Goal: Task Accomplishment & Management: Use online tool/utility

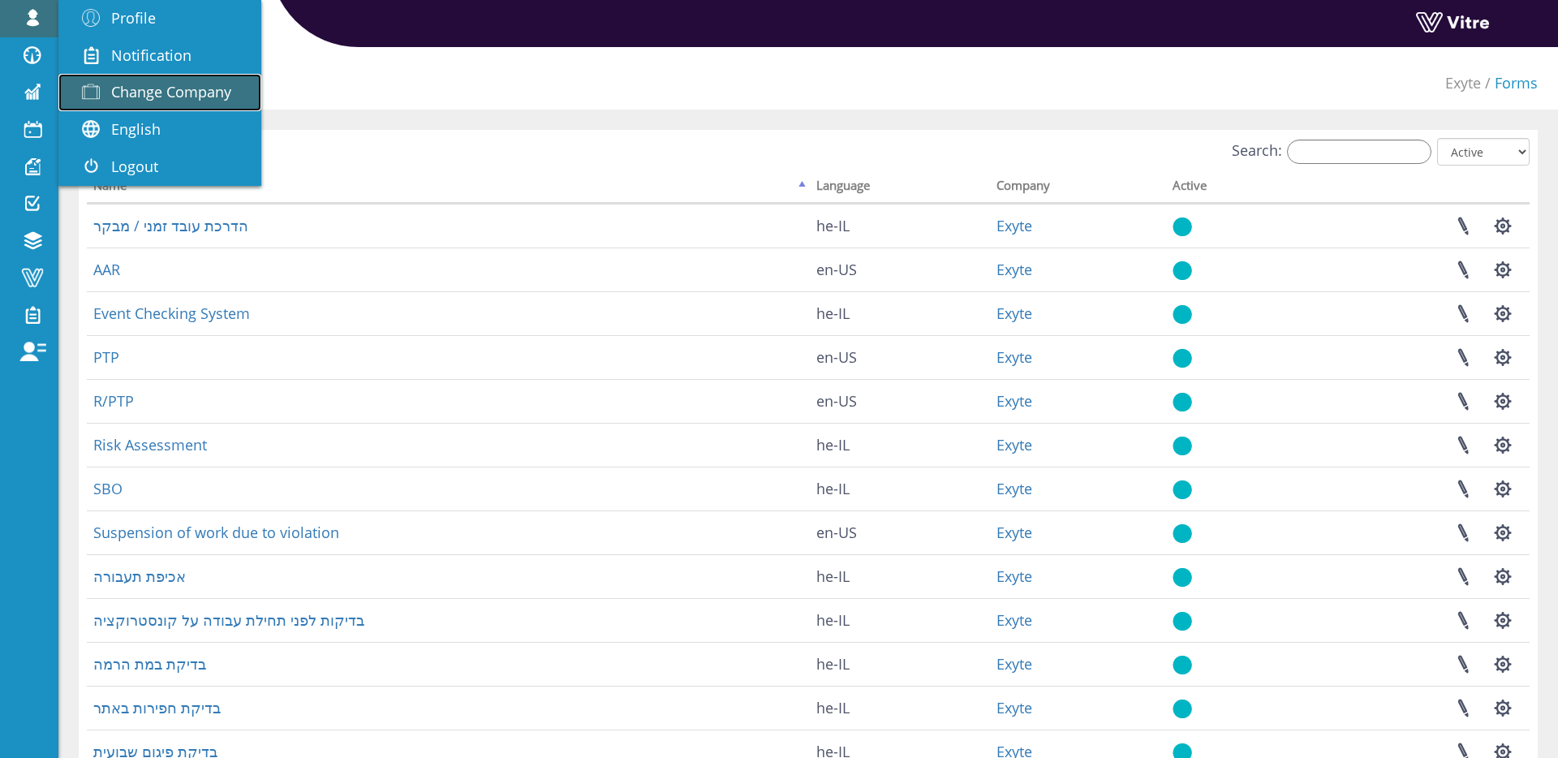
click at [169, 101] on link "Change Company" at bounding box center [159, 92] width 203 height 37
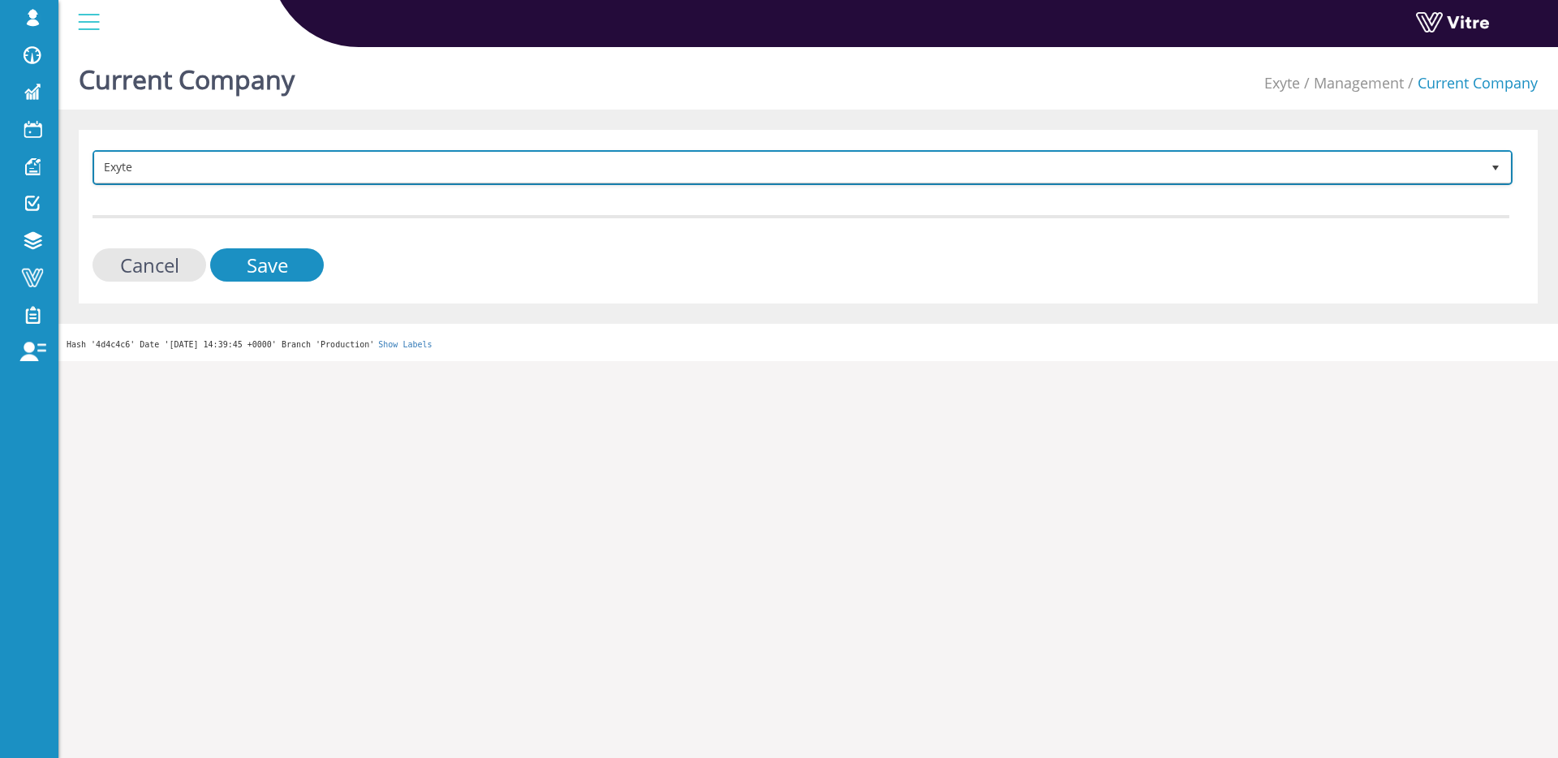
click at [377, 175] on span "Exyte" at bounding box center [788, 167] width 1386 height 29
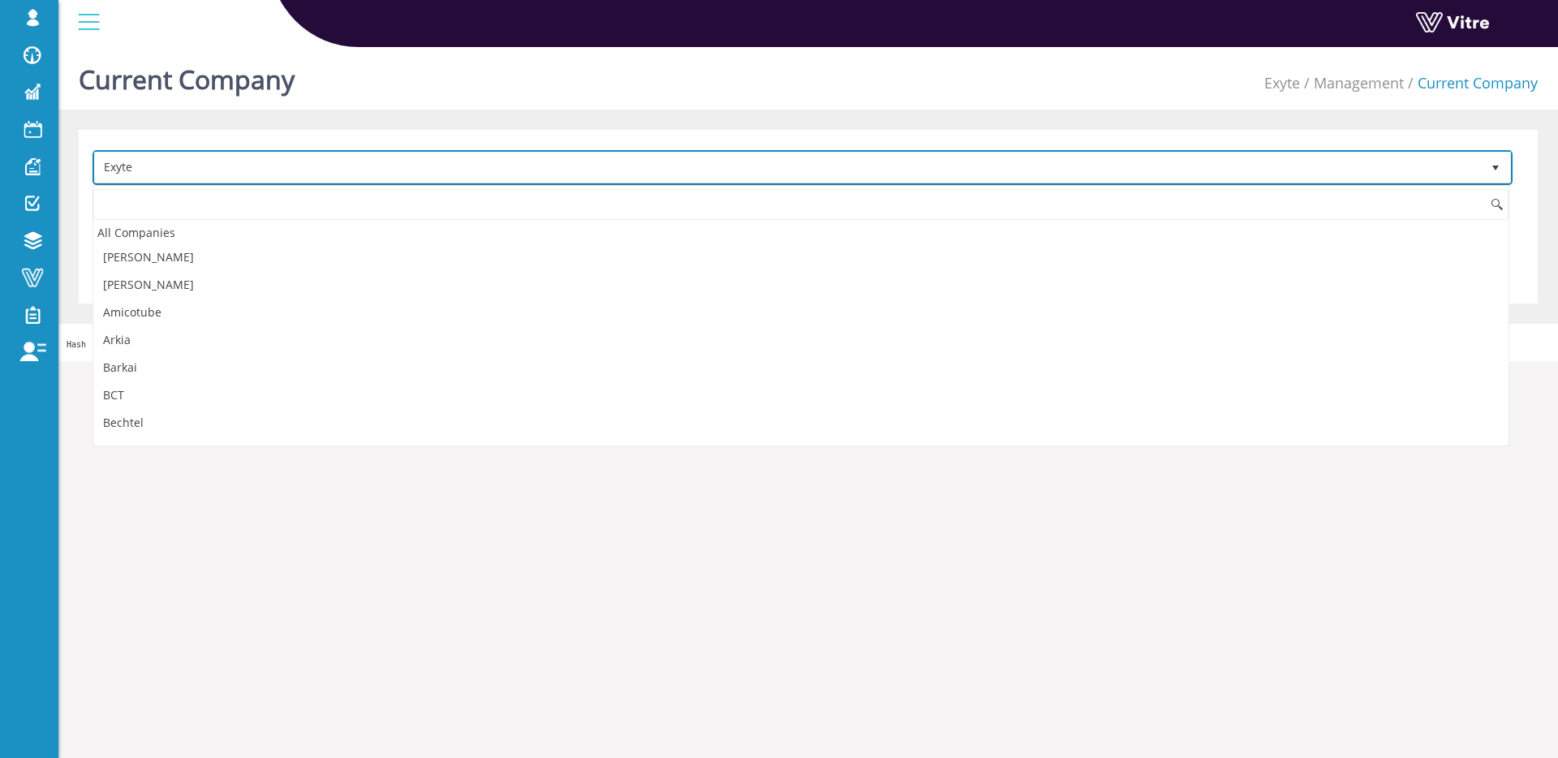
scroll to position [436, 0]
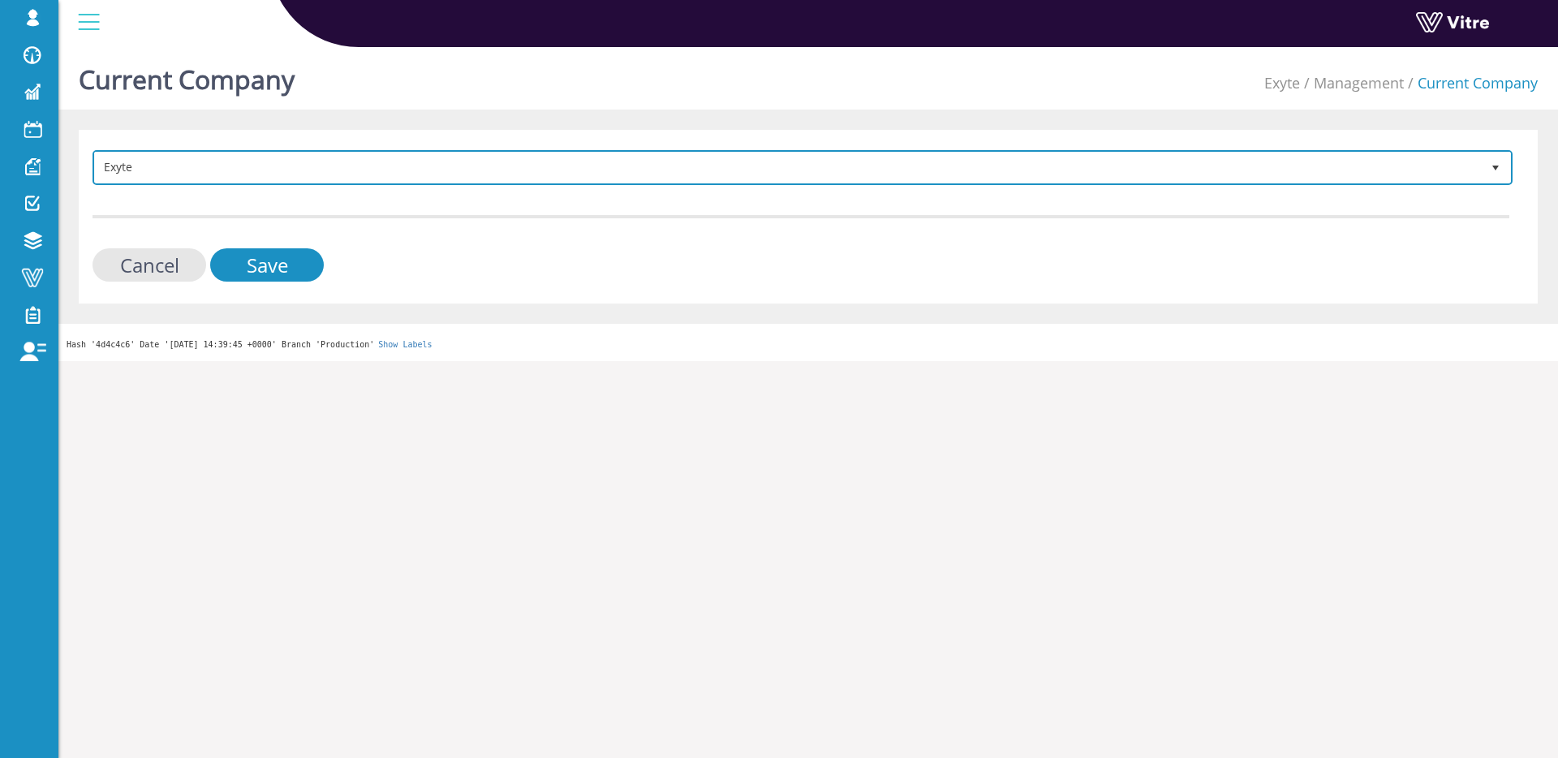
click at [228, 150] on span "Exyte 406" at bounding box center [803, 167] width 1420 height 35
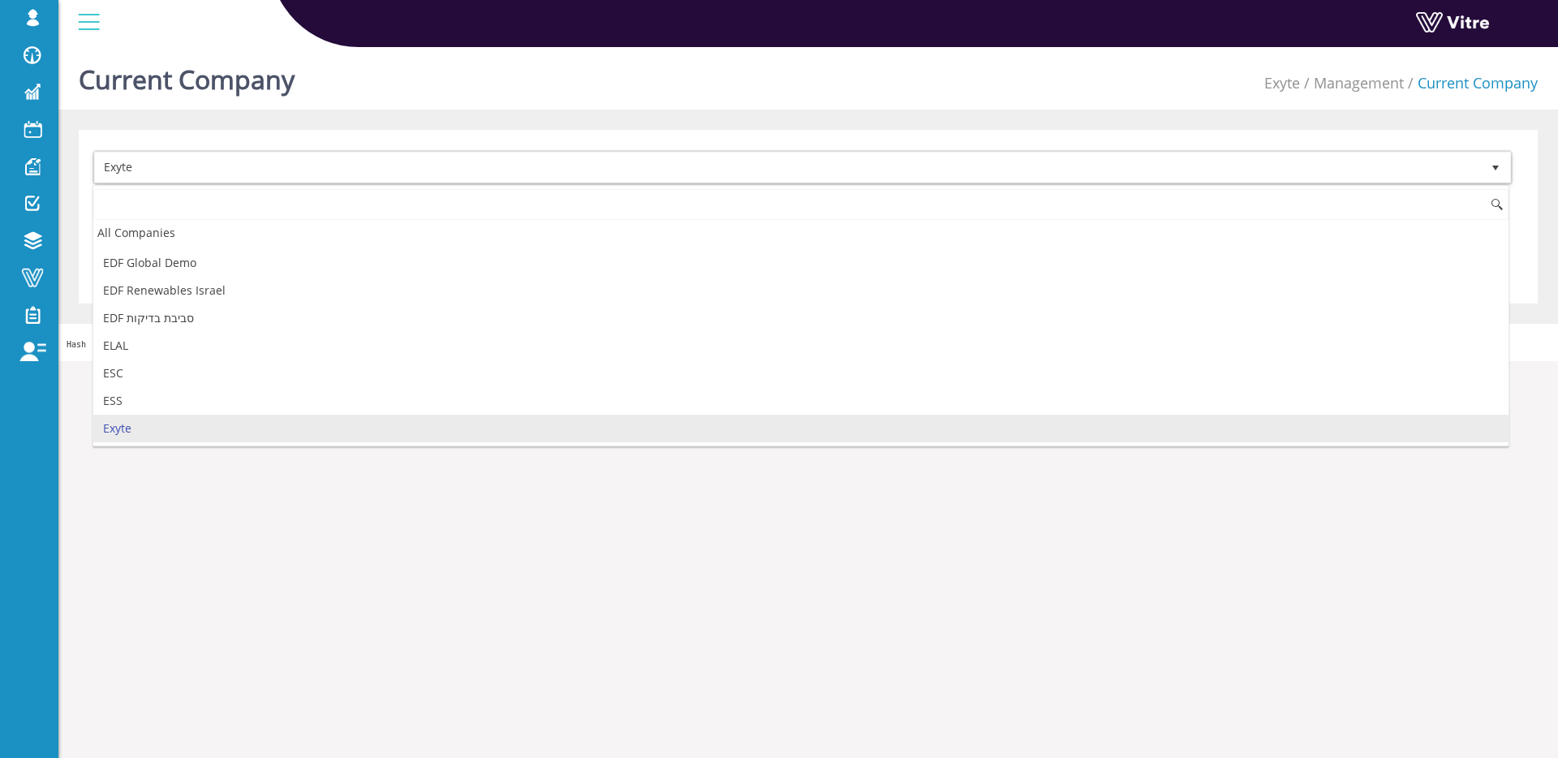
type input "י"
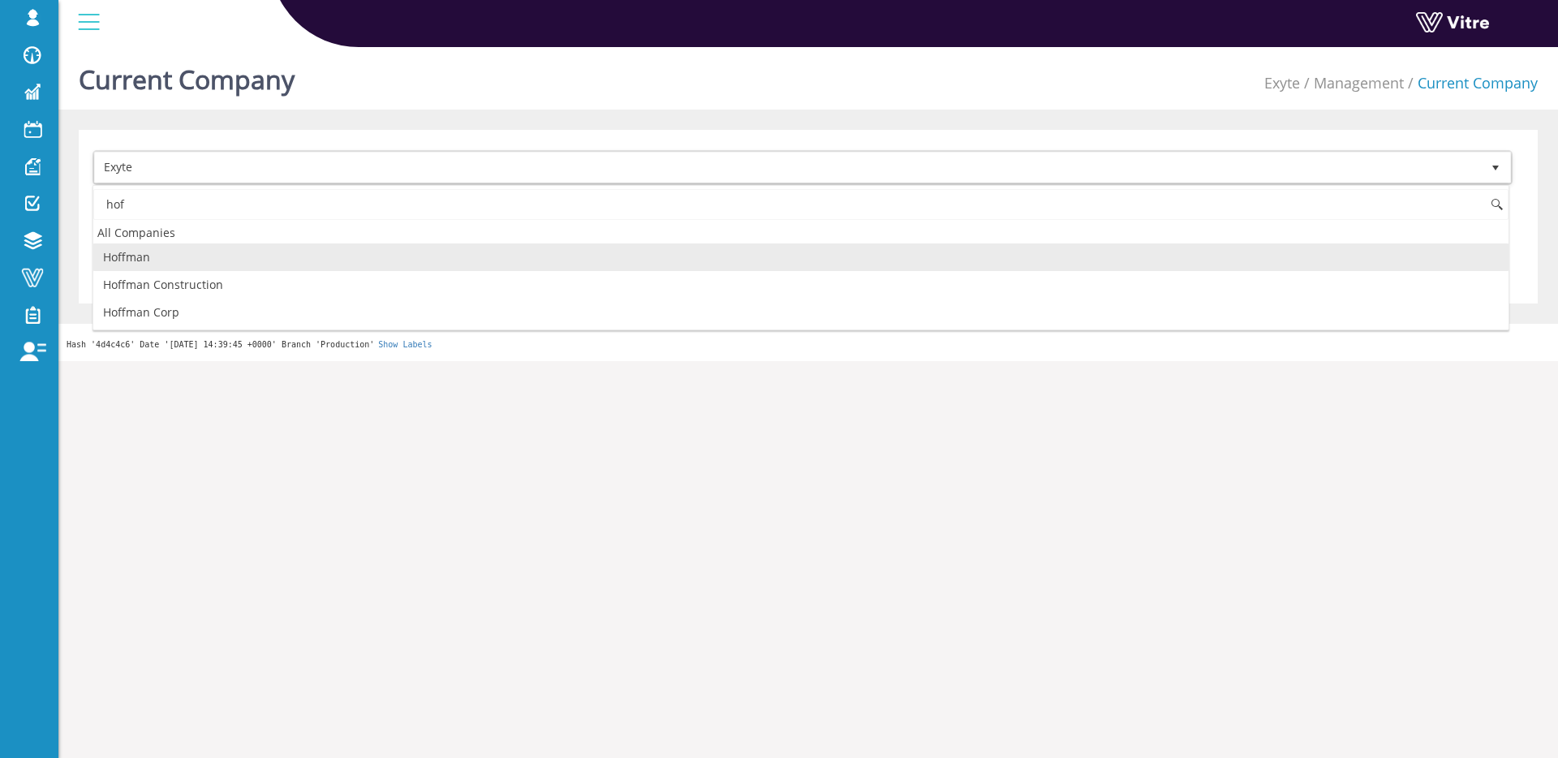
scroll to position [0, 0]
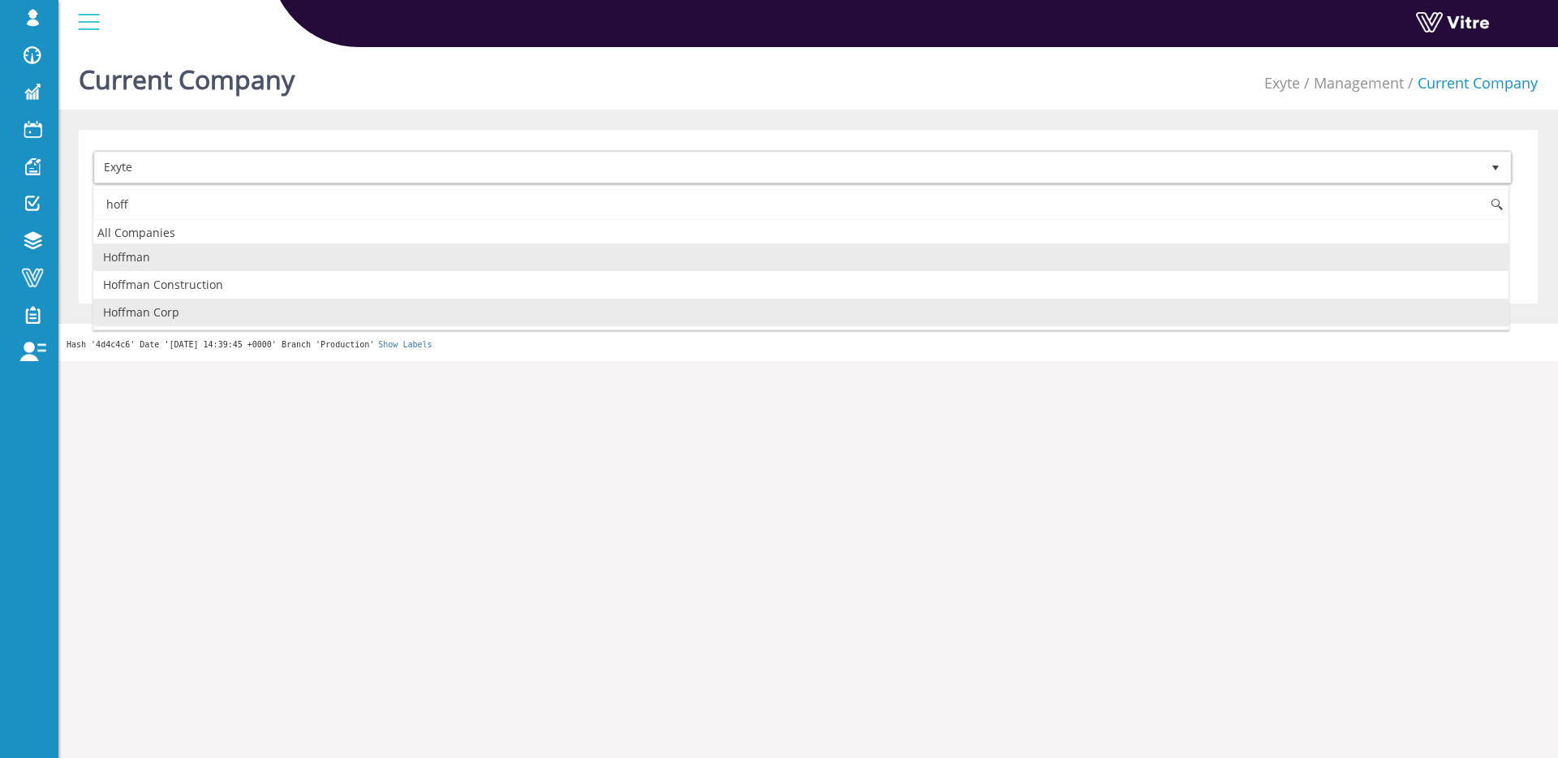
click at [178, 308] on li "Hoffman Corp" at bounding box center [800, 313] width 1415 height 28
type input "hoff"
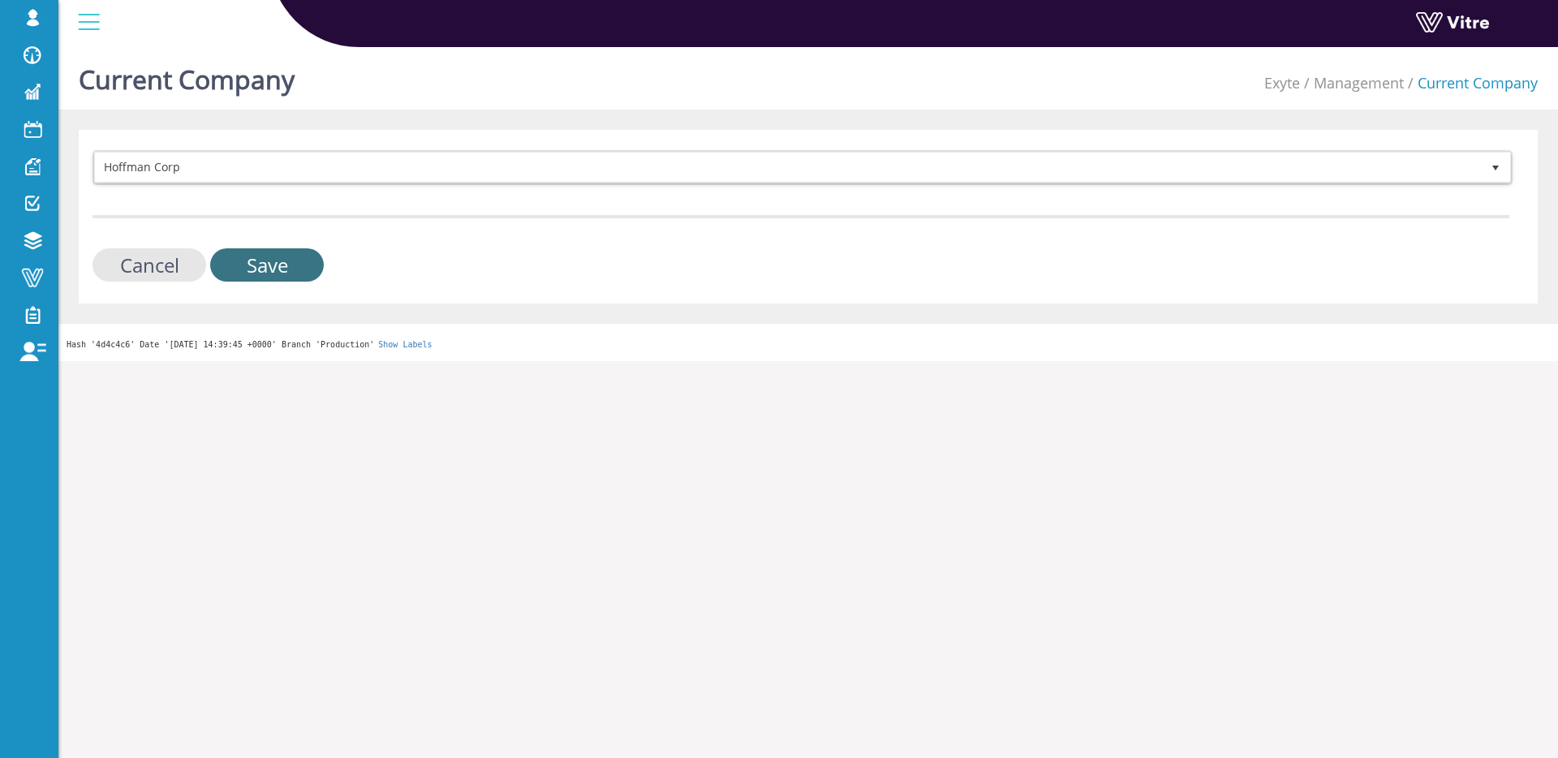
click at [268, 261] on input "Save" at bounding box center [267, 264] width 114 height 33
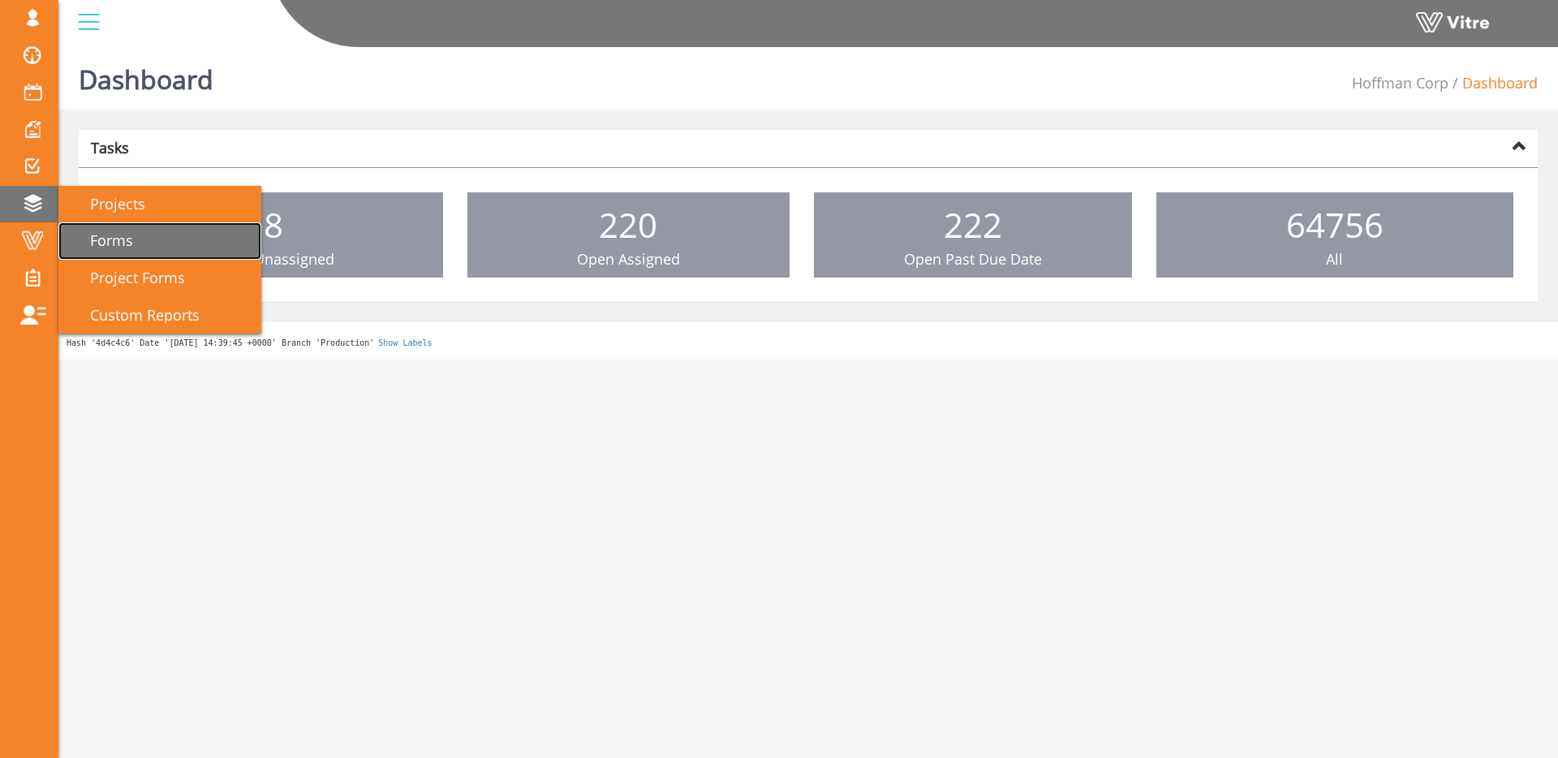
click at [96, 222] on link "Forms" at bounding box center [159, 240] width 203 height 37
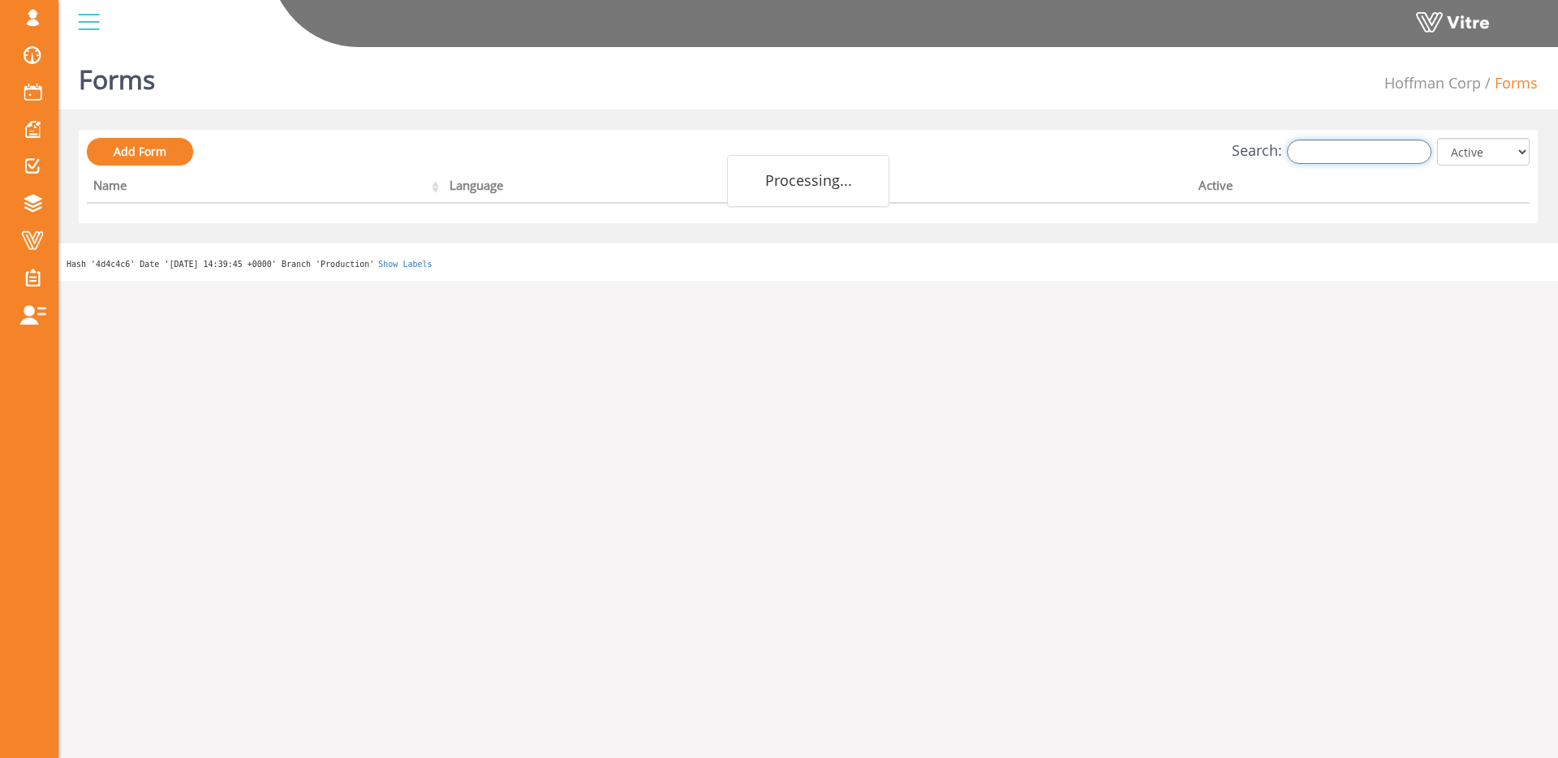
click at [1360, 155] on input "Search:" at bounding box center [1359, 152] width 144 height 24
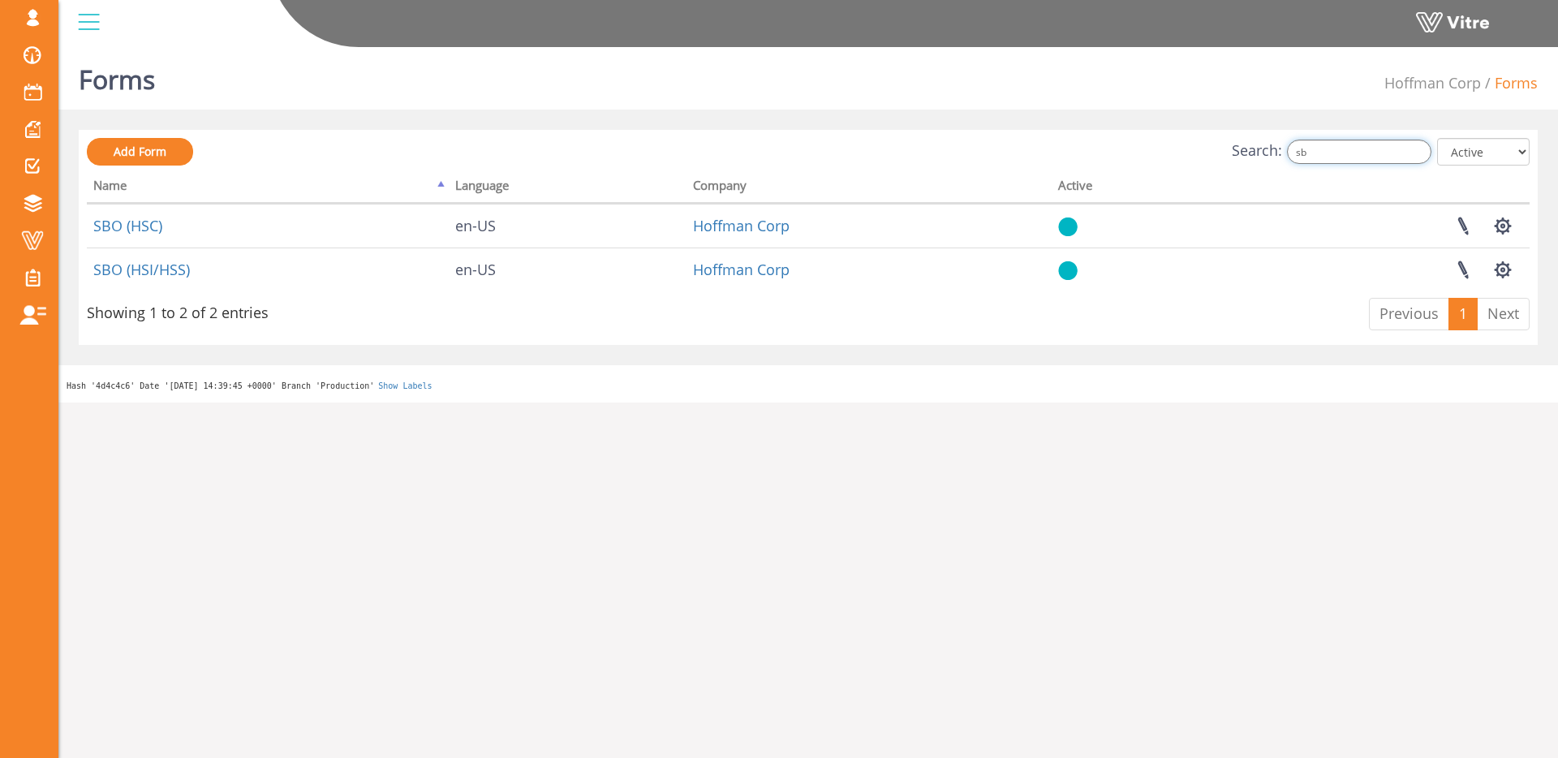
type input "sb"
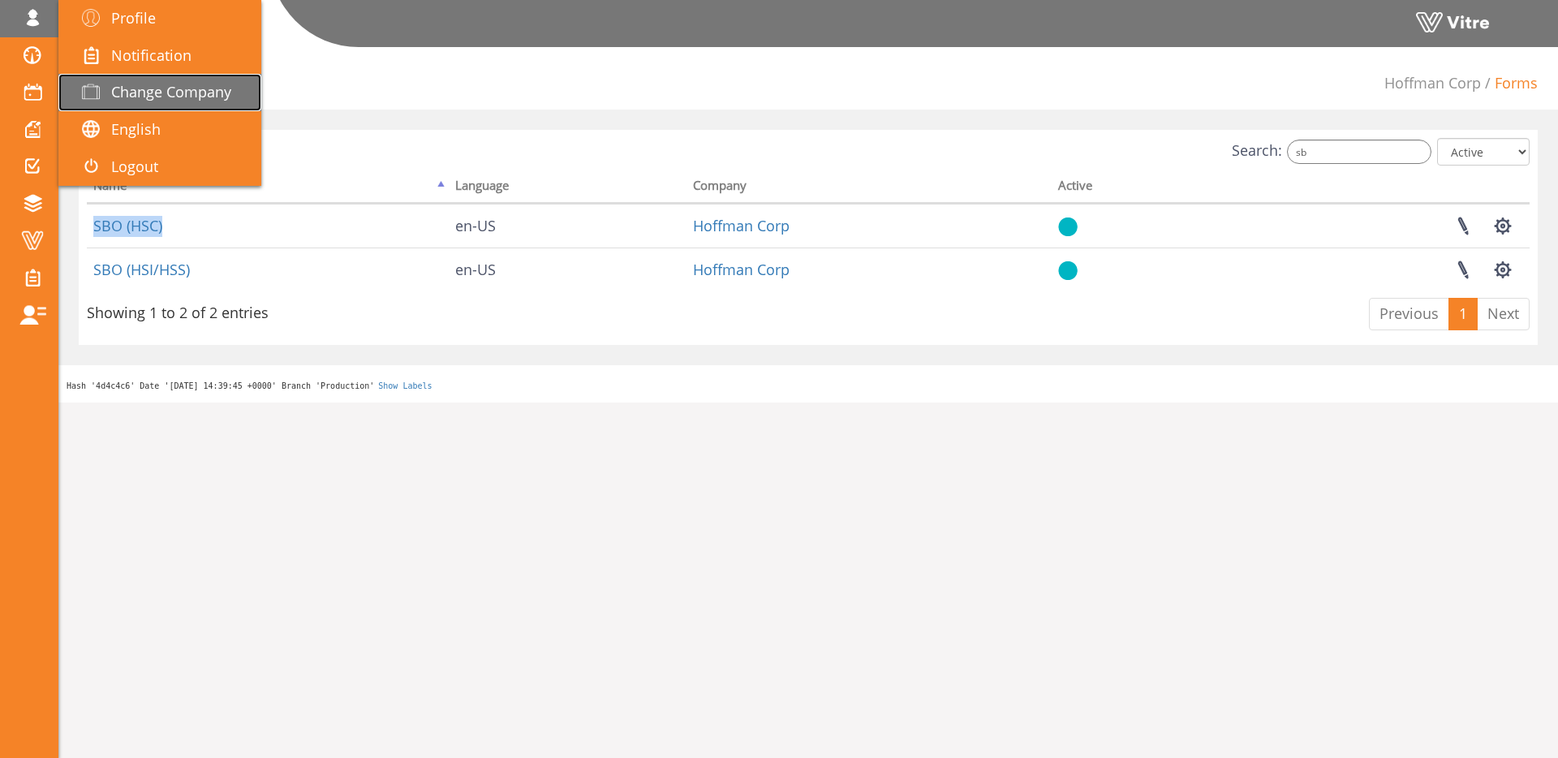
click at [151, 89] on span "Change Company" at bounding box center [171, 91] width 120 height 19
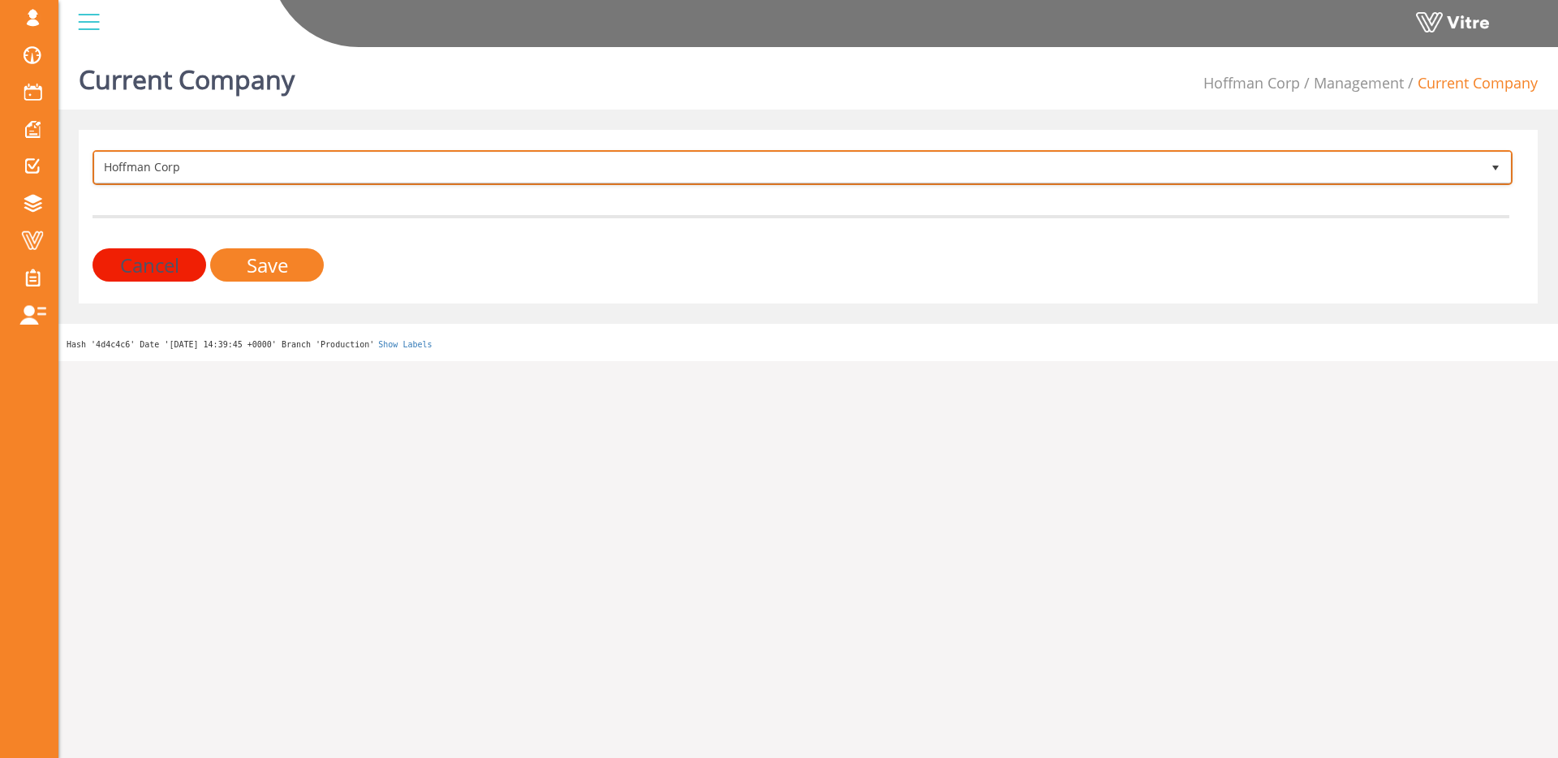
click at [975, 166] on span "Hoffman Corp" at bounding box center [788, 167] width 1386 height 29
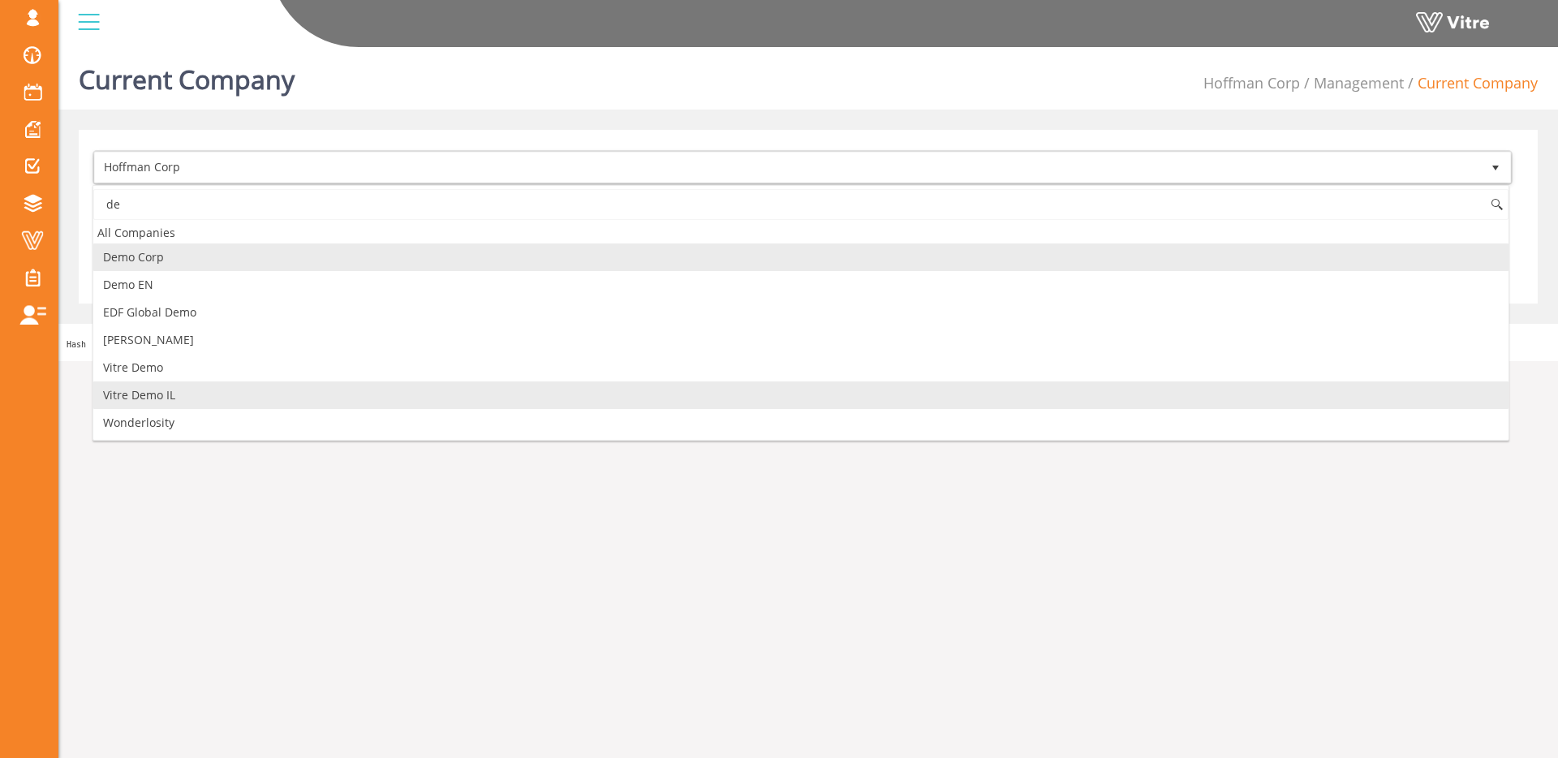
click at [240, 385] on li "Vitre Demo IL" at bounding box center [800, 395] width 1415 height 28
type input "de"
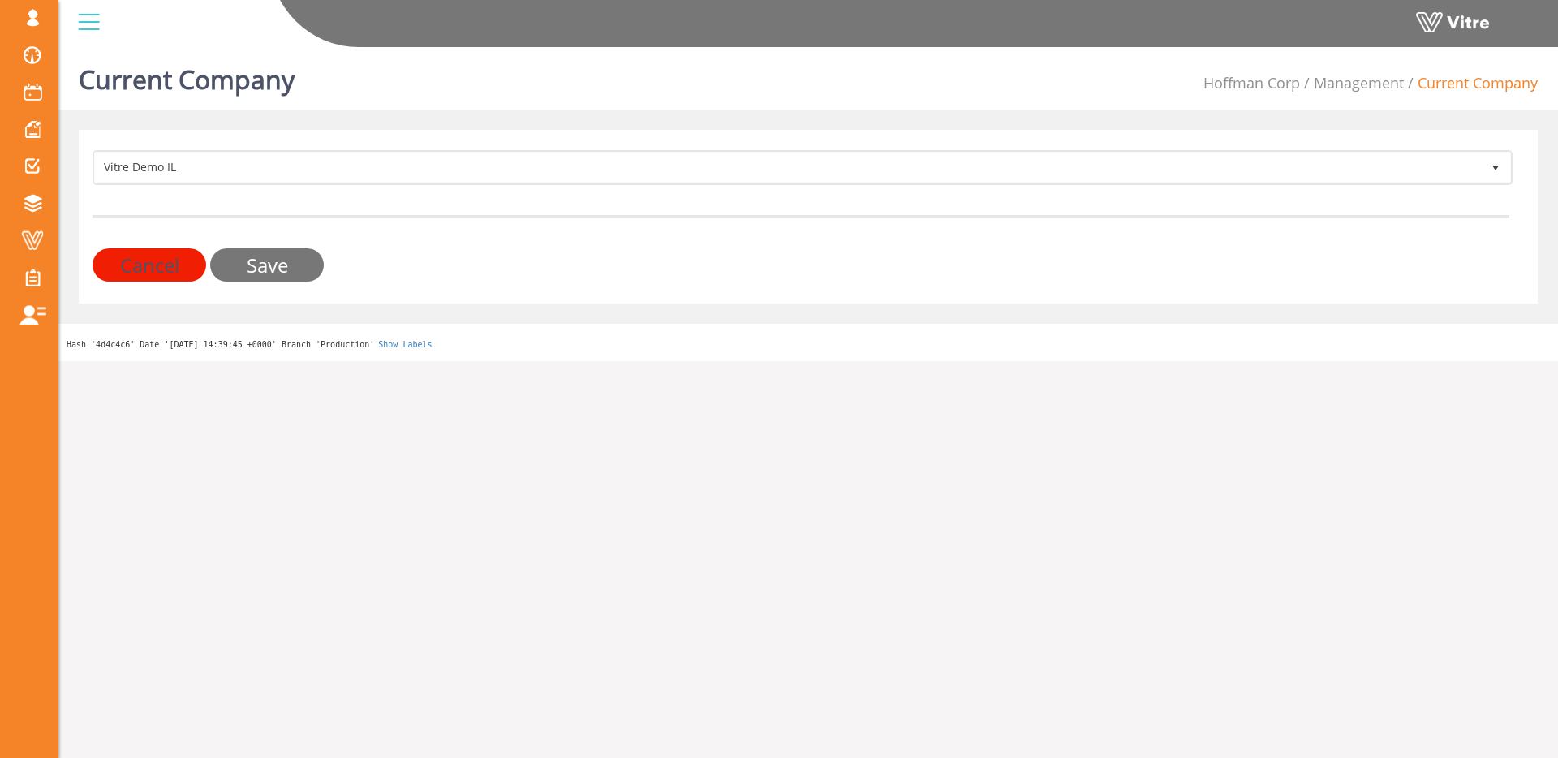
click at [282, 279] on input "Save" at bounding box center [267, 264] width 114 height 33
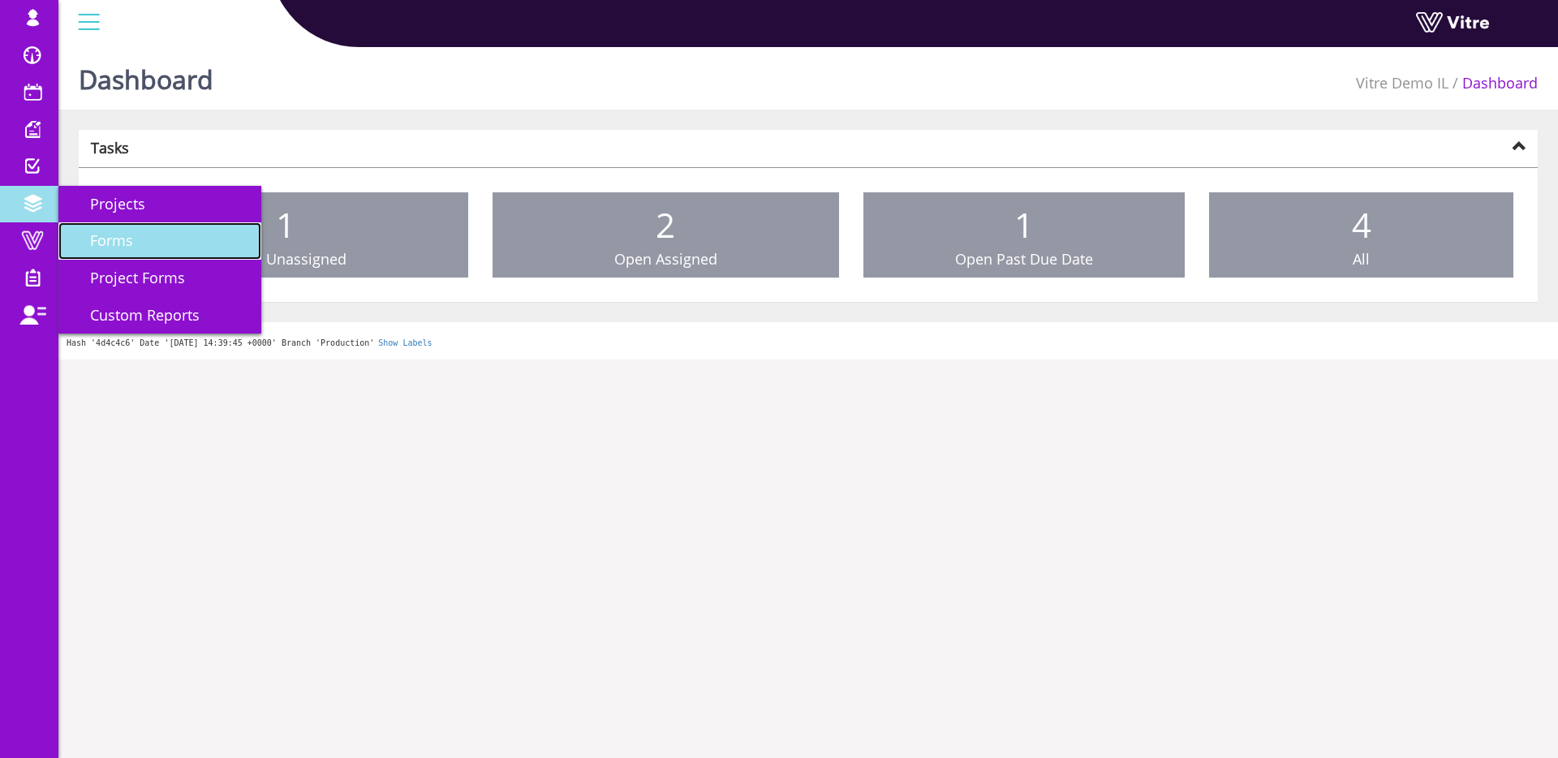
click at [98, 229] on link "Forms" at bounding box center [159, 240] width 203 height 37
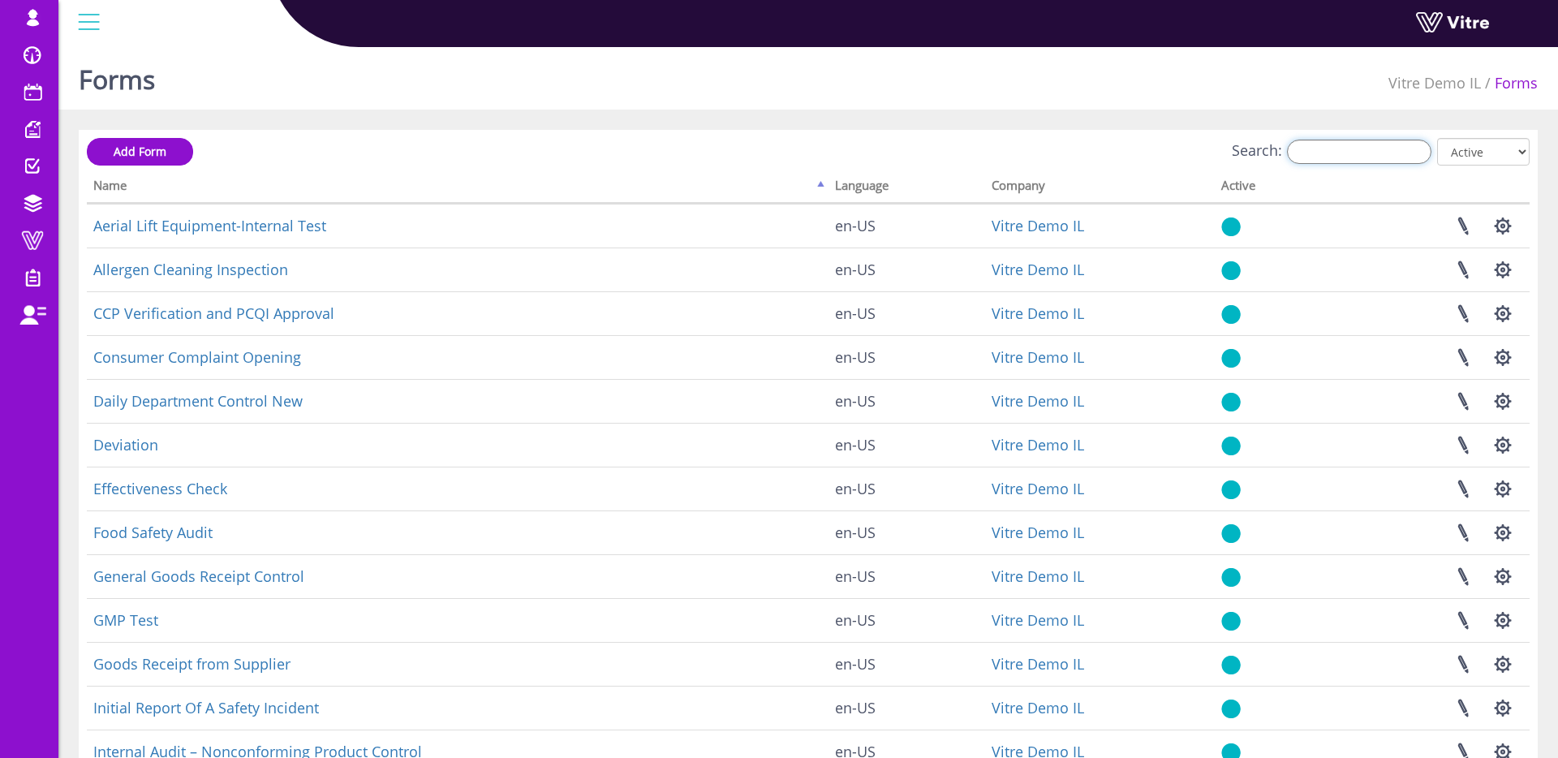
click at [1322, 147] on input "Search:" at bounding box center [1359, 152] width 144 height 24
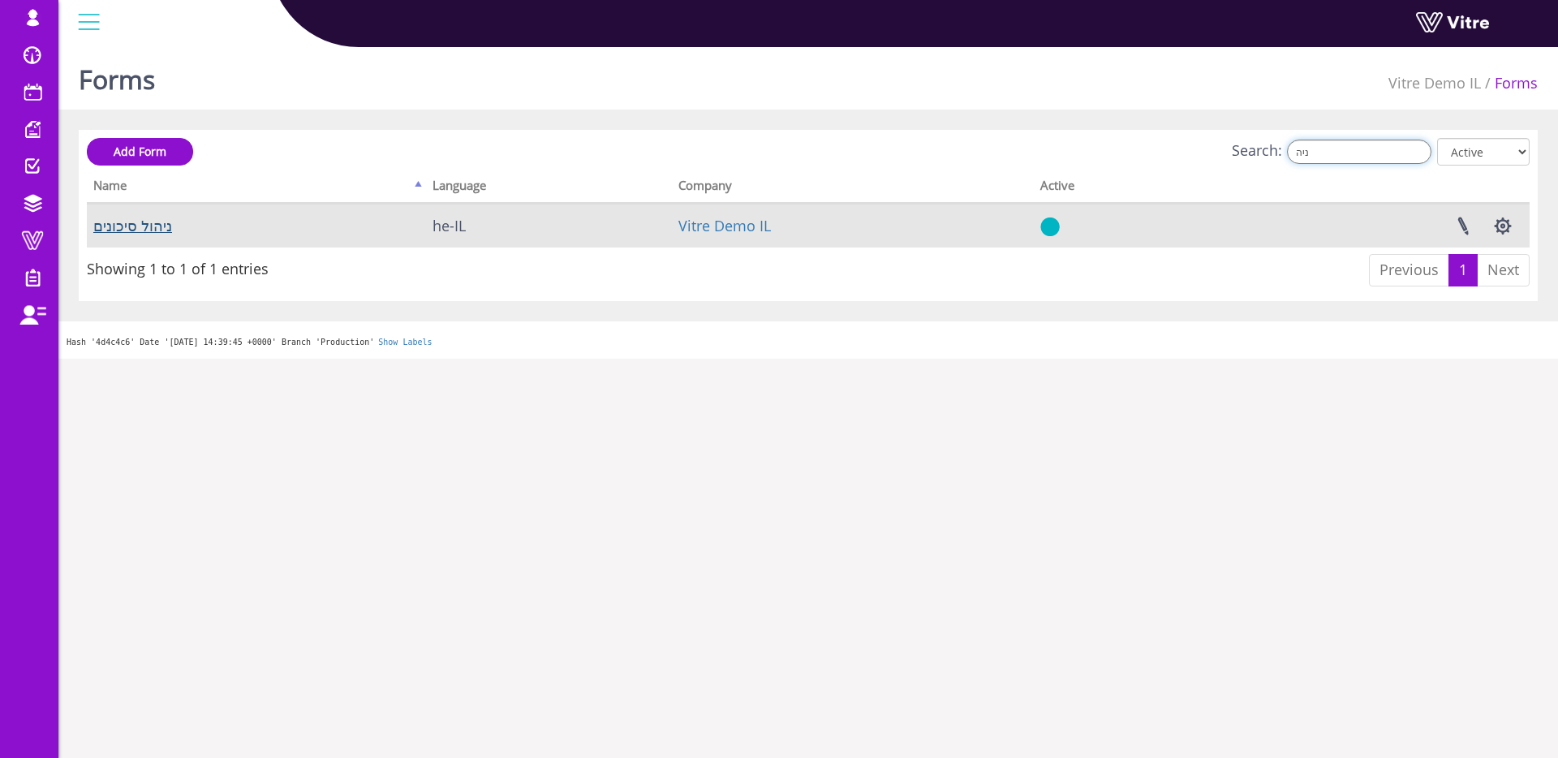
type input "ניה"
click at [126, 225] on link "ניהול סיכונים" at bounding box center [132, 225] width 79 height 19
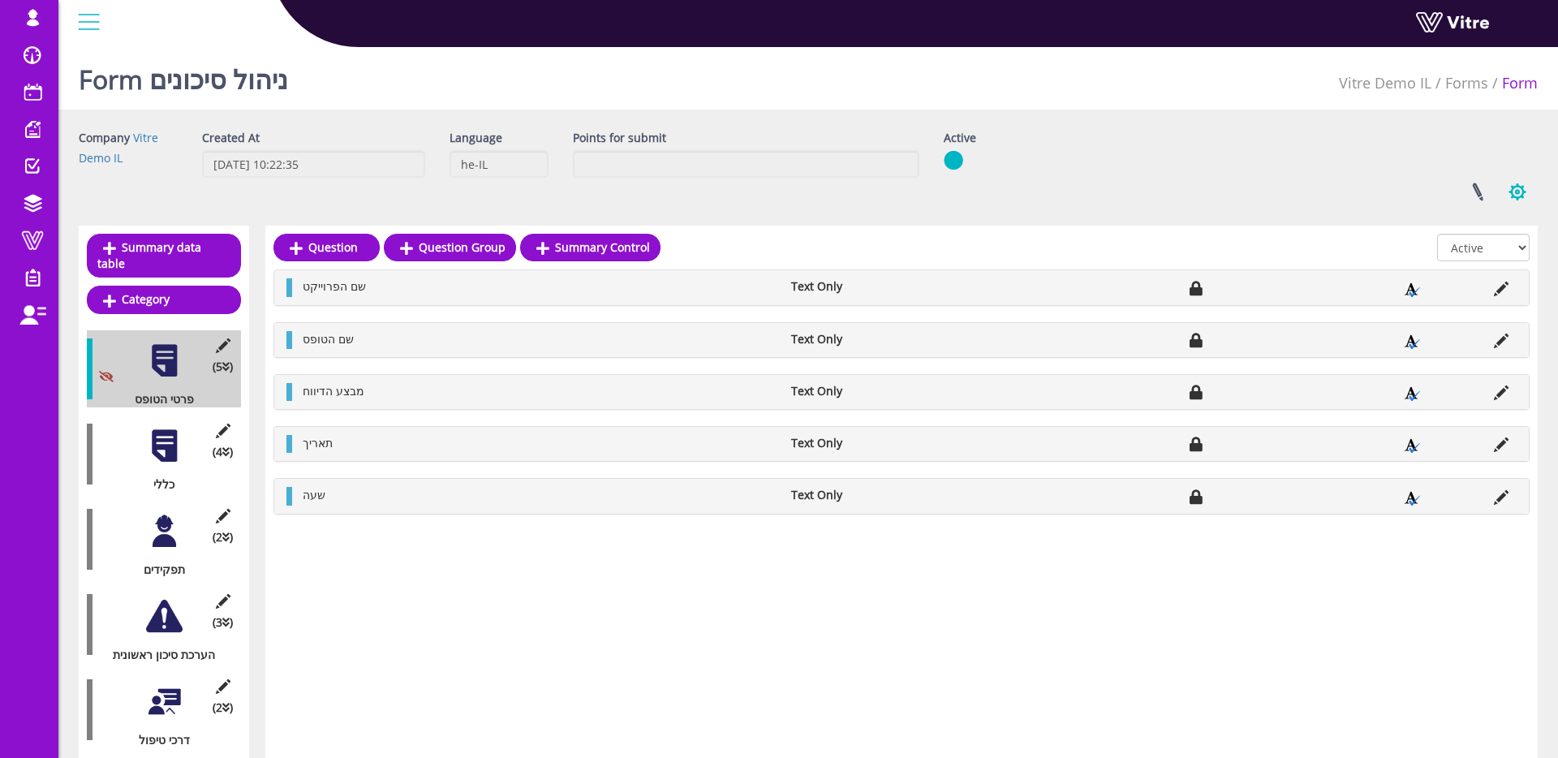
click at [1530, 185] on button "button" at bounding box center [1517, 191] width 41 height 43
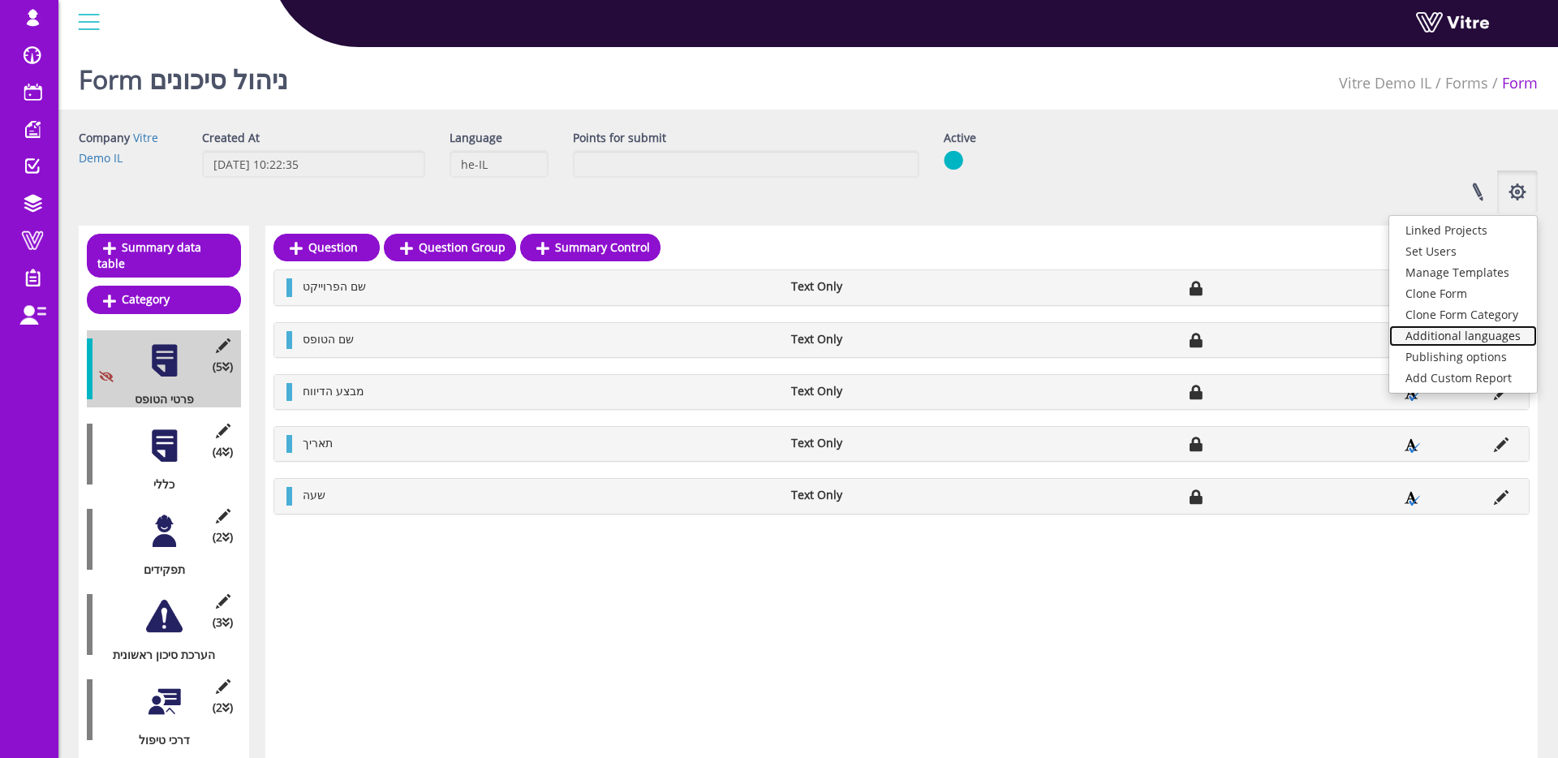
click at [1463, 331] on link "Additional languages" at bounding box center [1463, 335] width 148 height 21
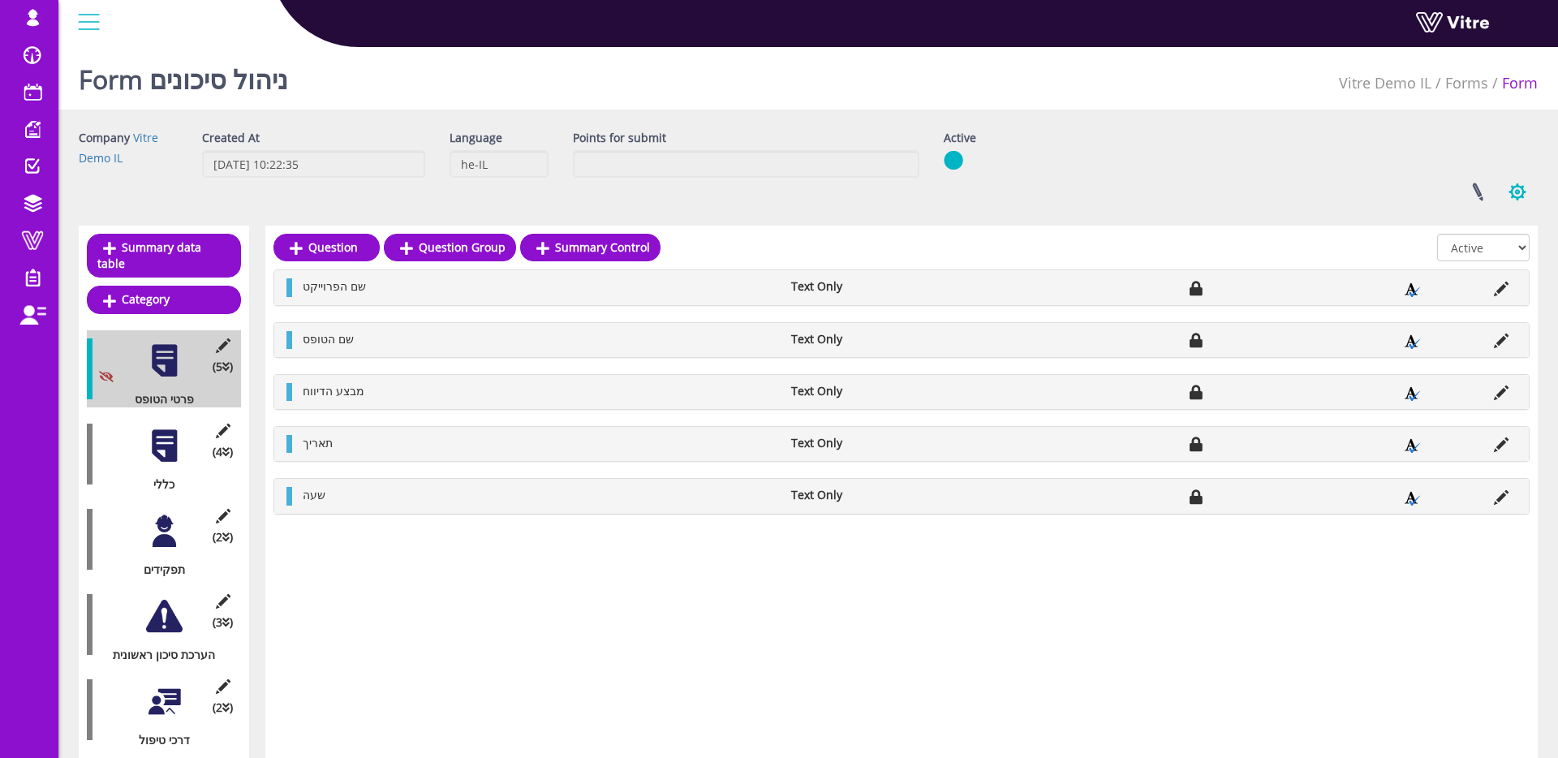
click at [1525, 195] on button "button" at bounding box center [1517, 191] width 41 height 43
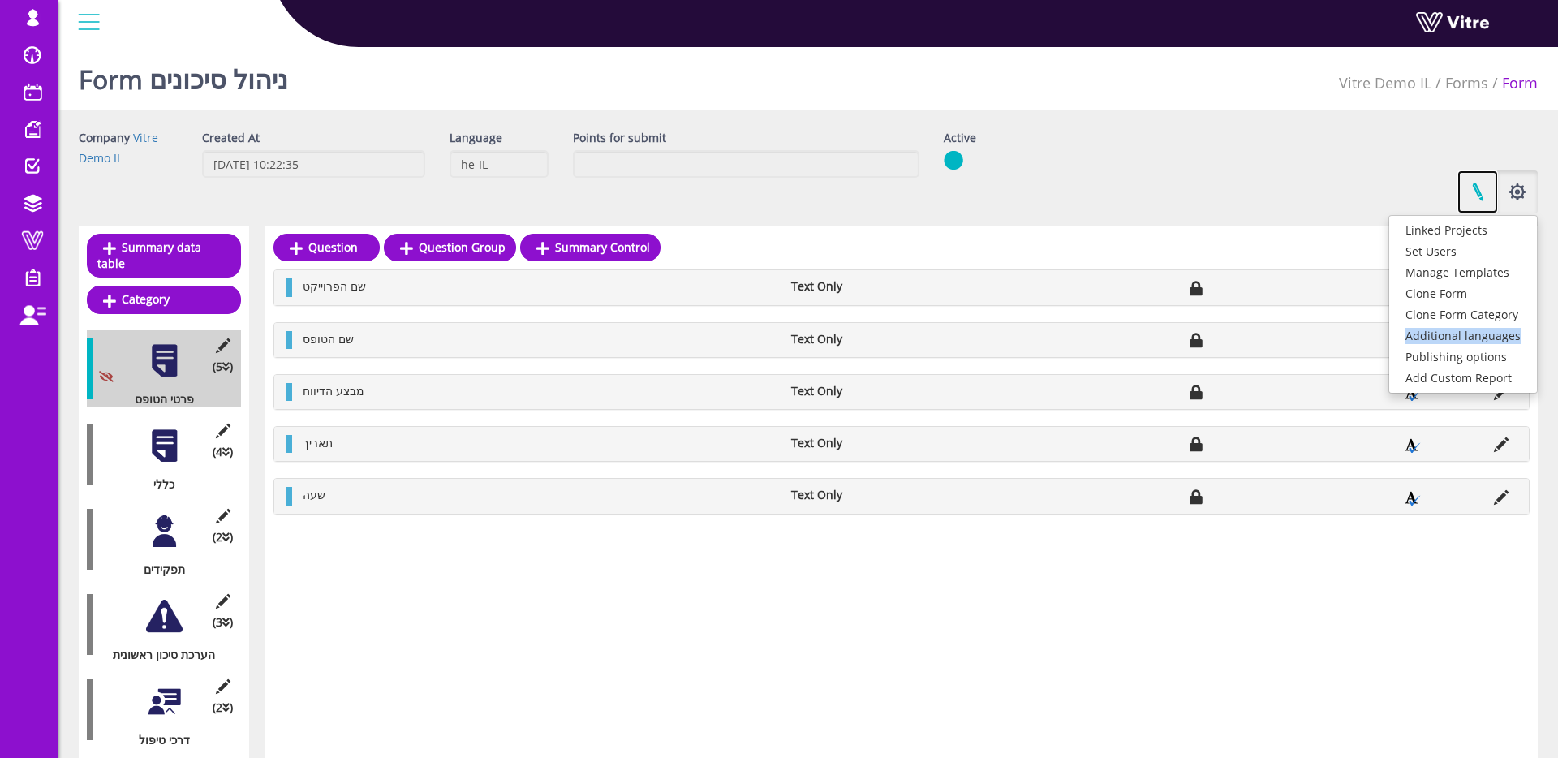
click at [1482, 191] on link at bounding box center [1477, 191] width 41 height 43
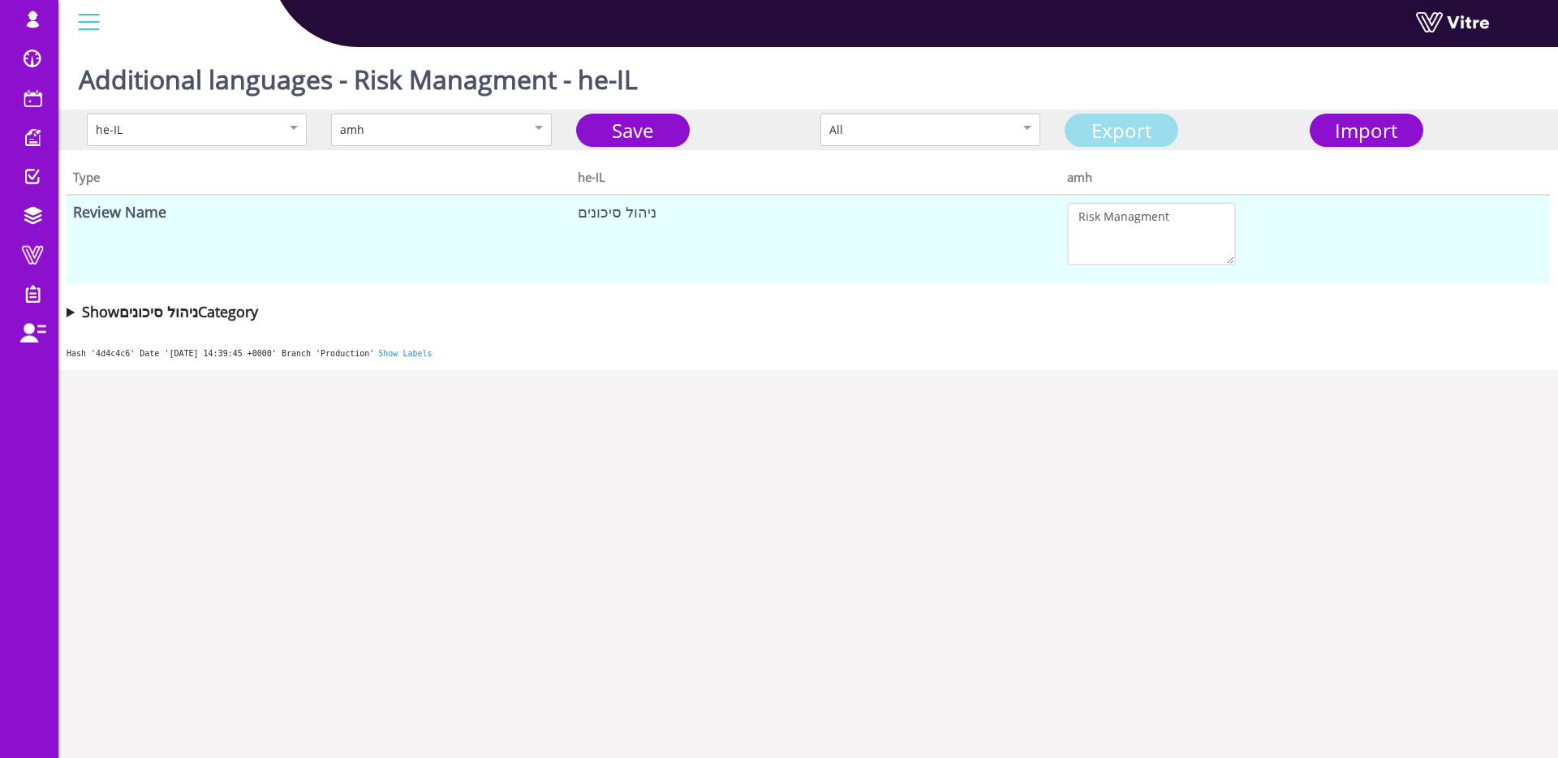
click at [1093, 136] on link "Export" at bounding box center [1122, 130] width 114 height 33
drag, startPoint x: 1074, startPoint y: 211, endPoint x: 1198, endPoint y: 213, distance: 124.2
click at [1198, 213] on textarea "Risk Managment" at bounding box center [1151, 233] width 169 height 63
click at [475, 136] on div "amh" at bounding box center [424, 130] width 168 height 18
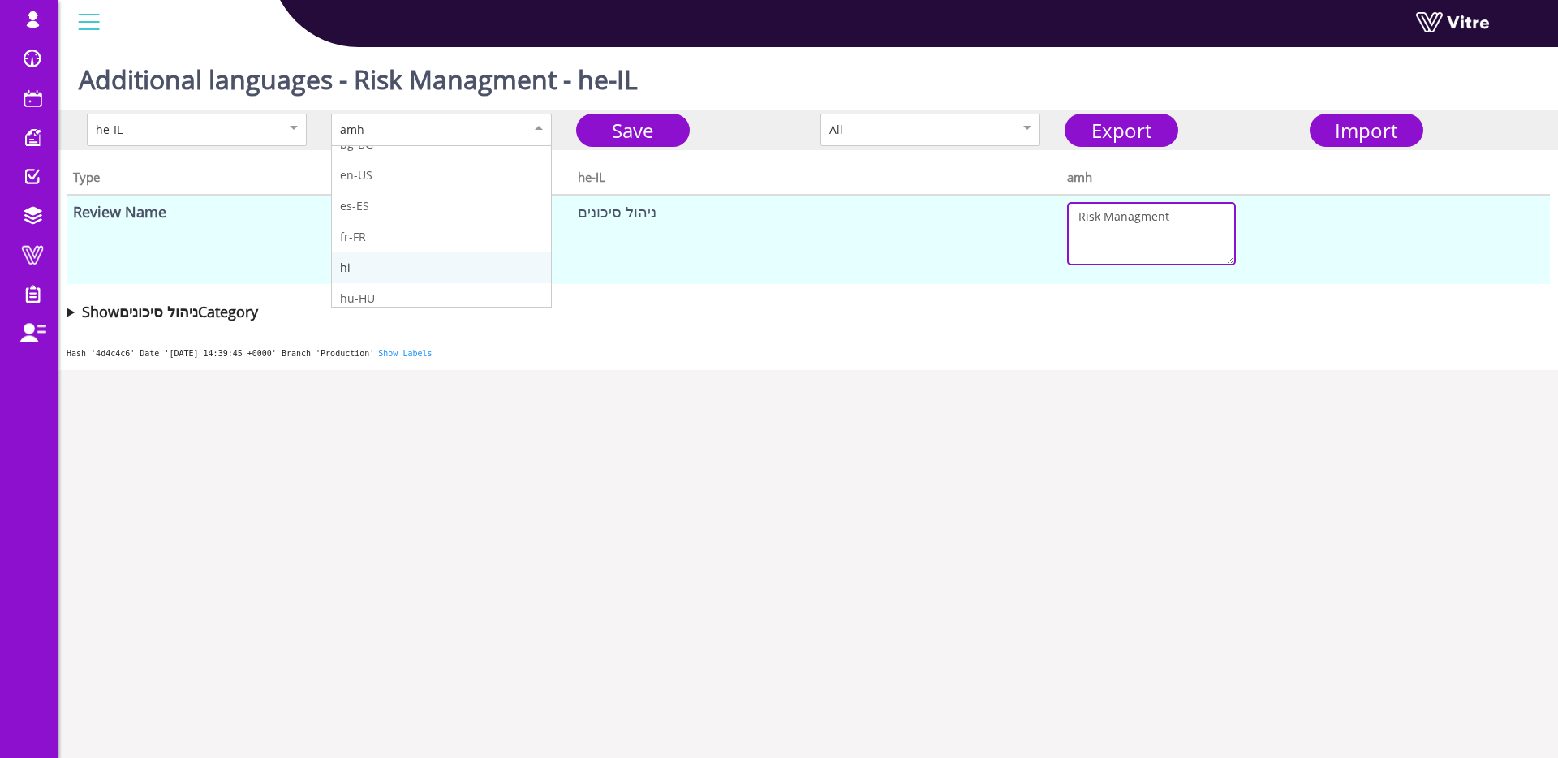
scroll to position [31, 0]
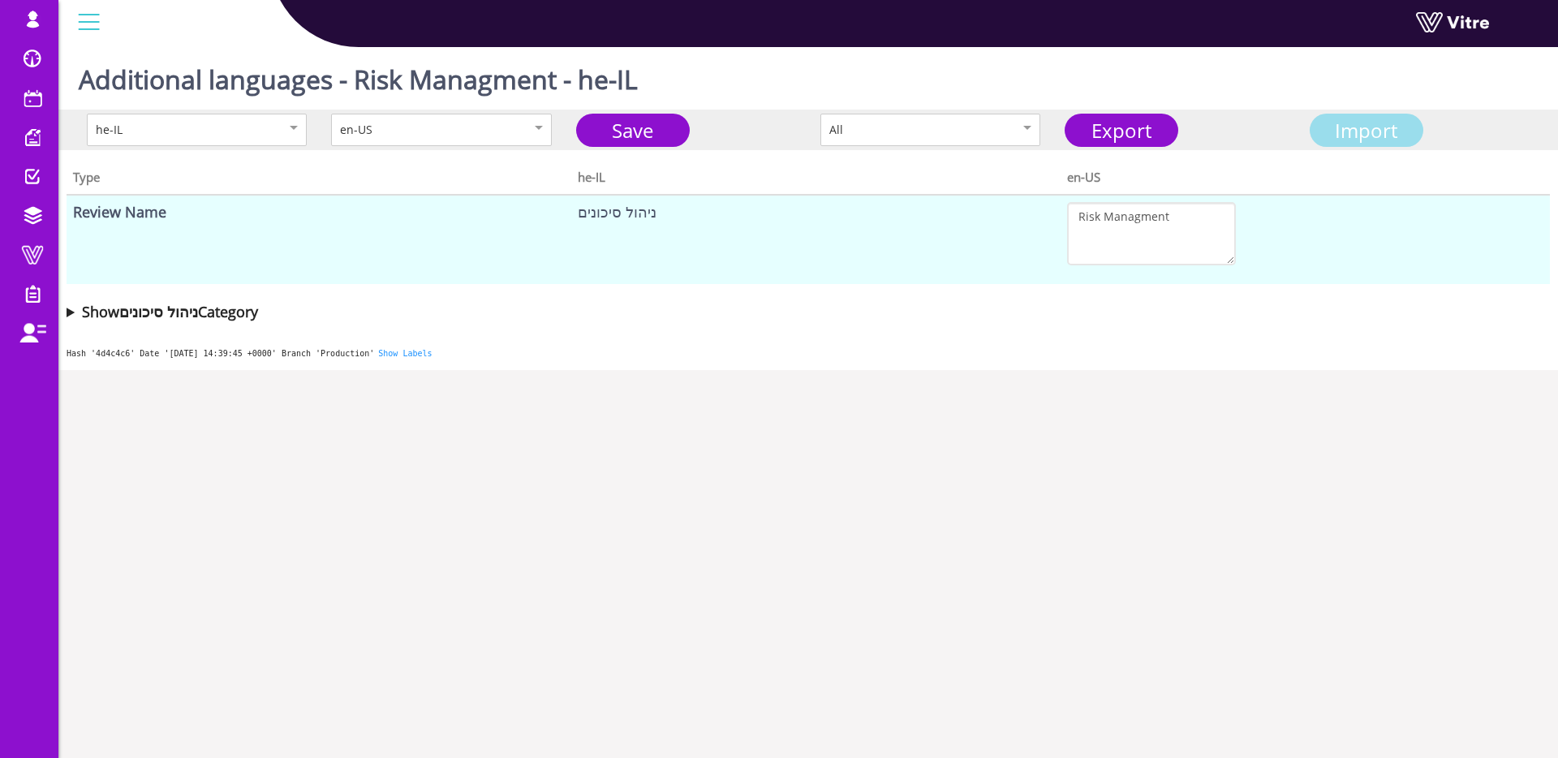
click at [1398, 135] on div "Import" at bounding box center [1366, 130] width 102 height 30
click at [1345, 138] on span "Import" at bounding box center [1366, 130] width 62 height 27
click at [625, 131] on link "Save" at bounding box center [633, 130] width 114 height 33
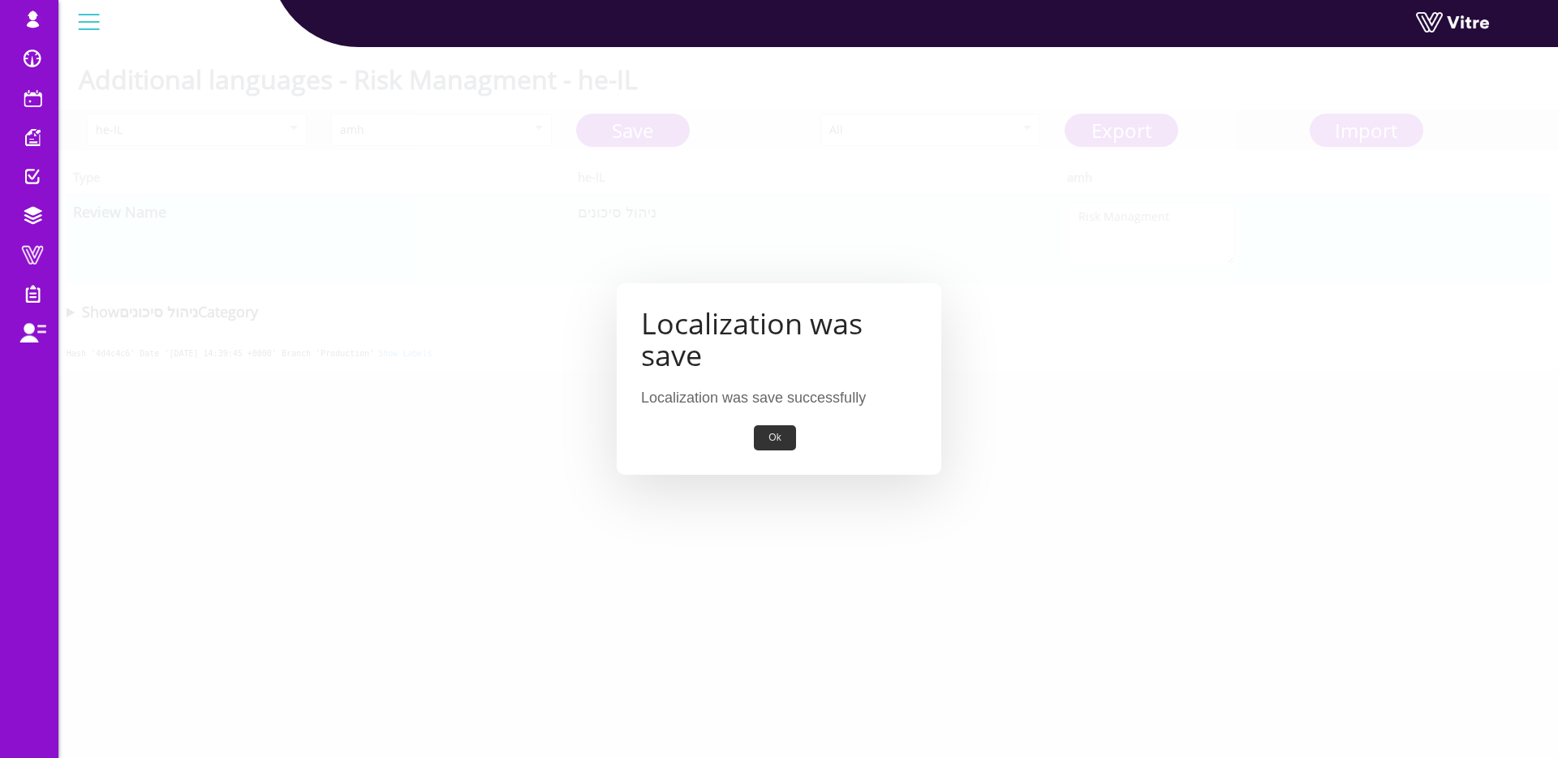
click at [785, 447] on button "Ok" at bounding box center [774, 437] width 41 height 25
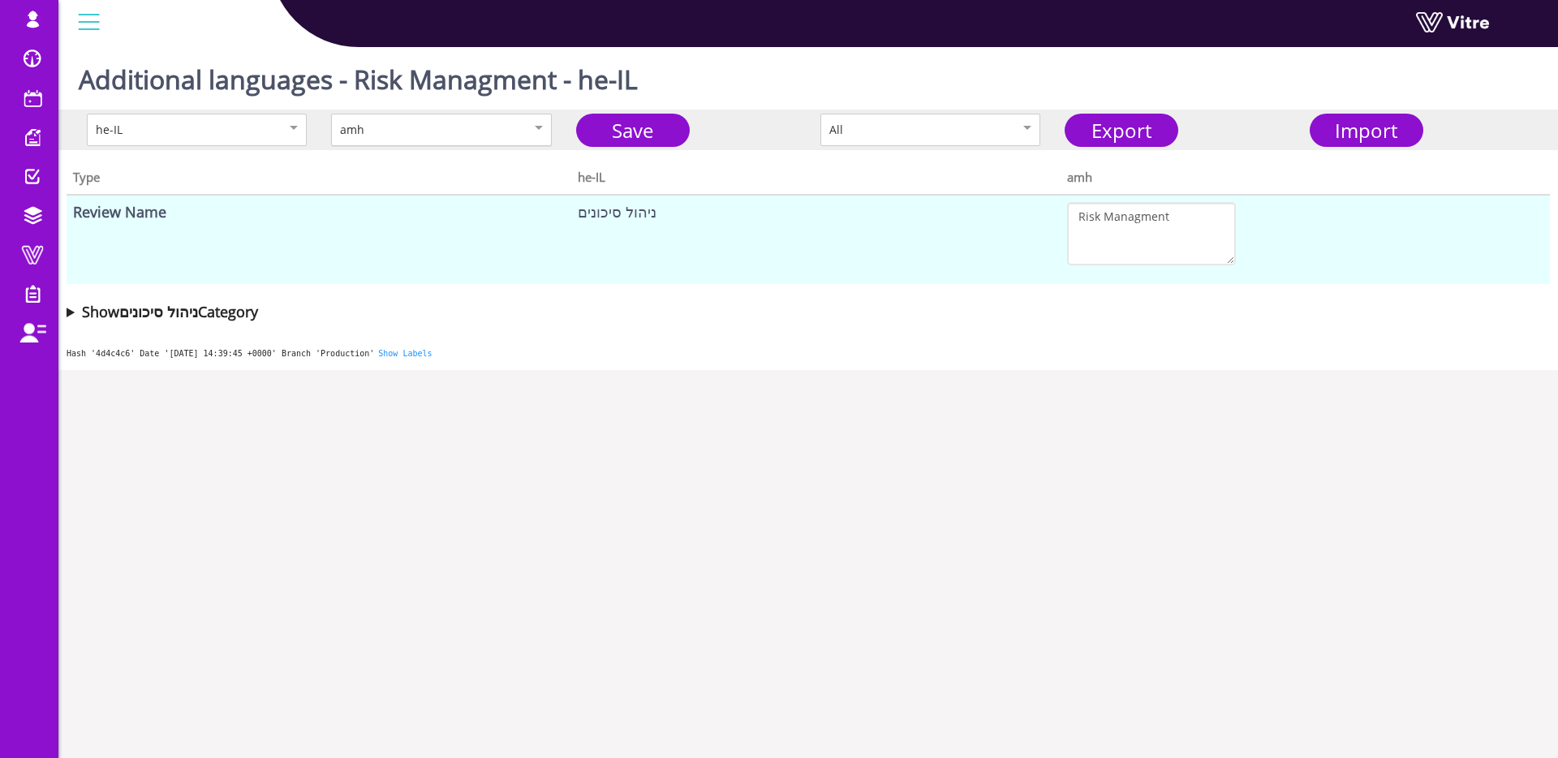
click at [509, 134] on div "amh" at bounding box center [441, 130] width 220 height 32
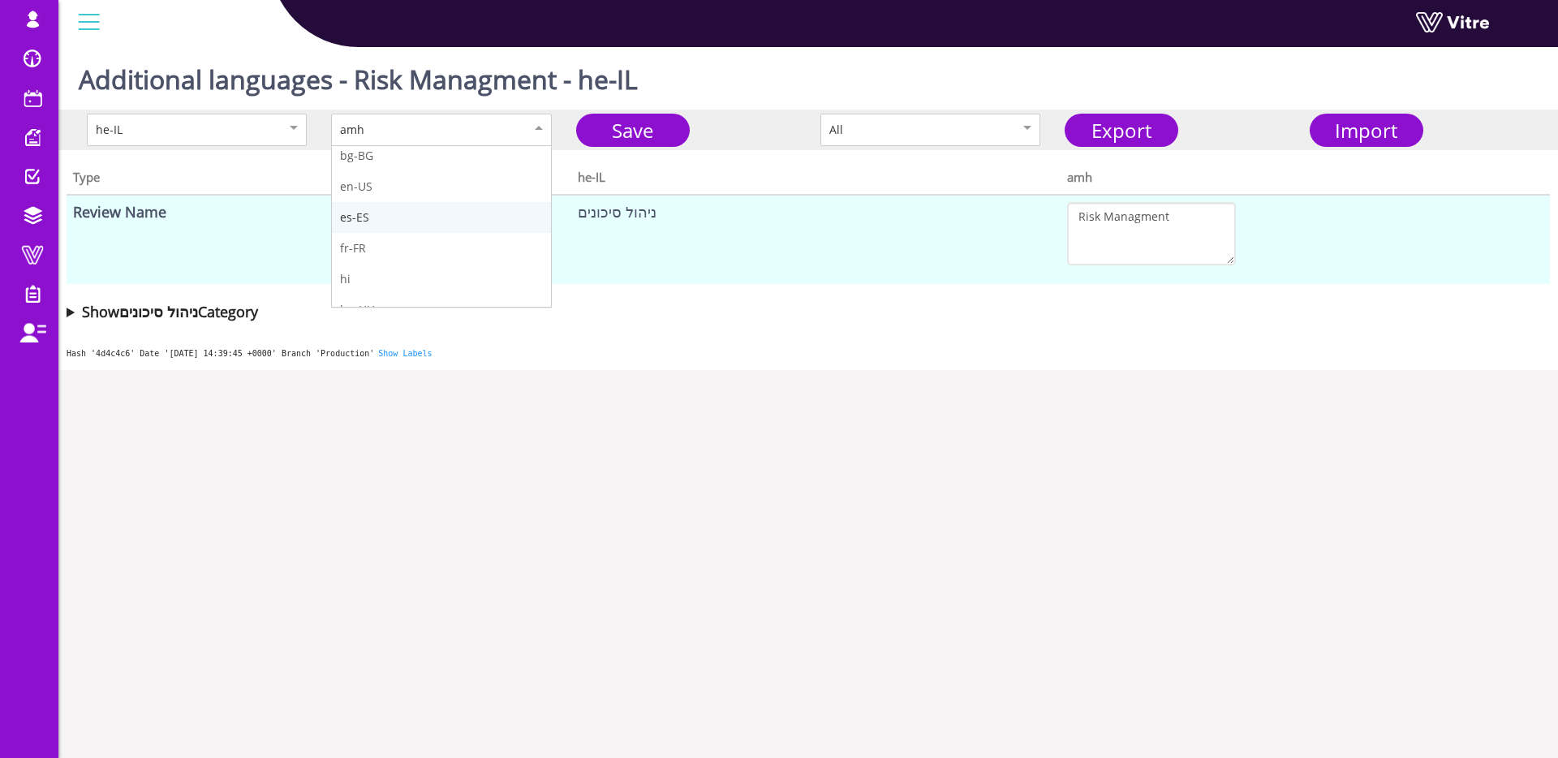
scroll to position [86, 0]
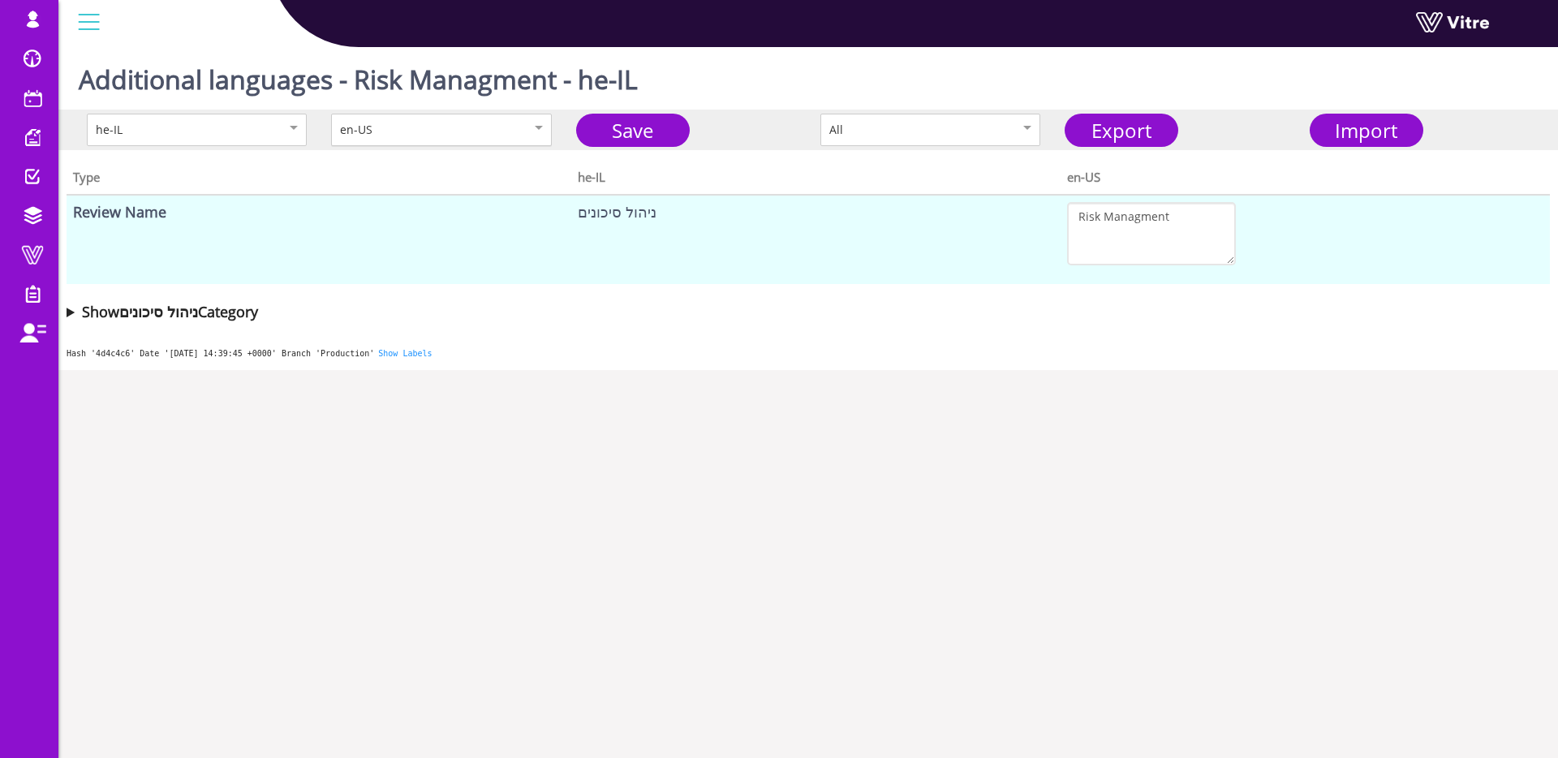
click at [454, 122] on div "en-US" at bounding box center [424, 130] width 168 height 18
click at [1128, 234] on textarea "Risk Managment" at bounding box center [1151, 233] width 169 height 63
click at [642, 138] on link "Save" at bounding box center [633, 130] width 114 height 33
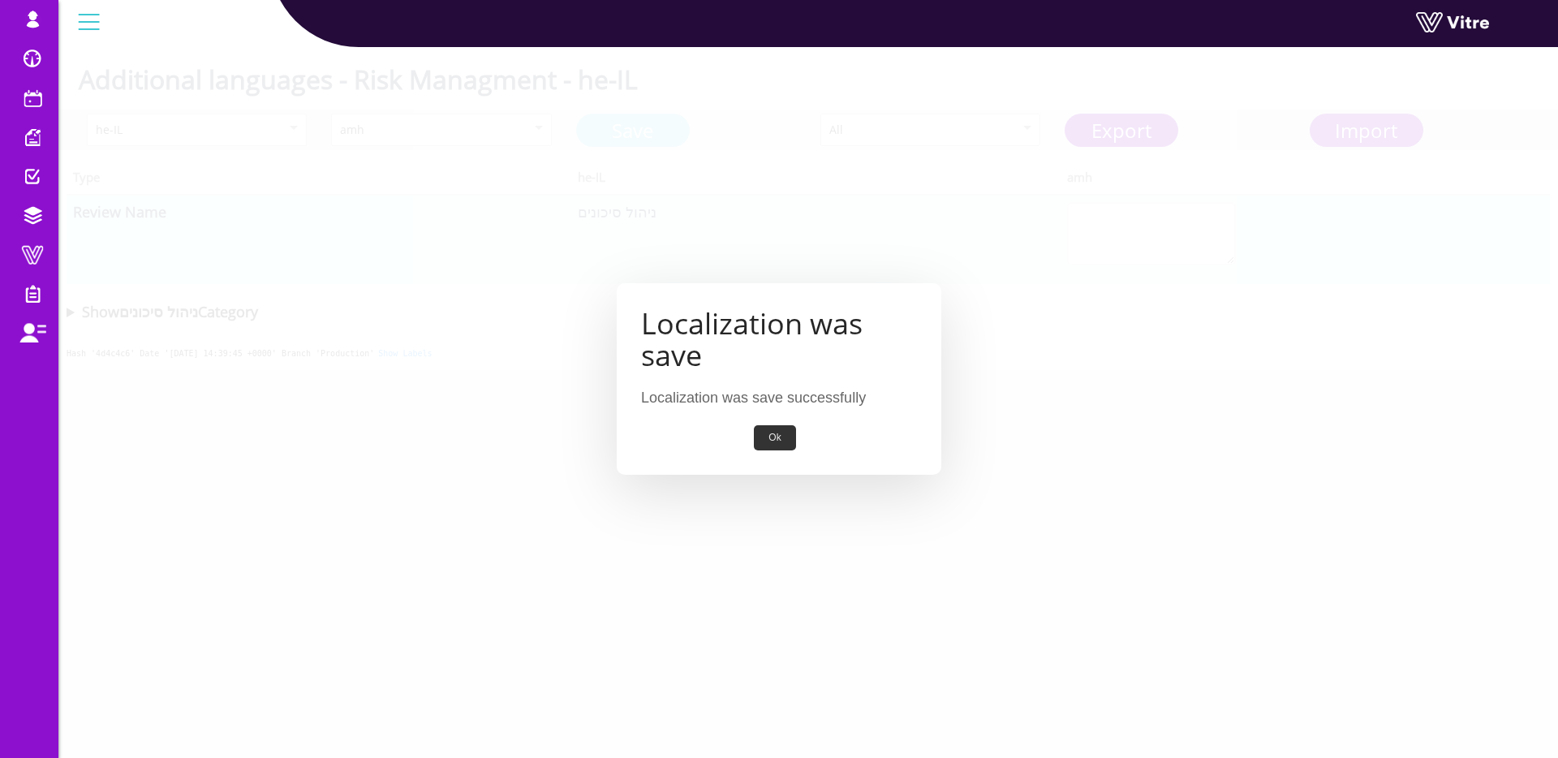
scroll to position [1, 0]
drag, startPoint x: 777, startPoint y: 441, endPoint x: 729, endPoint y: 419, distance: 52.3
click at [776, 441] on button "Ok" at bounding box center [774, 437] width 41 height 25
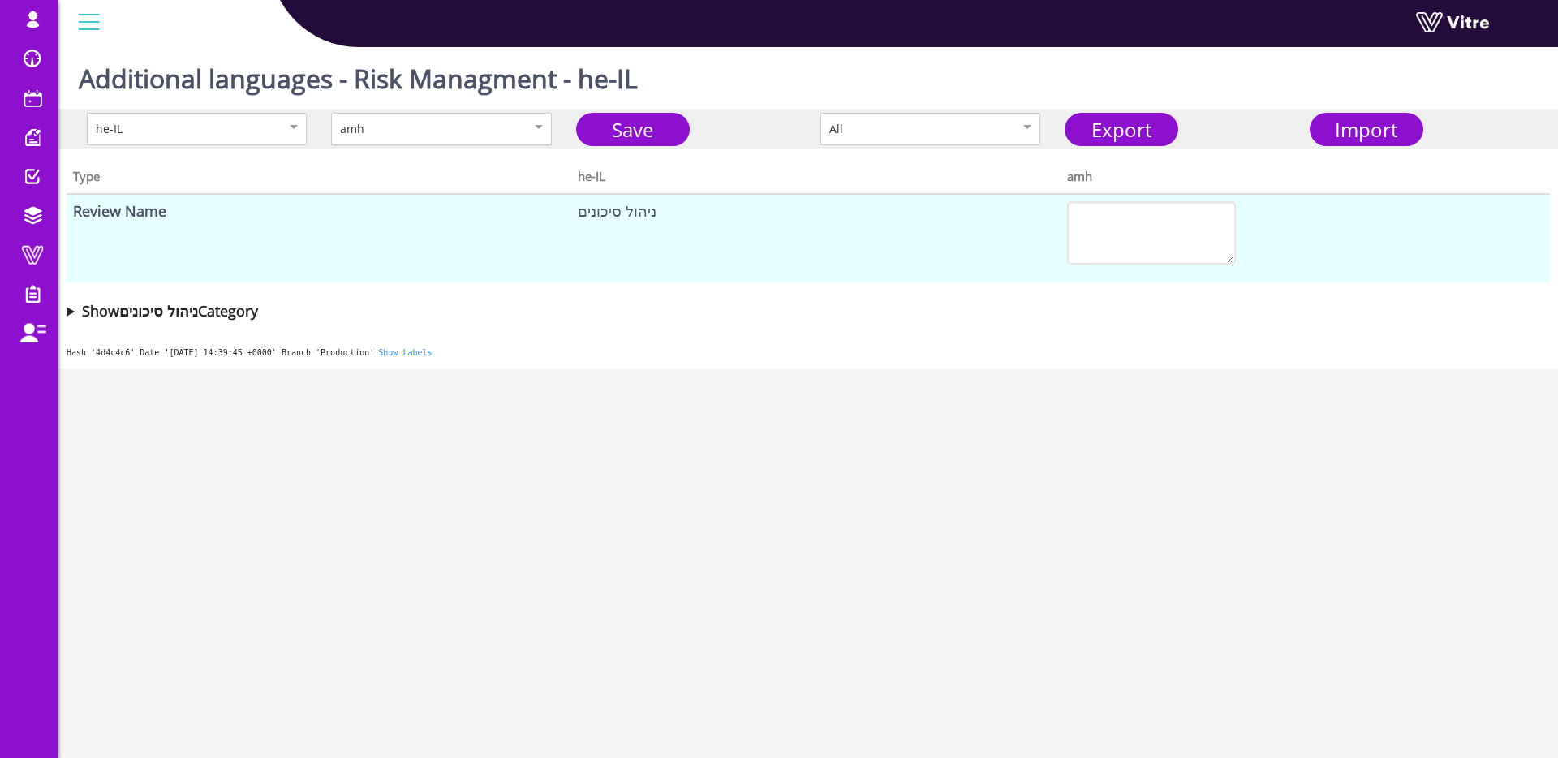
scroll to position [0, 0]
click at [434, 128] on div "amh" at bounding box center [424, 130] width 168 height 18
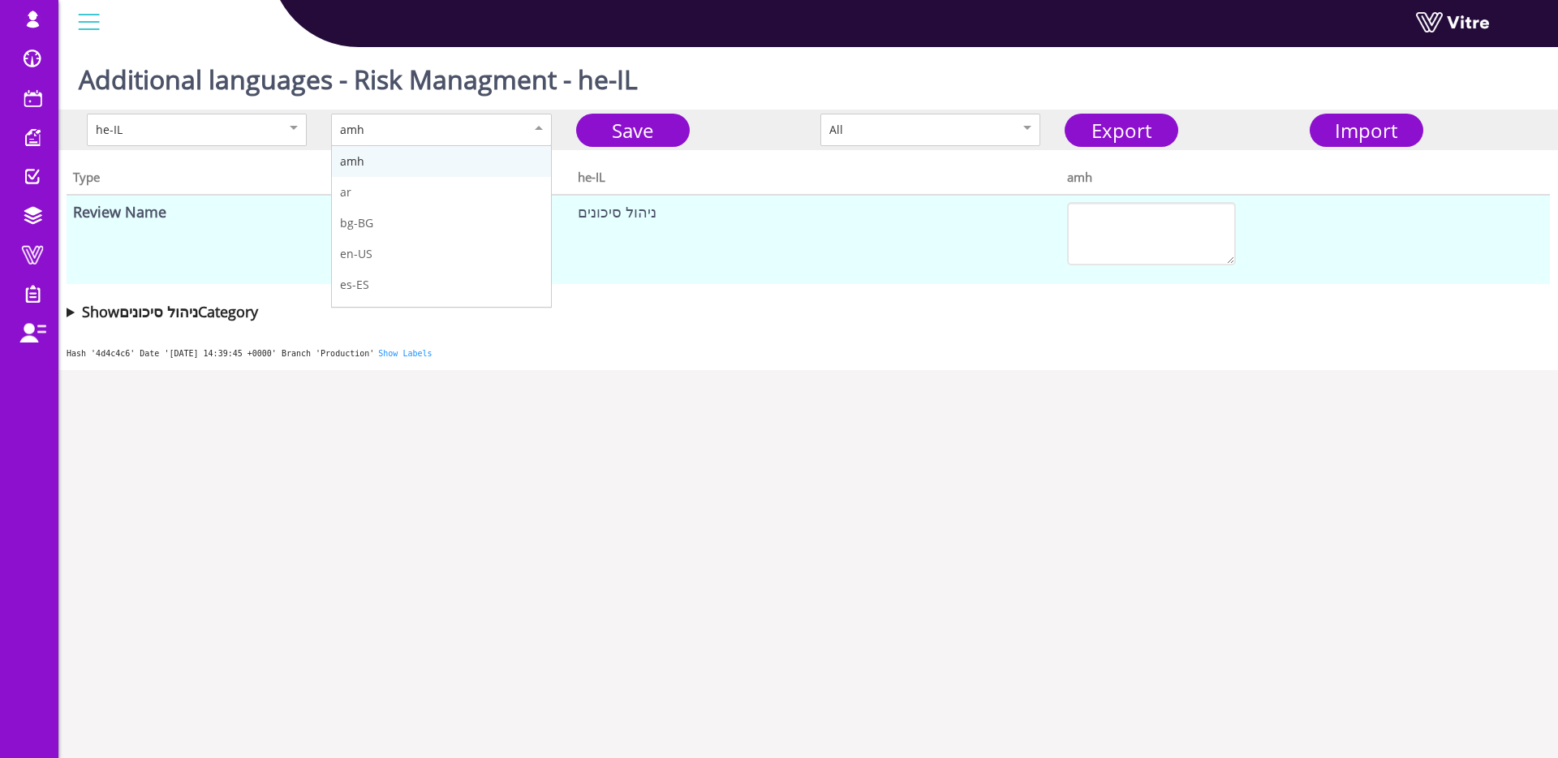
scroll to position [2, 0]
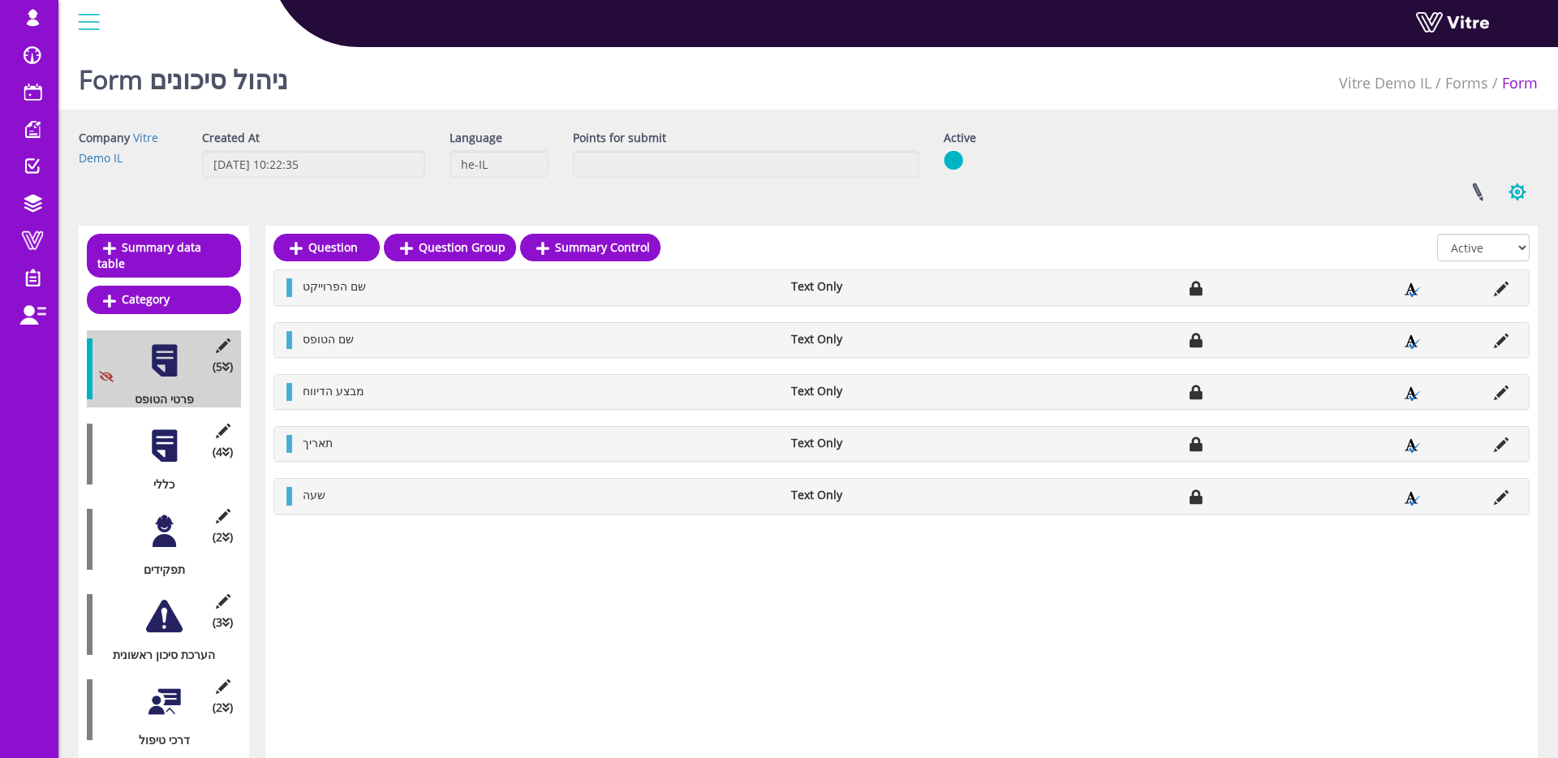
click at [1510, 192] on button "button" at bounding box center [1517, 191] width 41 height 43
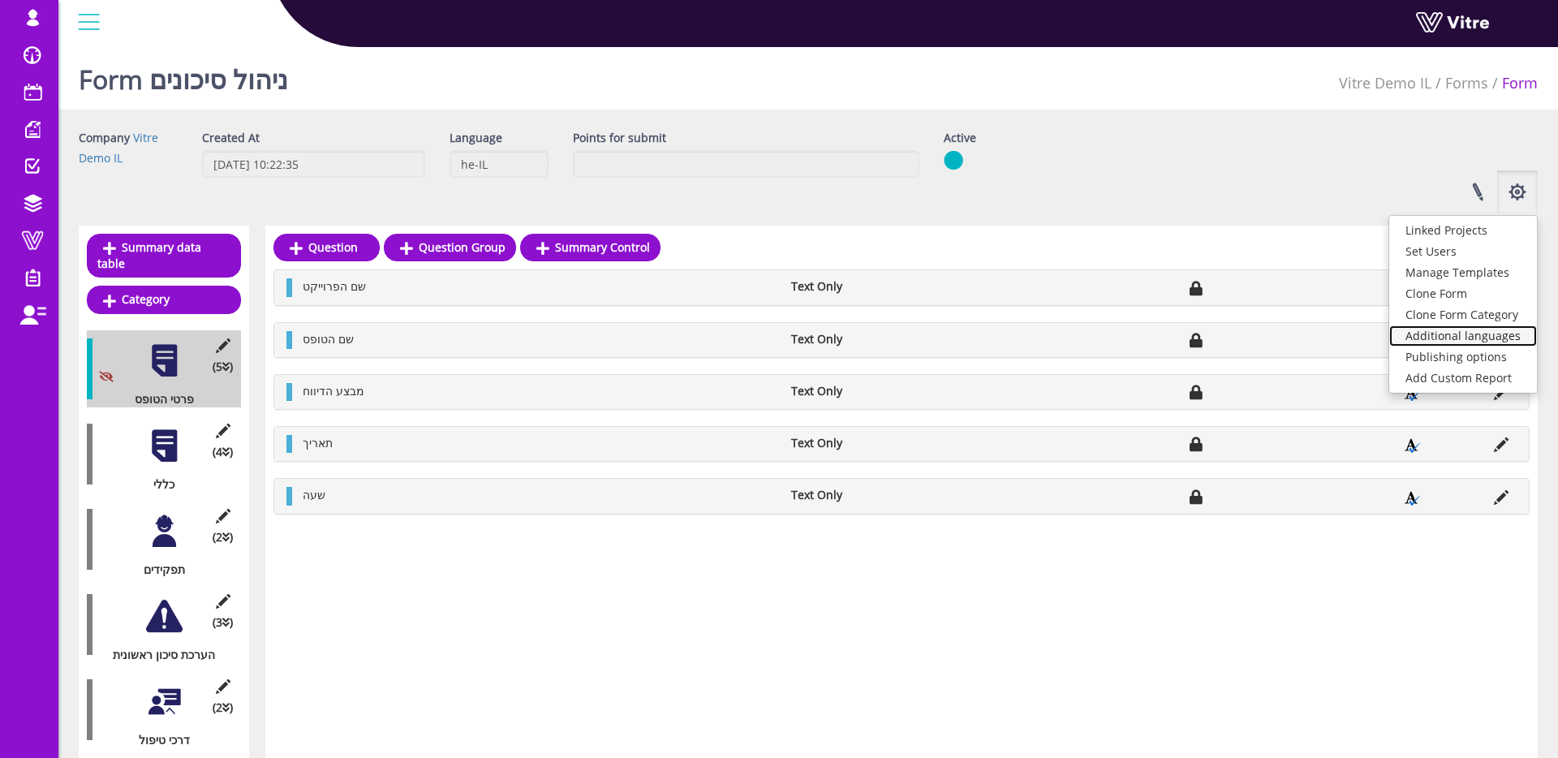
click at [1487, 333] on link "Additional languages" at bounding box center [1463, 335] width 148 height 21
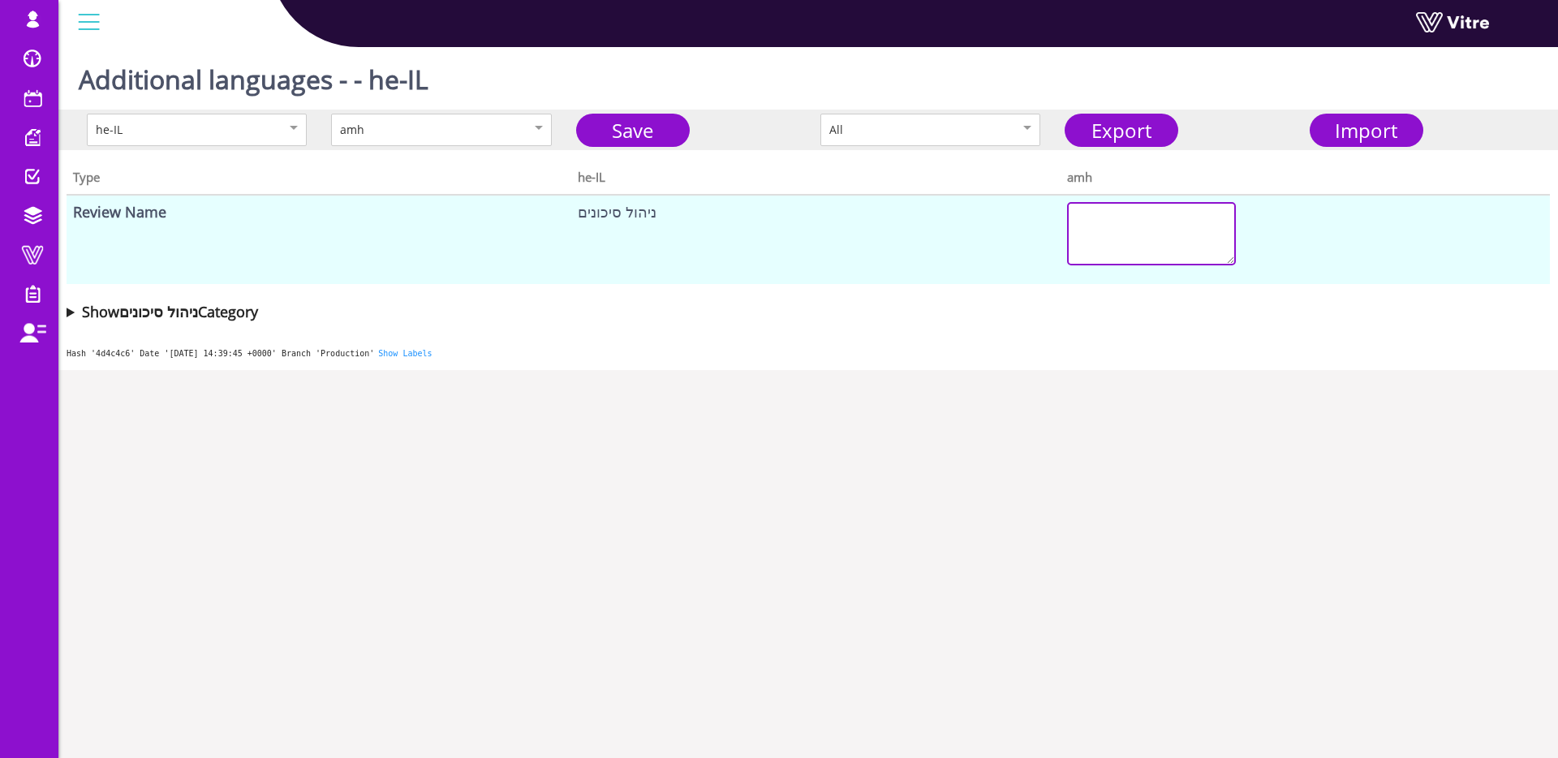
click at [1152, 237] on textarea at bounding box center [1151, 233] width 169 height 63
type textarea "א"
type textarea "בדיקה"
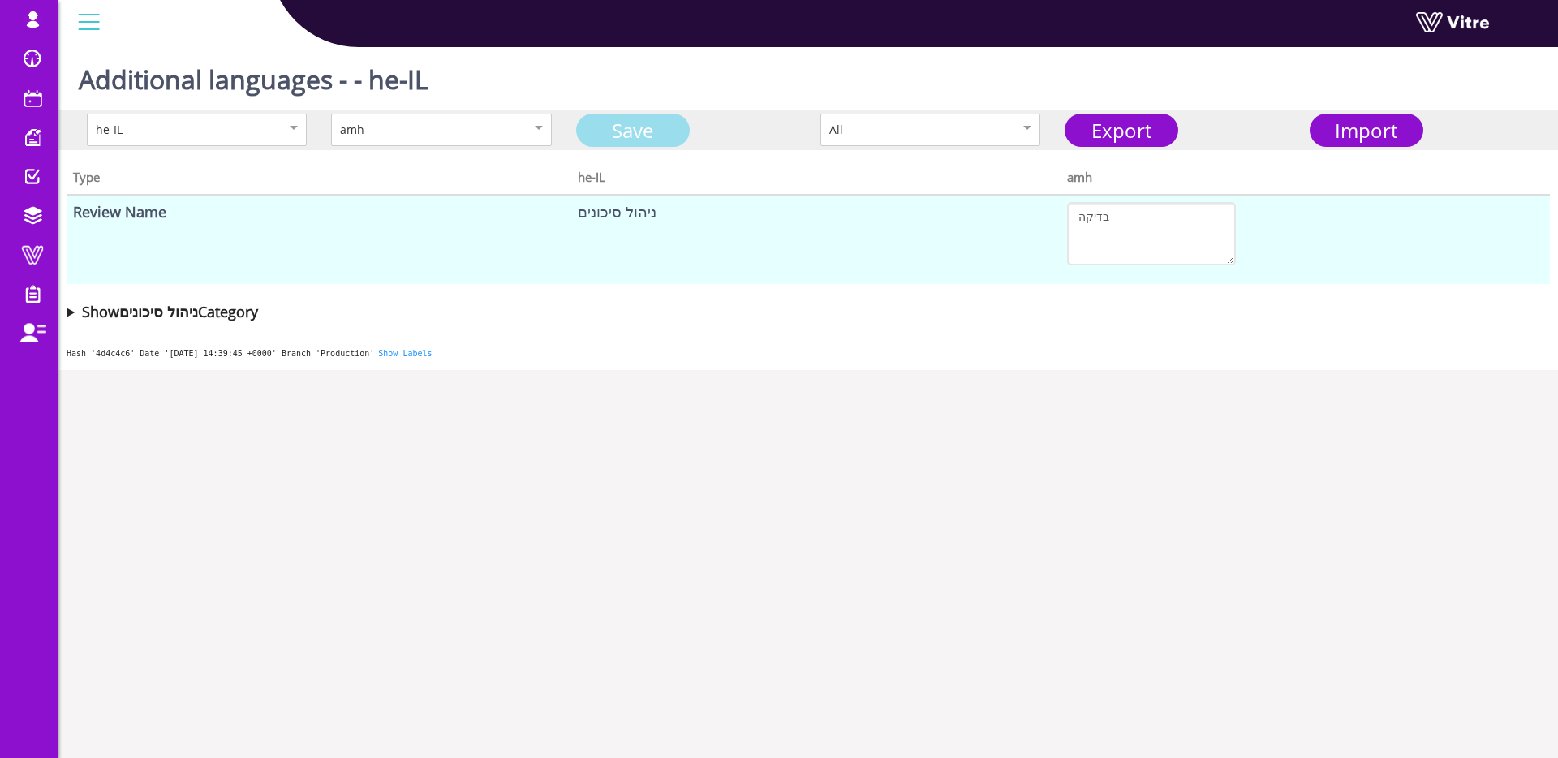
click at [663, 127] on link "Save" at bounding box center [633, 130] width 114 height 33
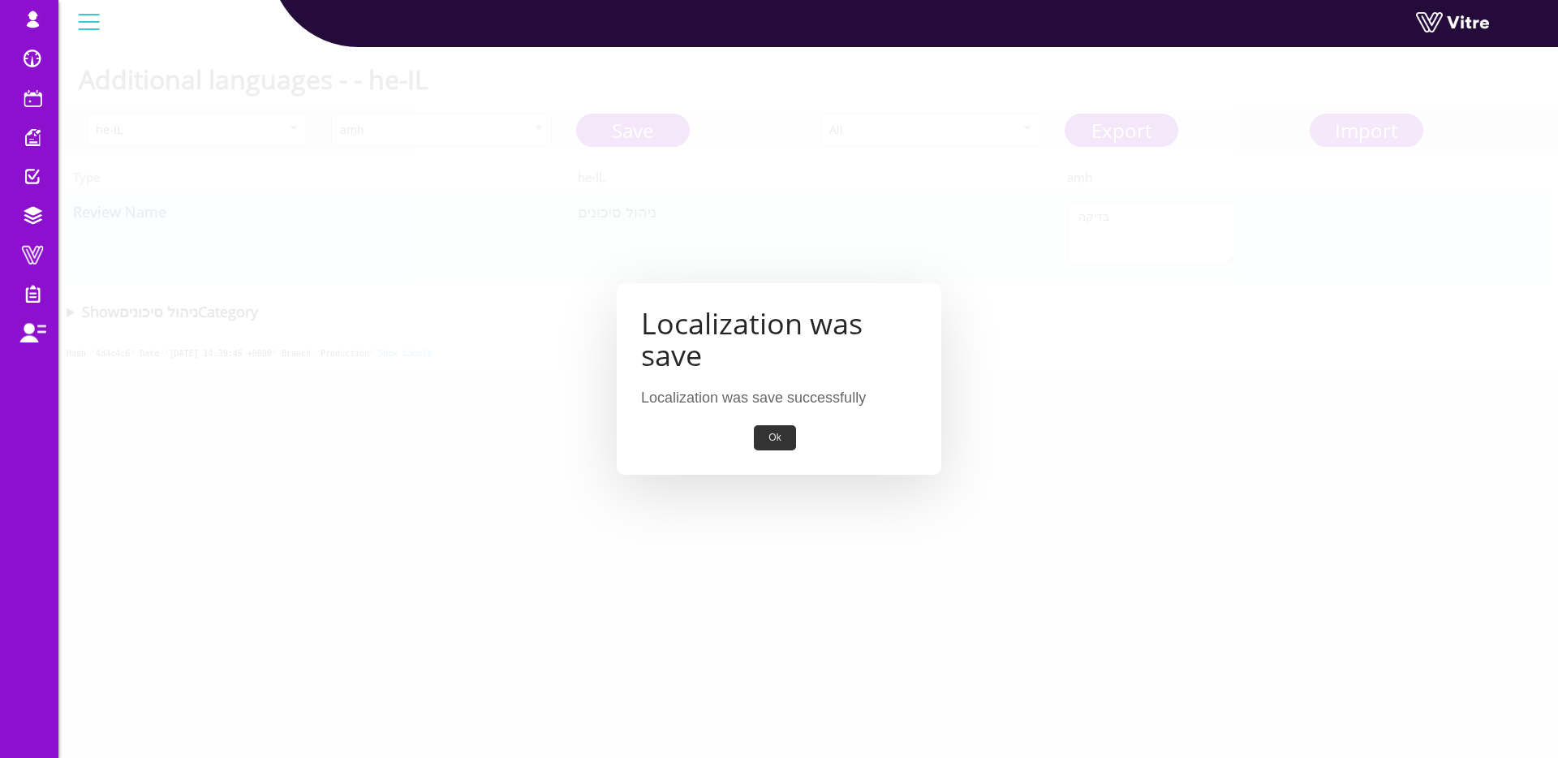
click at [785, 430] on button "Ok" at bounding box center [774, 437] width 41 height 25
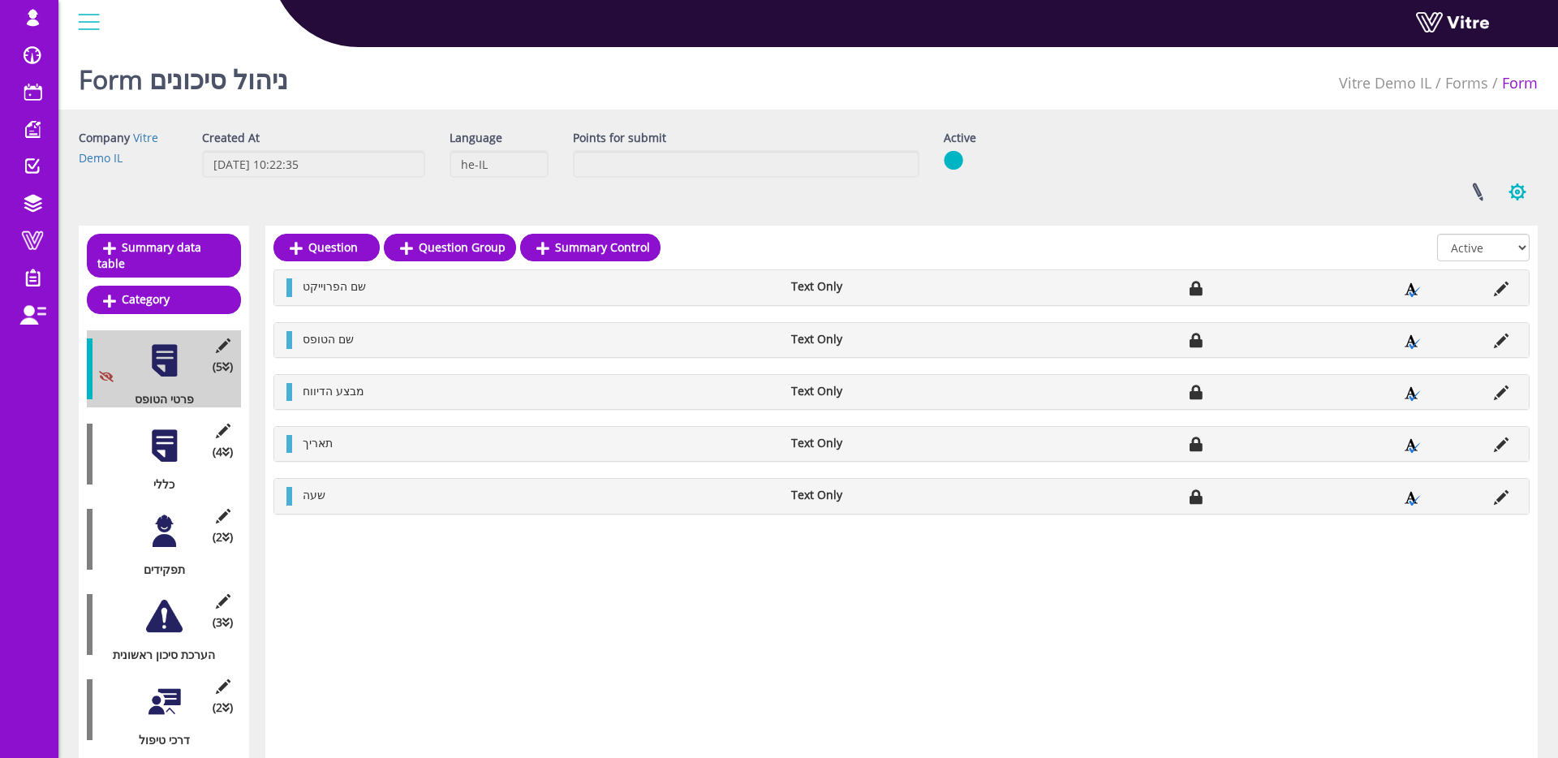
click at [1520, 188] on button "button" at bounding box center [1517, 191] width 41 height 43
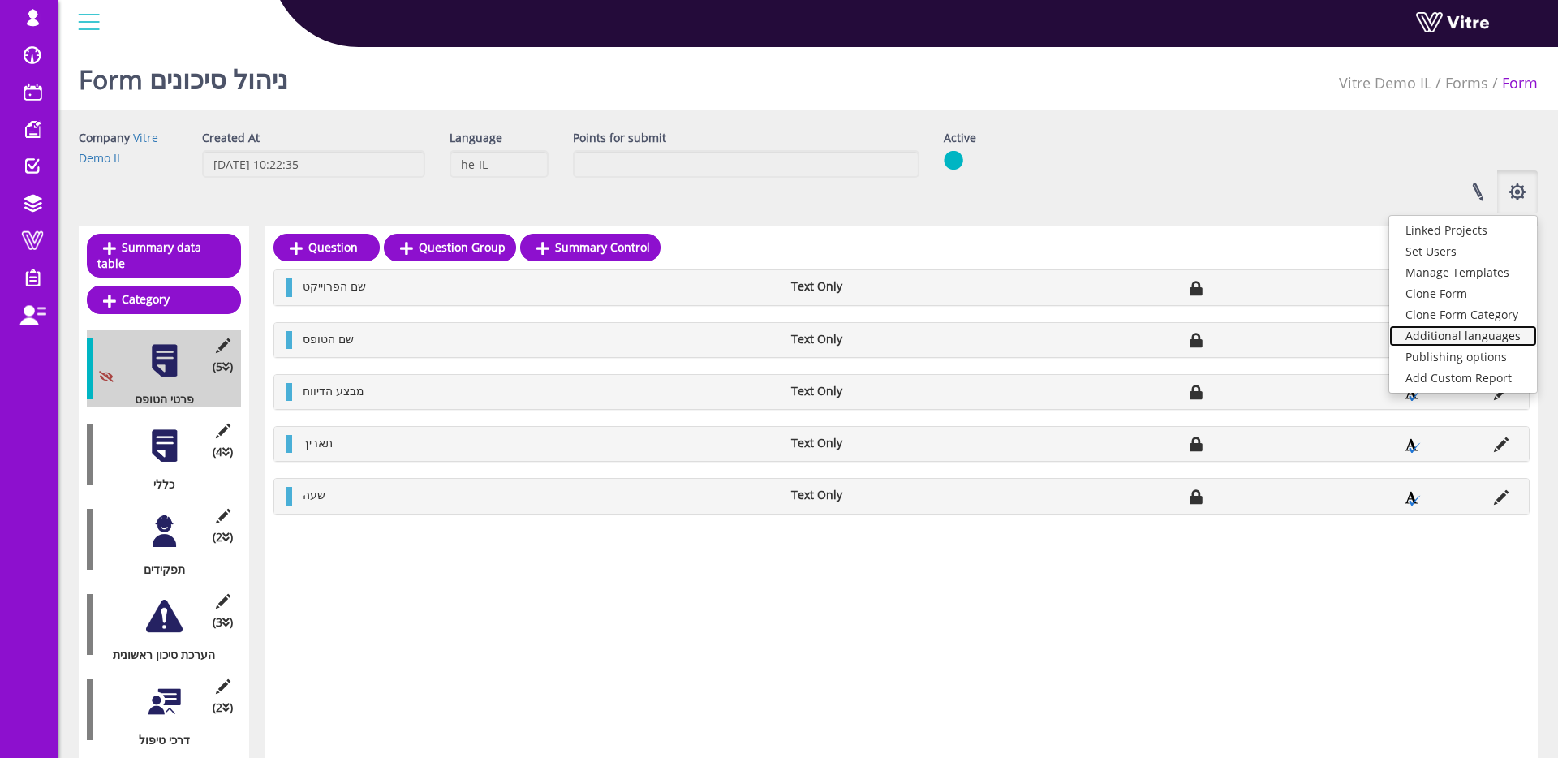
click at [1494, 337] on link "Additional languages" at bounding box center [1463, 335] width 148 height 21
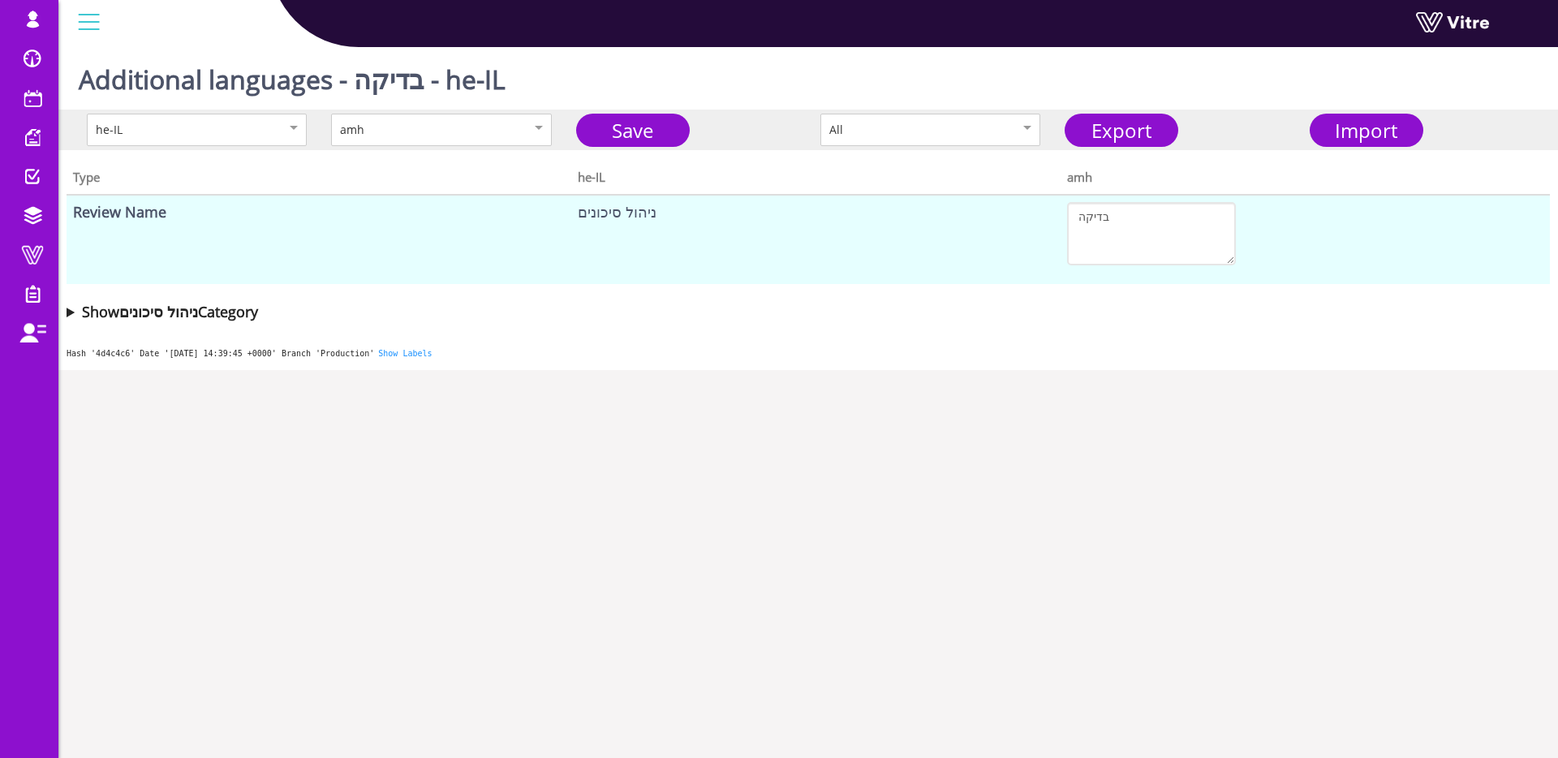
click at [400, 85] on h1 "Additional languages - בדיקה - he-IL" at bounding box center [292, 75] width 427 height 69
click at [1180, 245] on textarea "בדיקה" at bounding box center [1151, 233] width 169 height 63
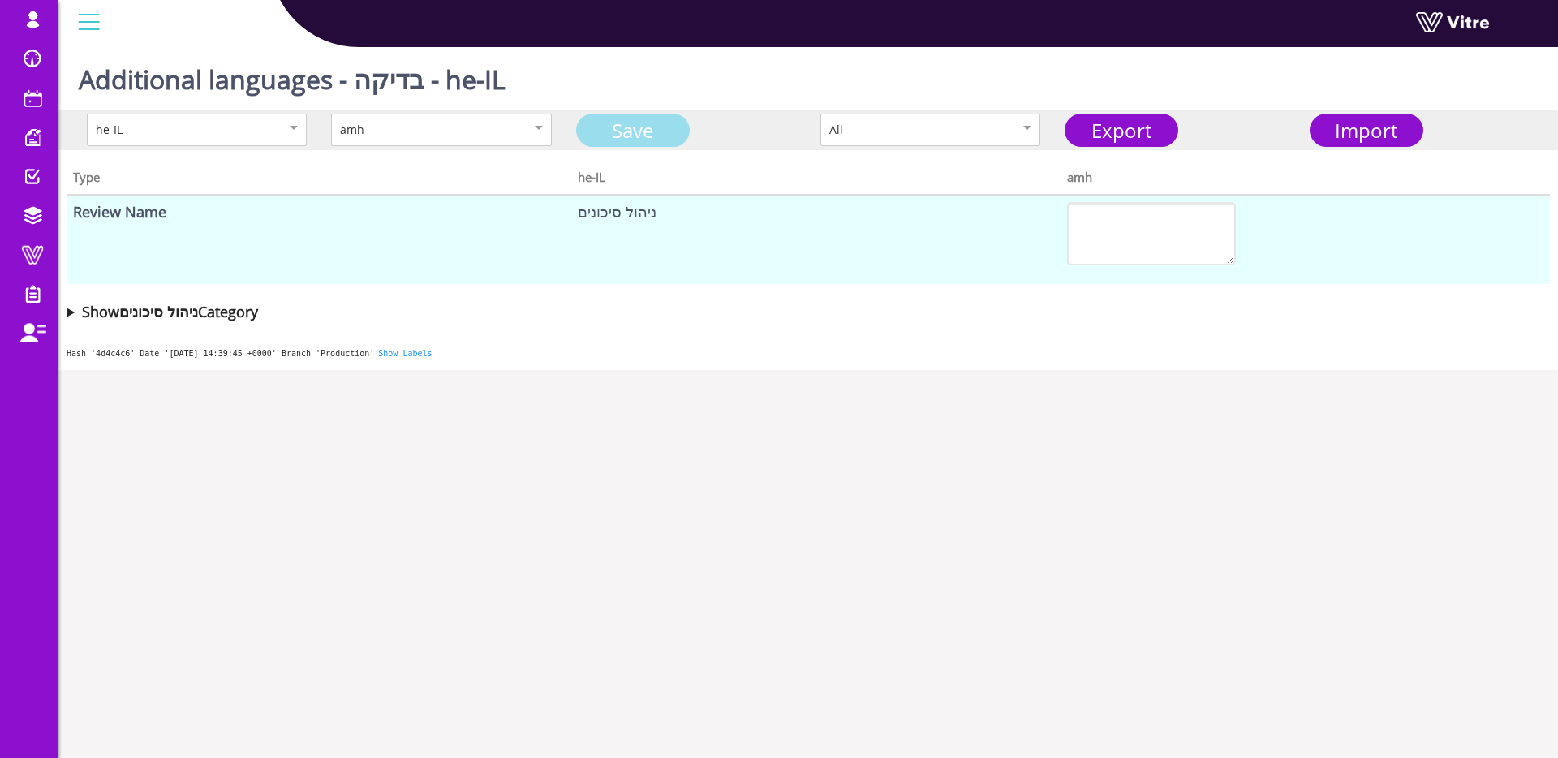
click at [661, 143] on link "Save" at bounding box center [633, 130] width 114 height 33
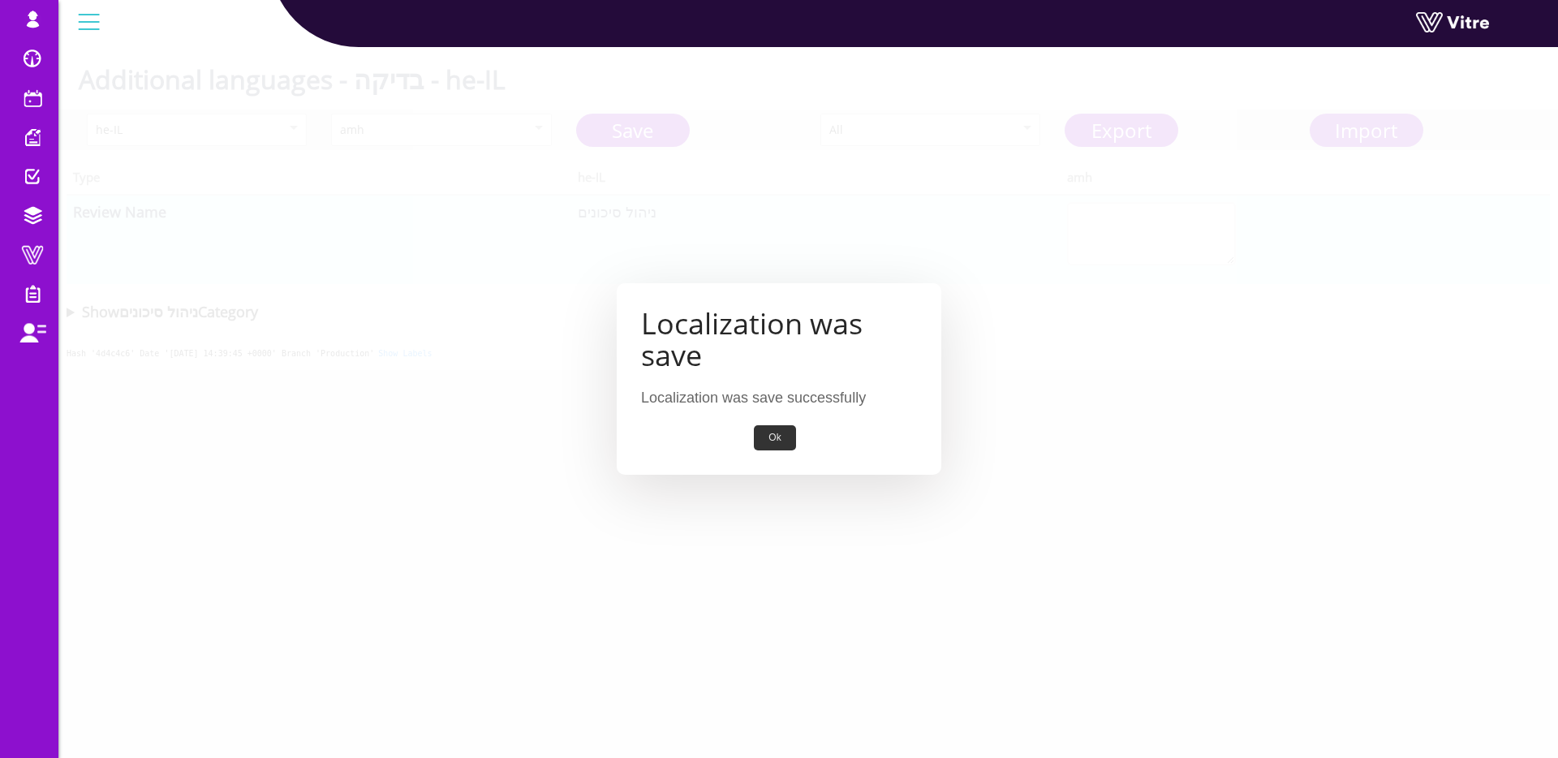
click at [771, 434] on button "Ok" at bounding box center [774, 437] width 41 height 25
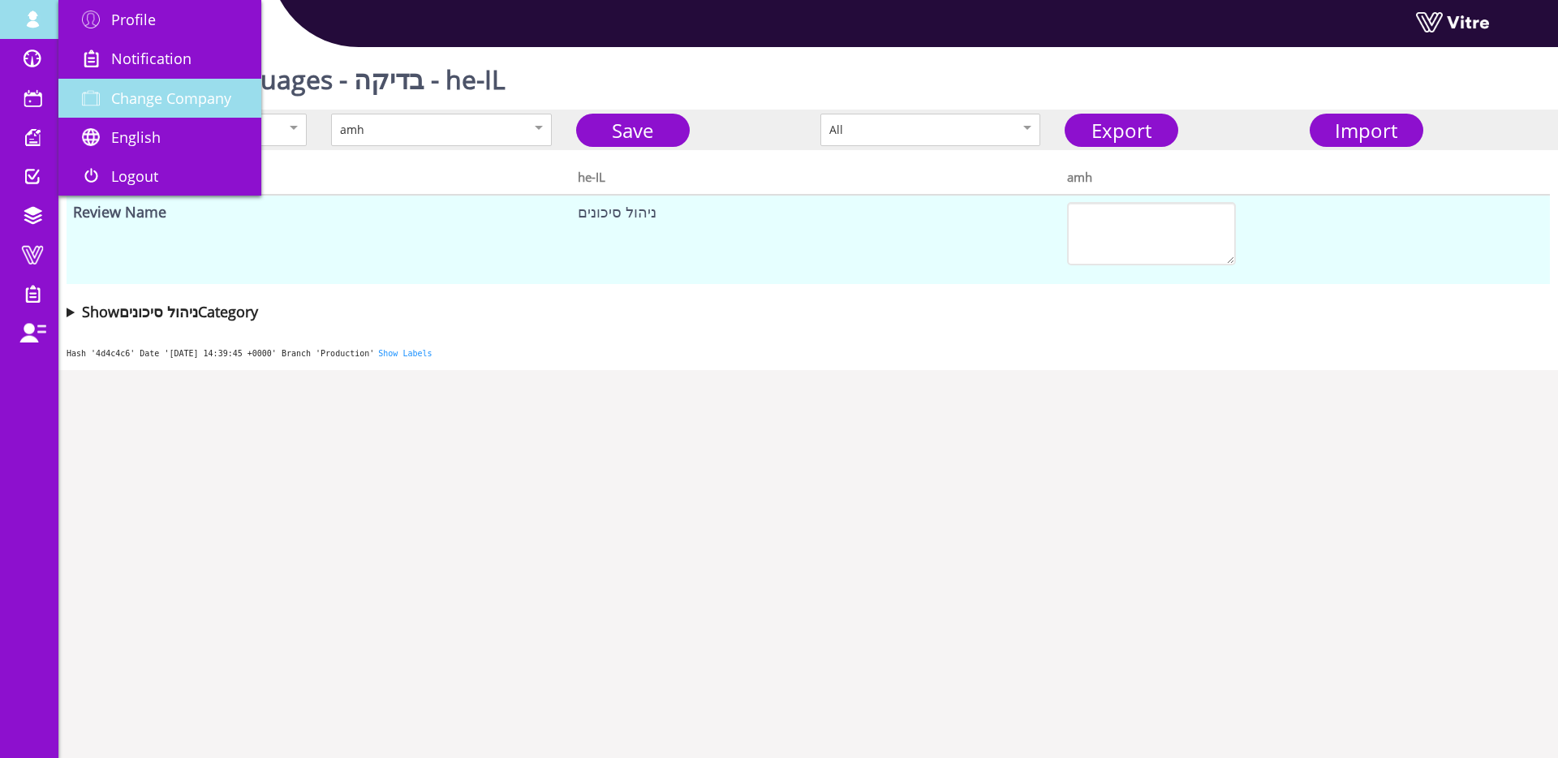
click at [157, 93] on span "Change Company" at bounding box center [171, 97] width 120 height 19
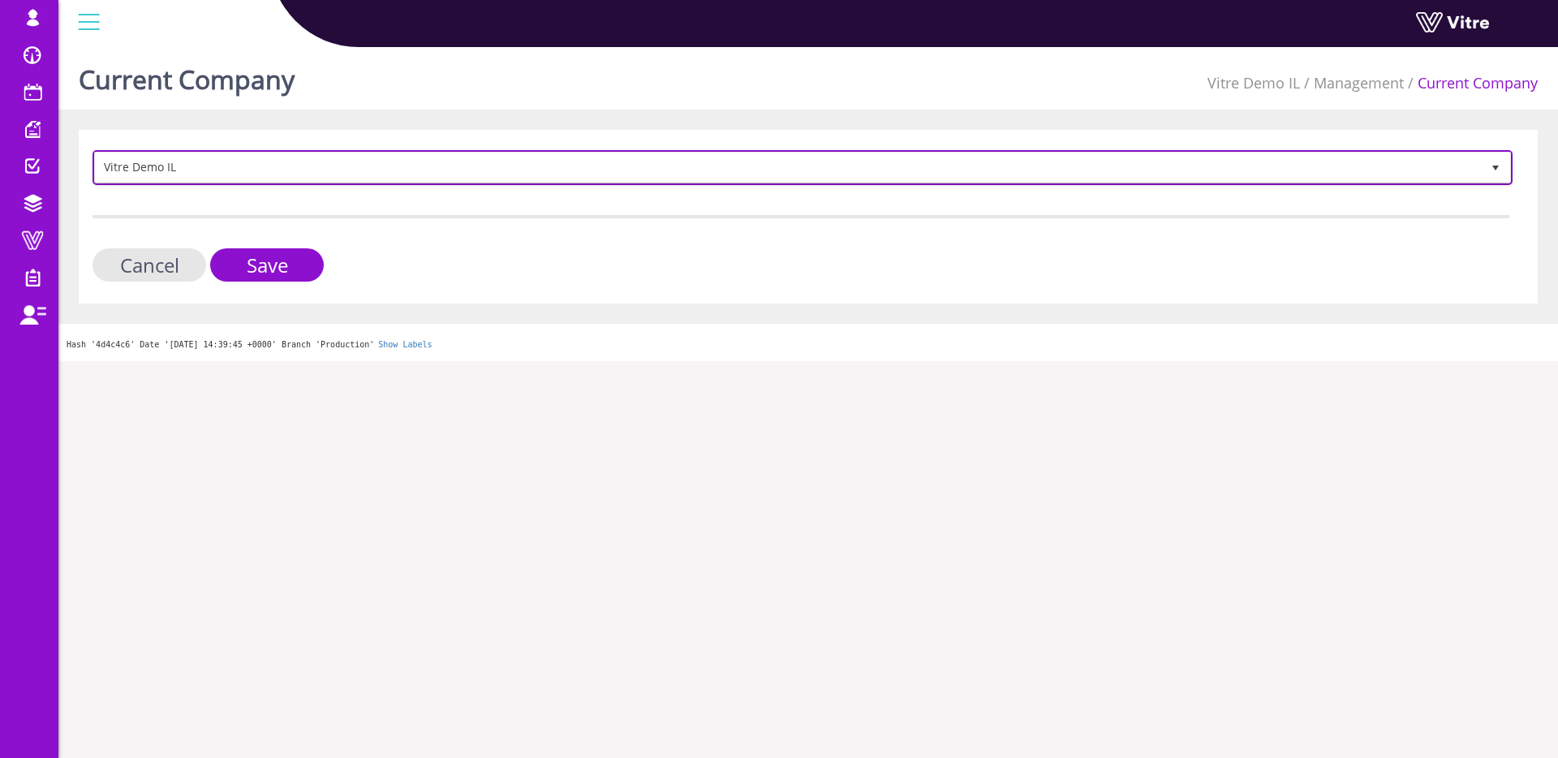
click at [250, 157] on span "Vitre Demo IL" at bounding box center [788, 167] width 1386 height 29
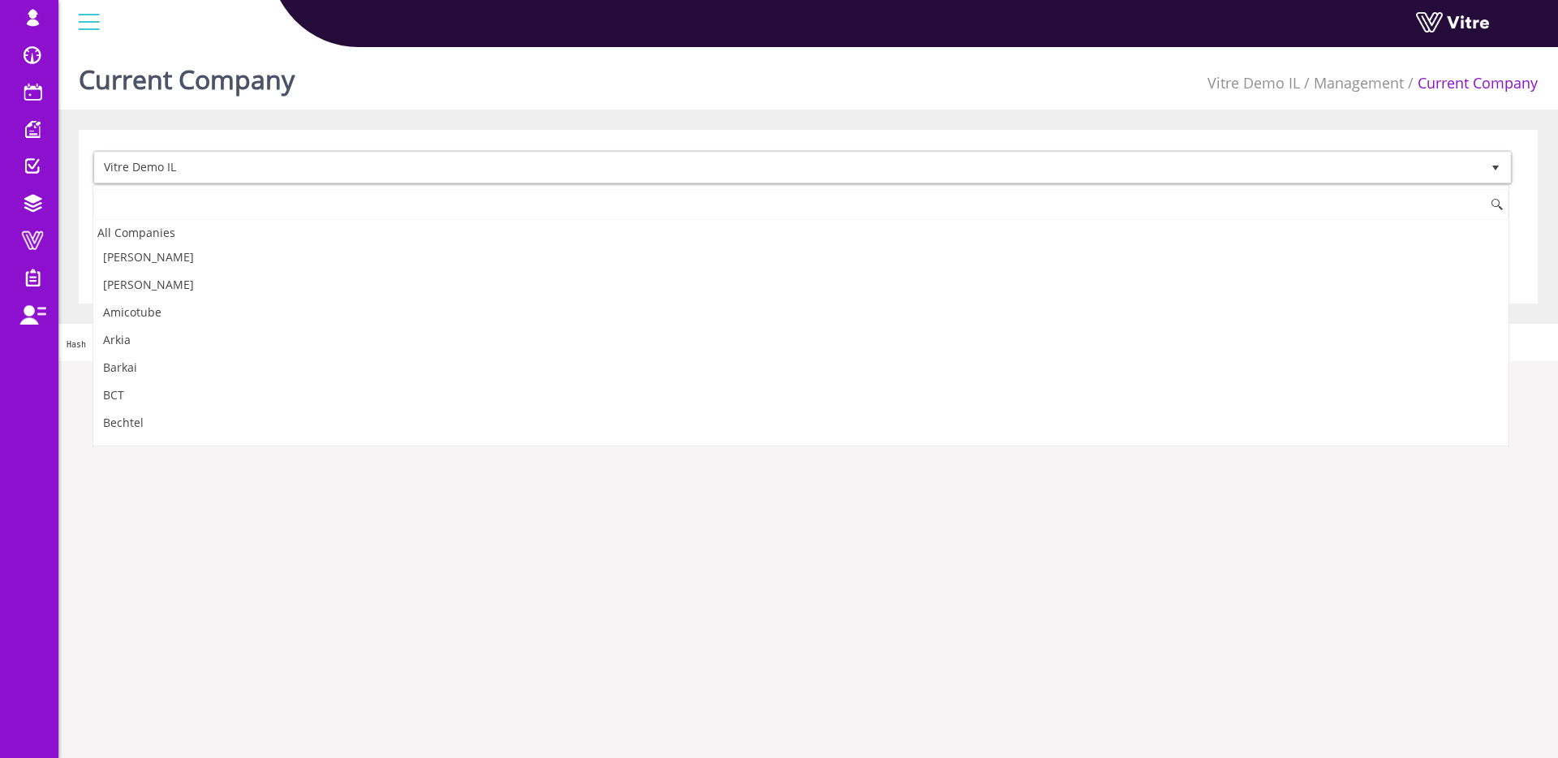
scroll to position [2229, 0]
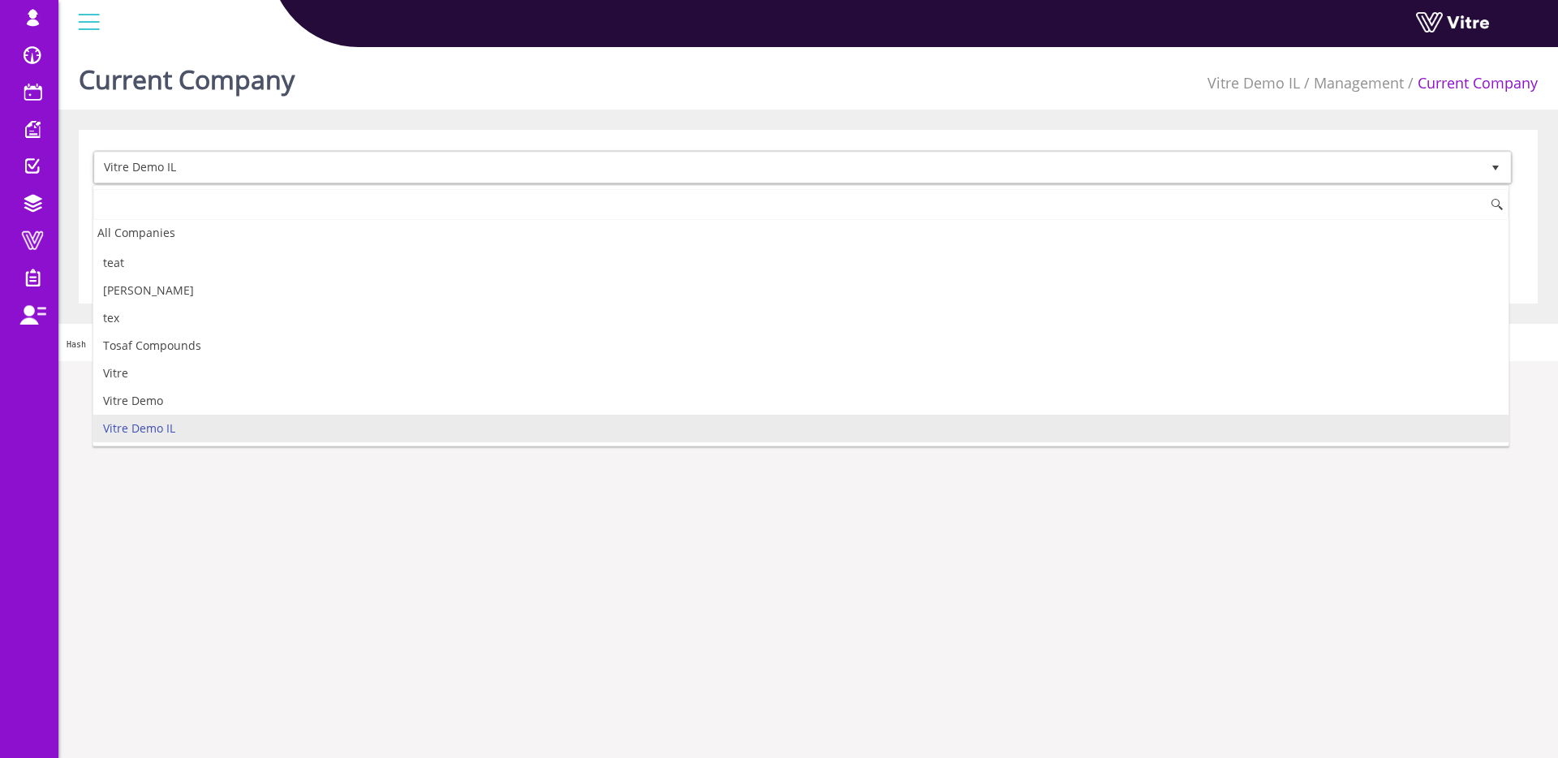
type input "י"
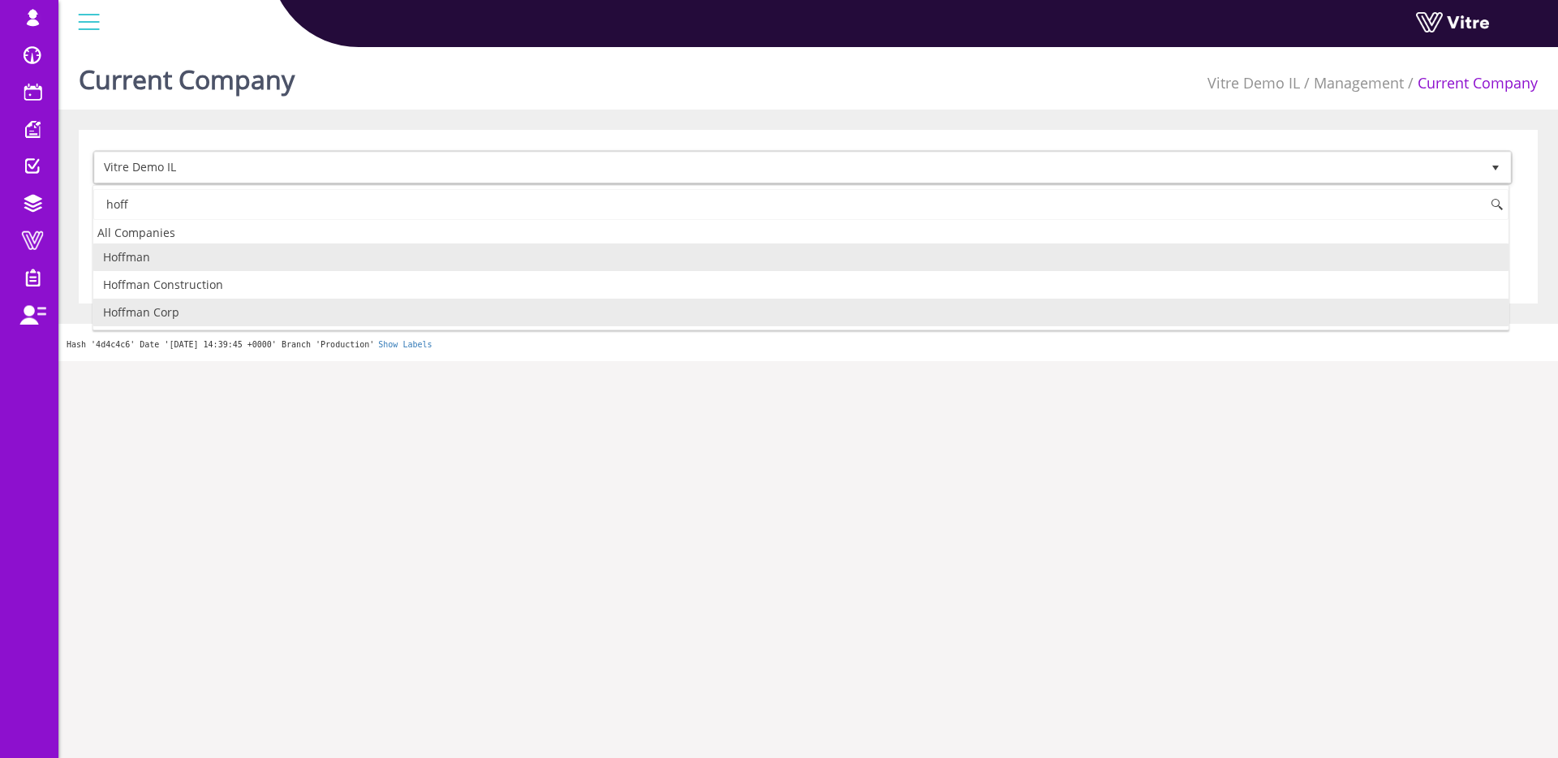
click at [197, 303] on li "Hoffman Corp" at bounding box center [800, 313] width 1415 height 28
type input "hoff"
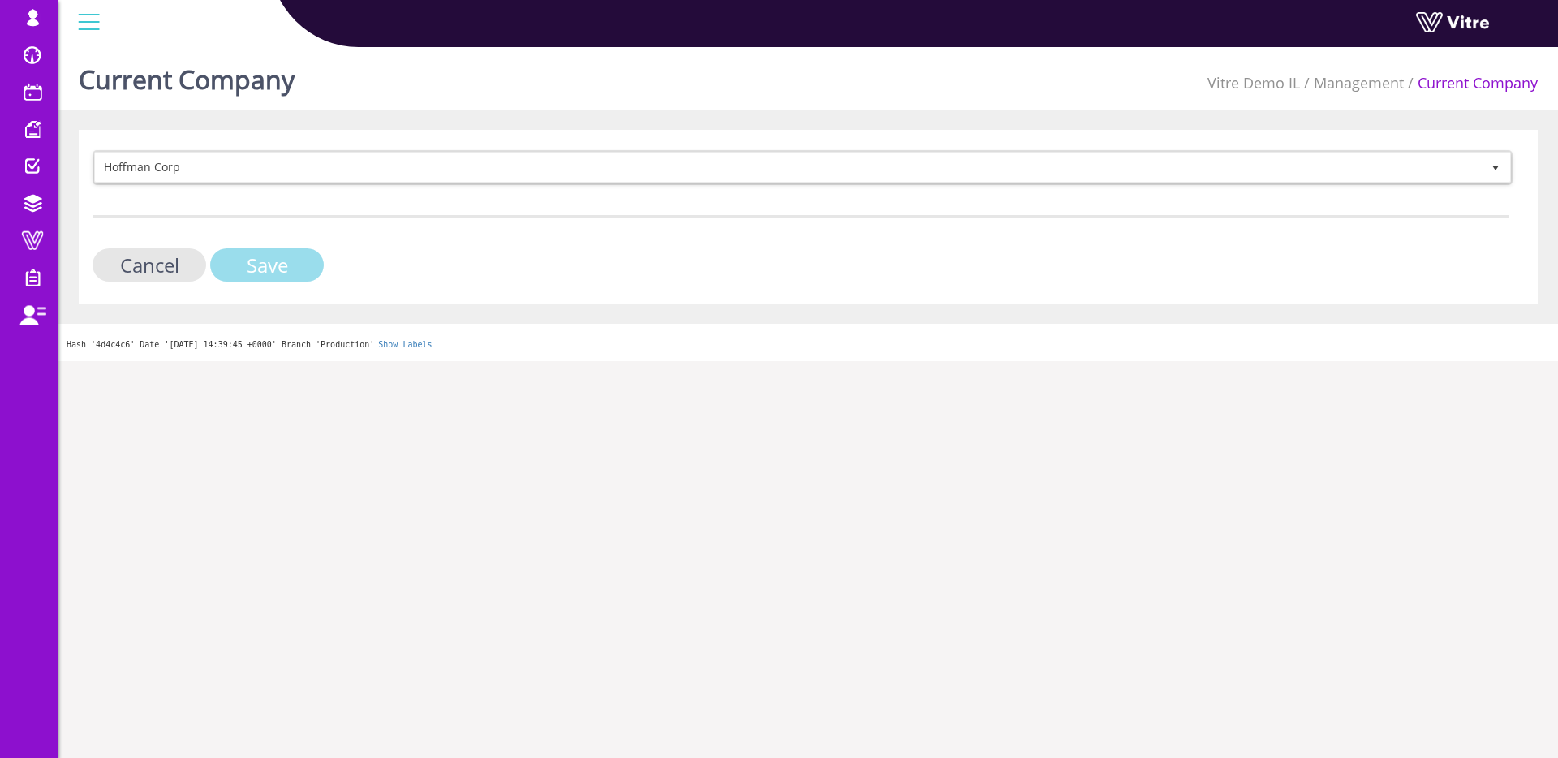
click at [252, 264] on input "Save" at bounding box center [267, 264] width 114 height 33
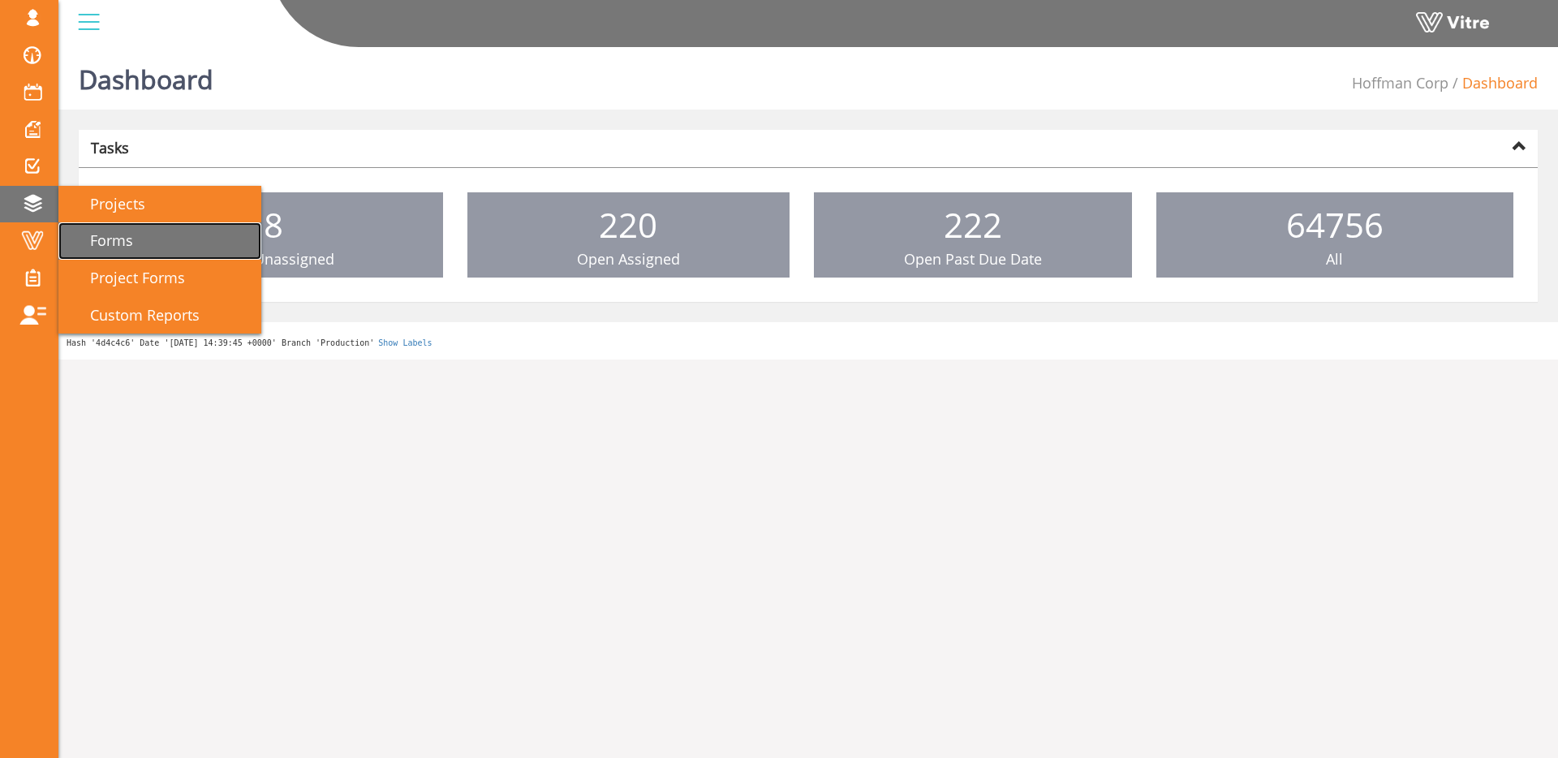
click at [110, 234] on span "Forms" at bounding box center [102, 239] width 62 height 19
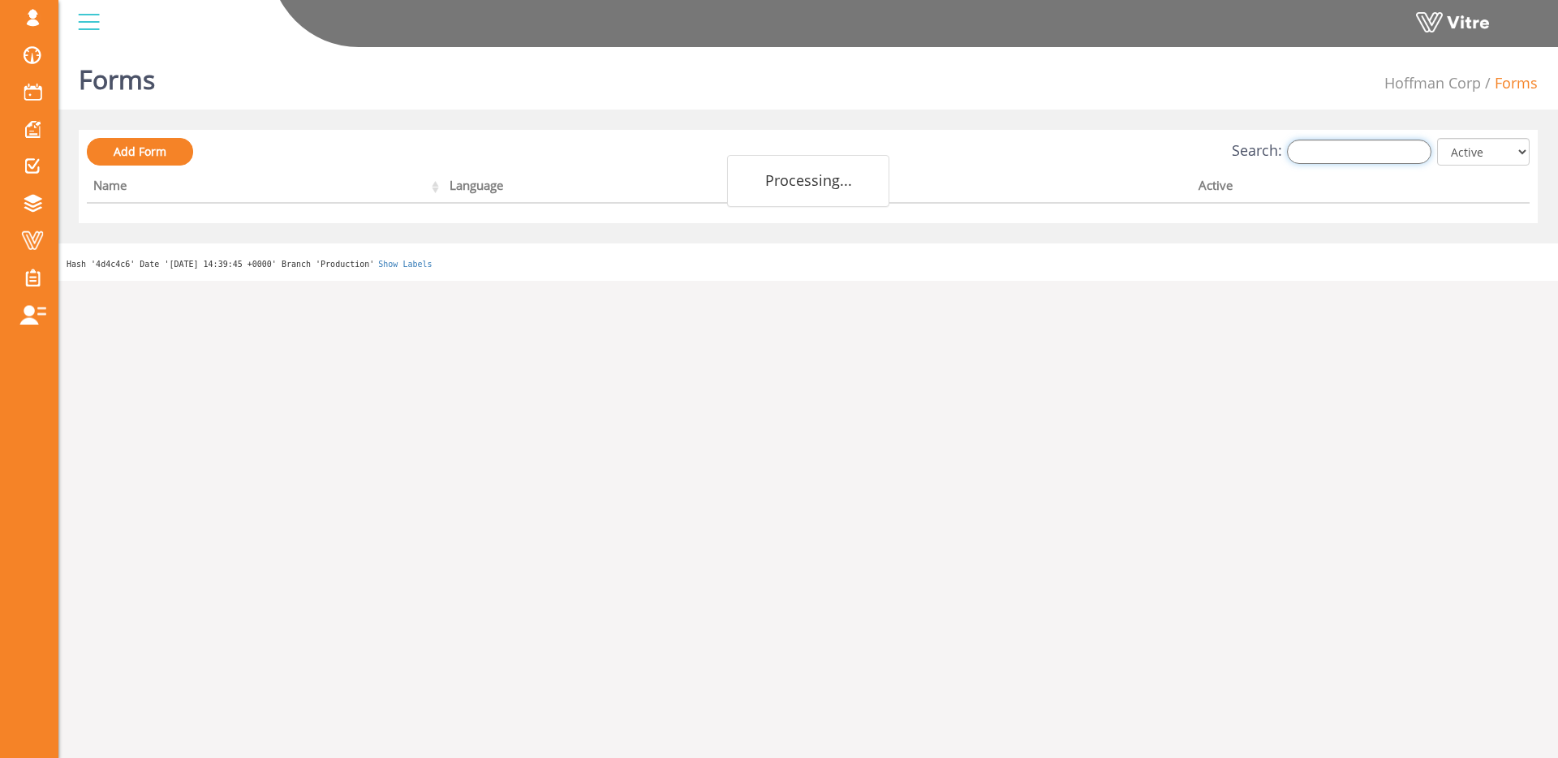
click at [1348, 154] on input "Search:" at bounding box center [1359, 152] width 144 height 24
type input "saf"
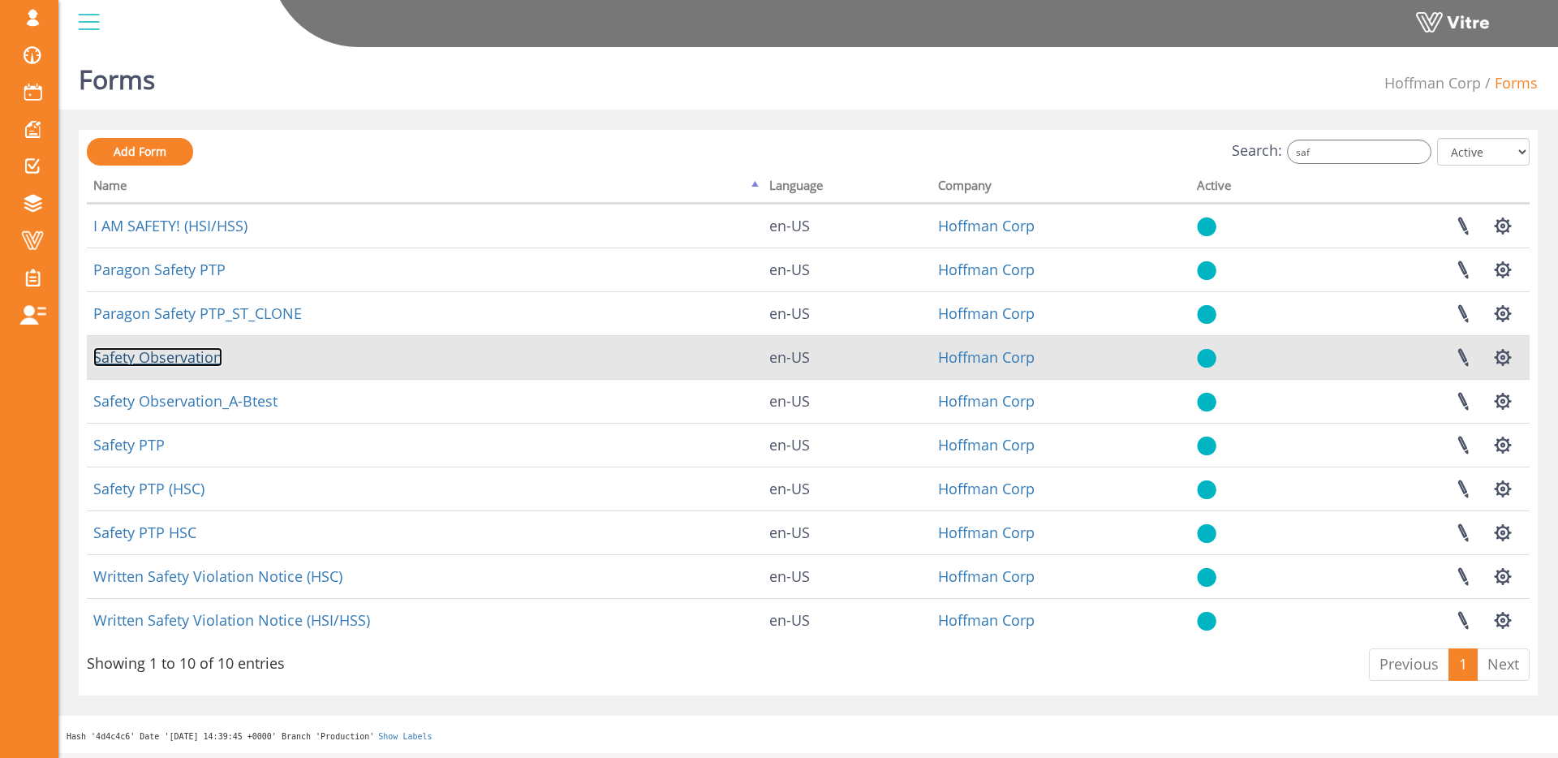
click at [151, 355] on link "Safety Observation" at bounding box center [157, 356] width 129 height 19
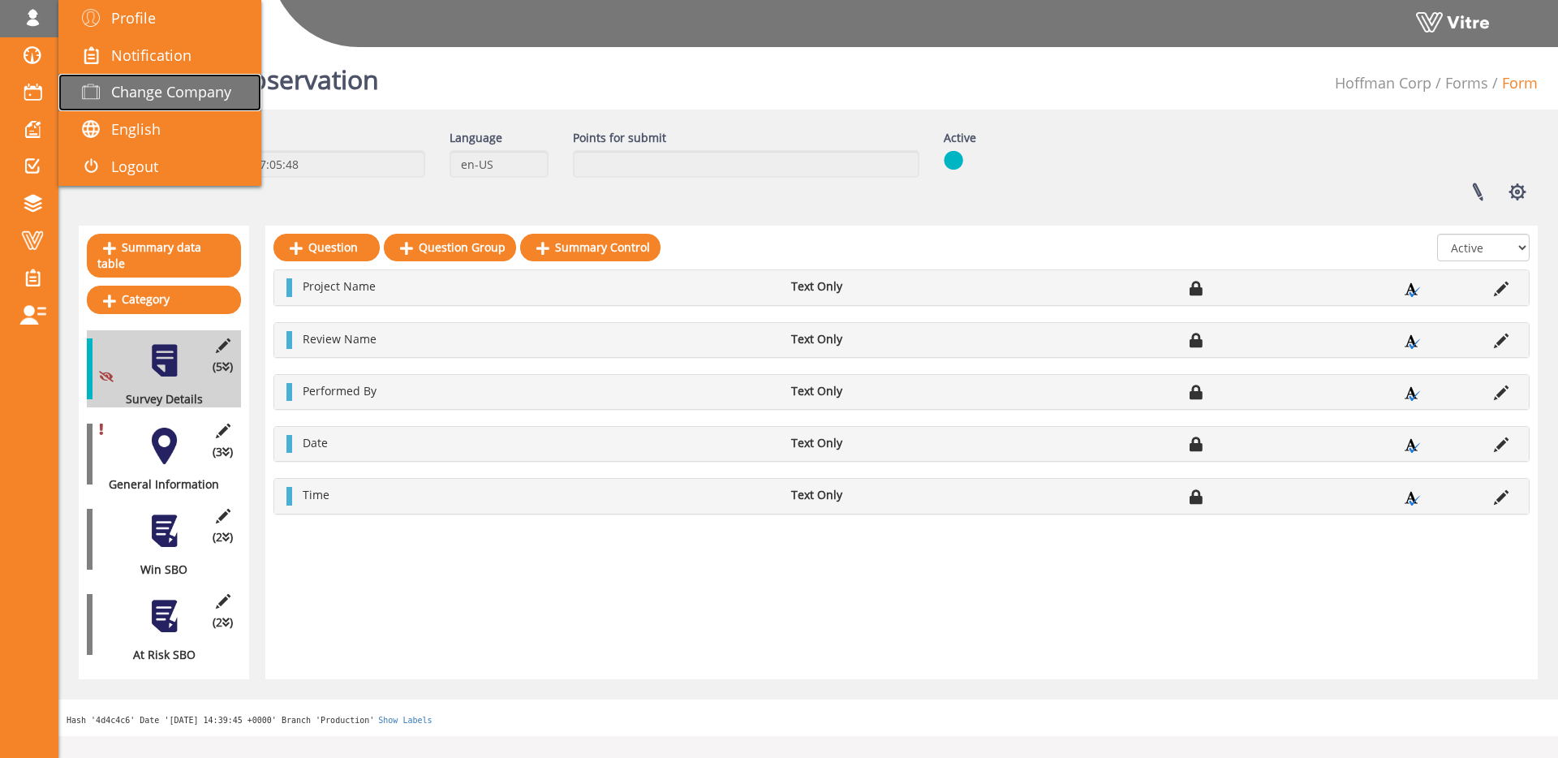
click at [112, 93] on span "Change Company" at bounding box center [171, 91] width 120 height 19
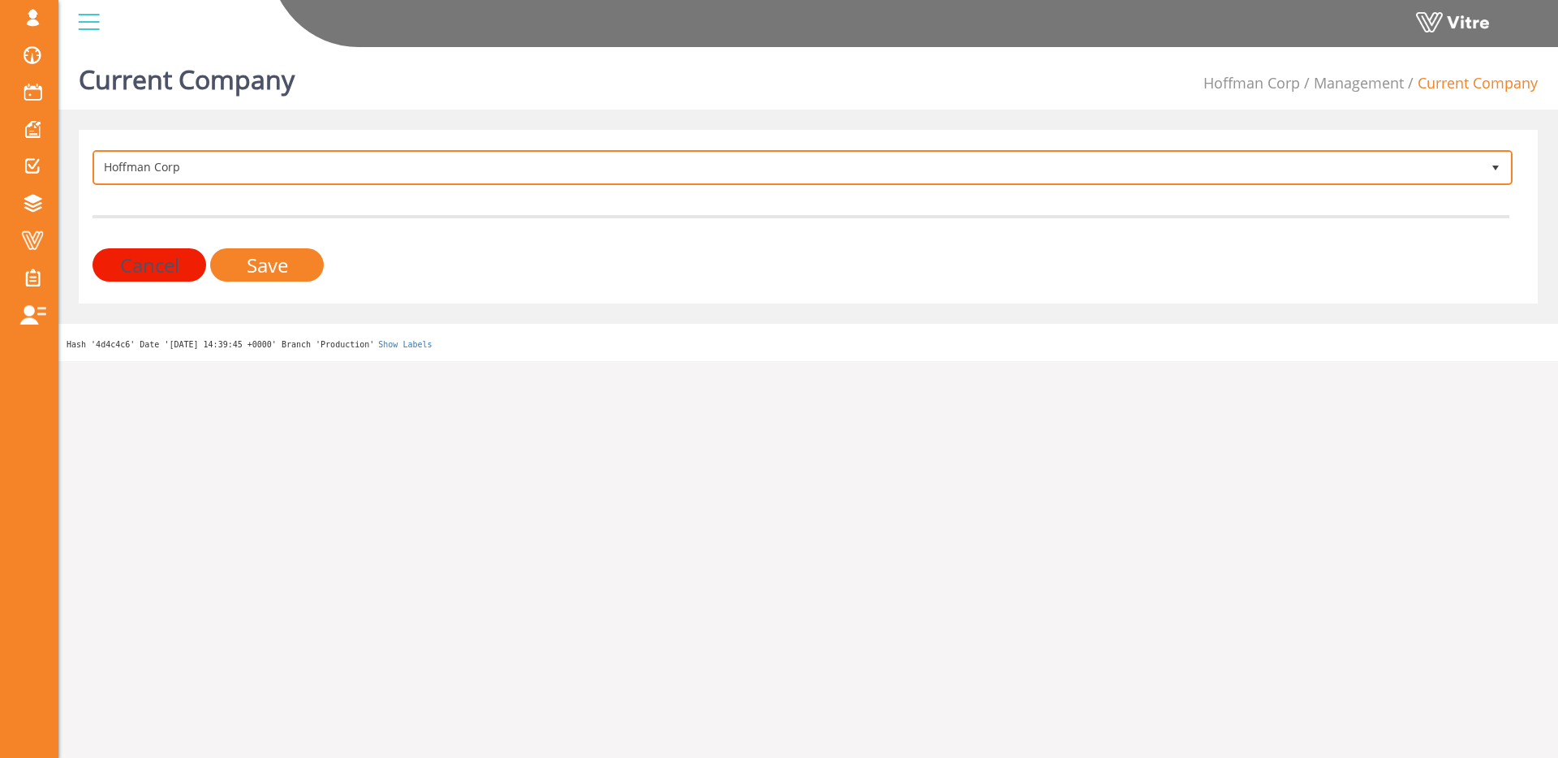
click at [384, 182] on span "Hoffman Corp 210" at bounding box center [803, 167] width 1420 height 35
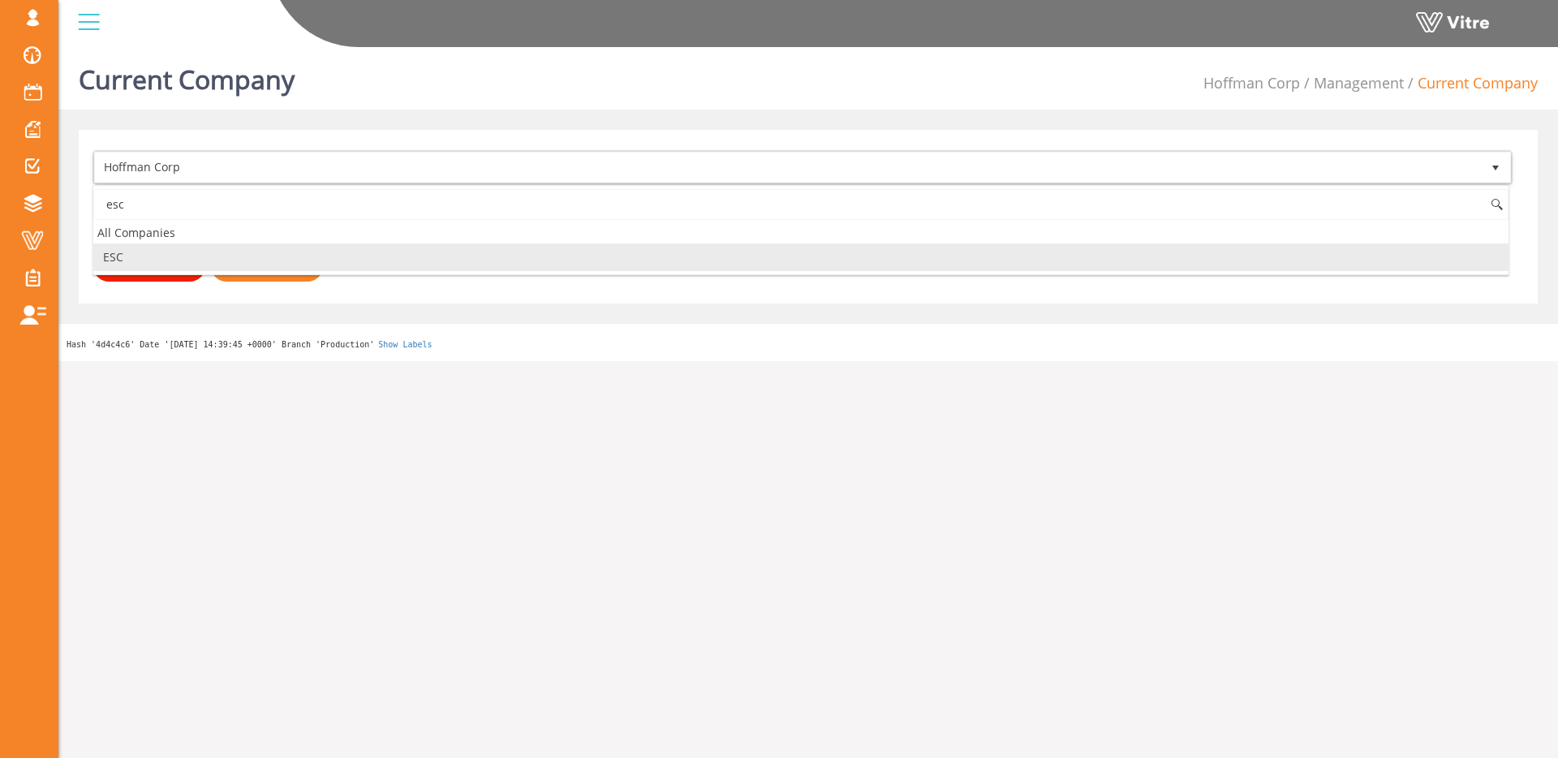
click at [185, 259] on li "ESC" at bounding box center [800, 257] width 1415 height 28
type input "esc"
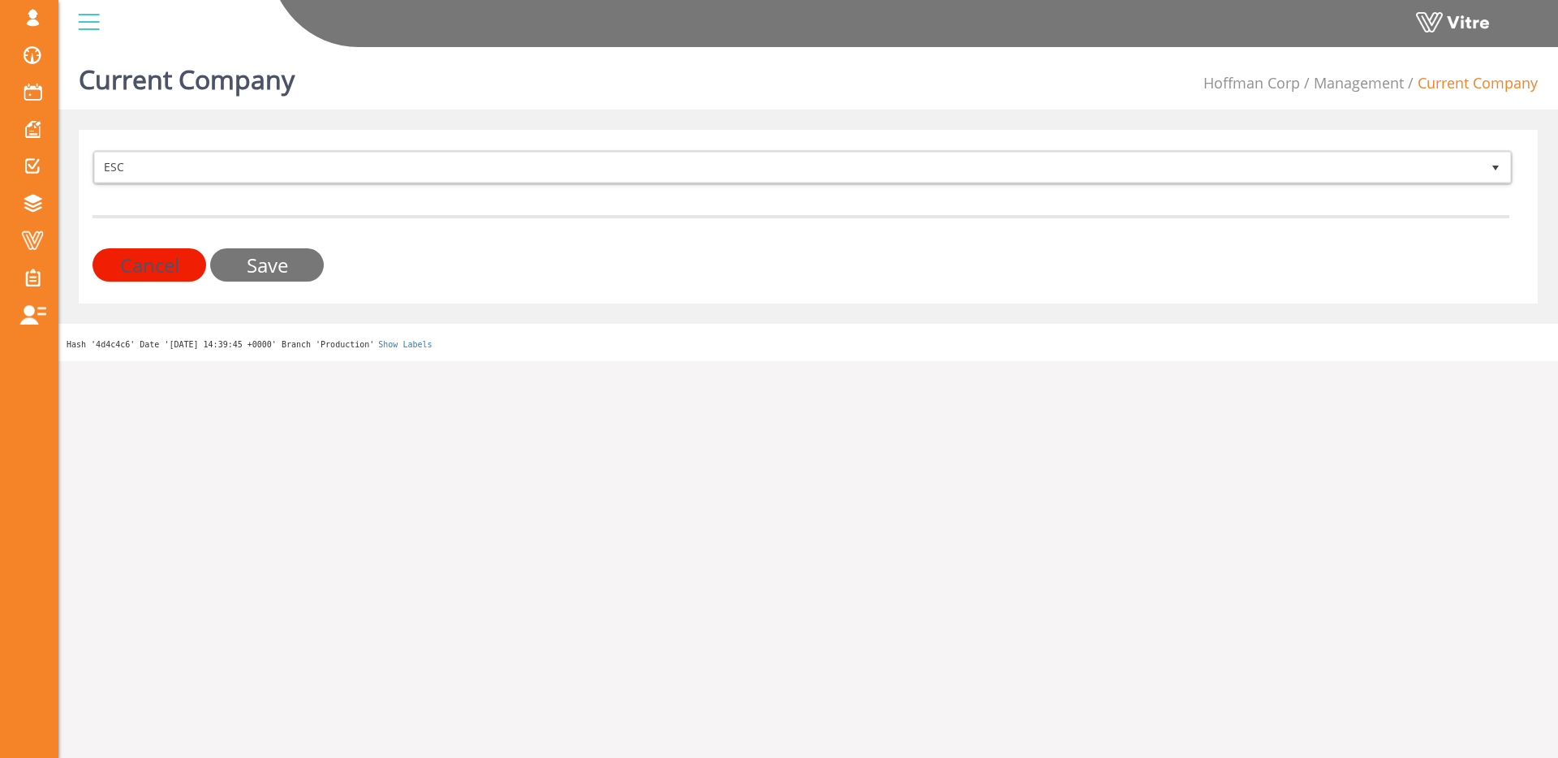
click at [231, 266] on input "Save" at bounding box center [267, 264] width 114 height 33
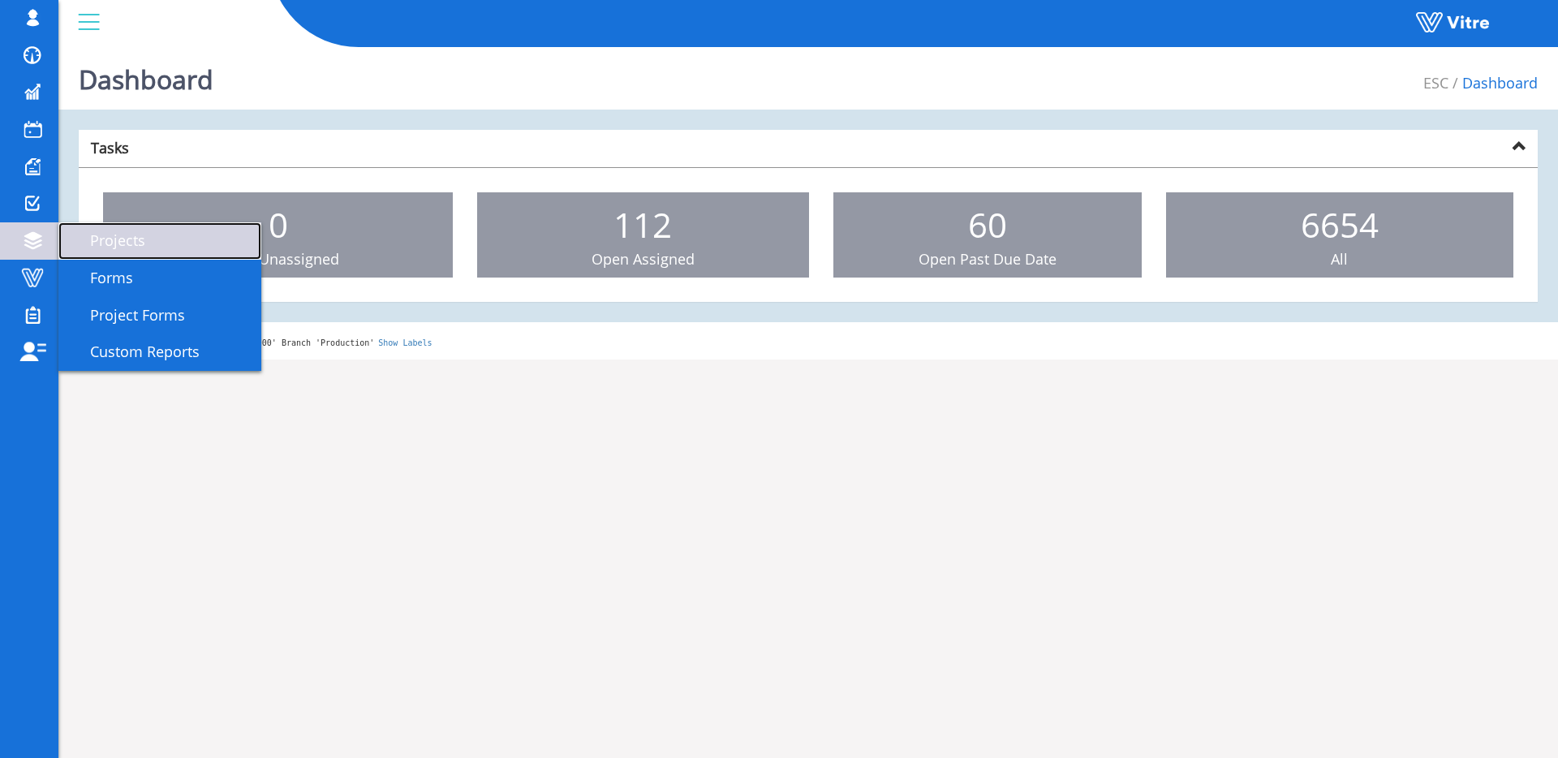
click at [99, 255] on link "Projects" at bounding box center [159, 240] width 203 height 37
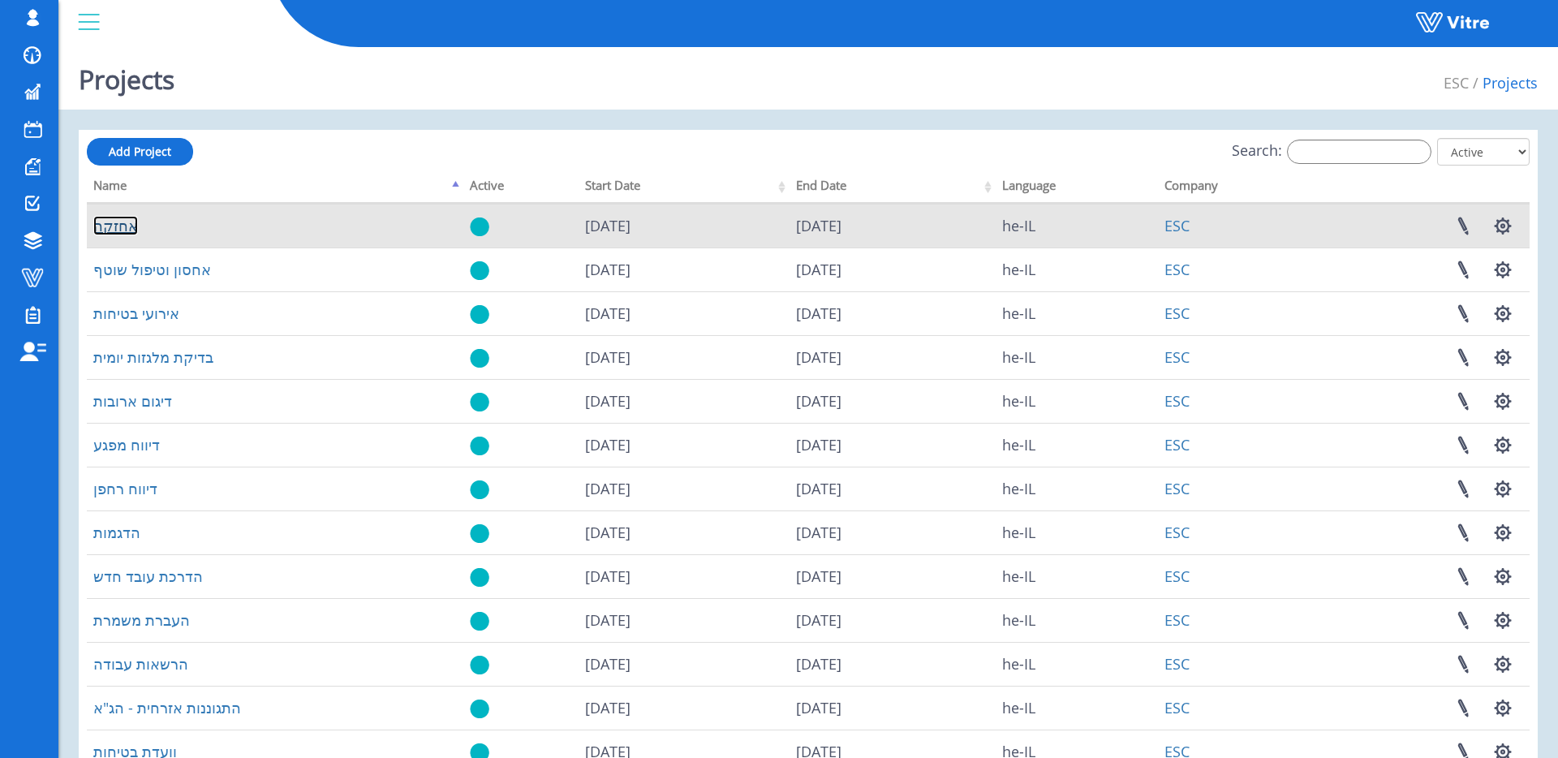
click at [103, 233] on link "אחזקה" at bounding box center [115, 225] width 45 height 19
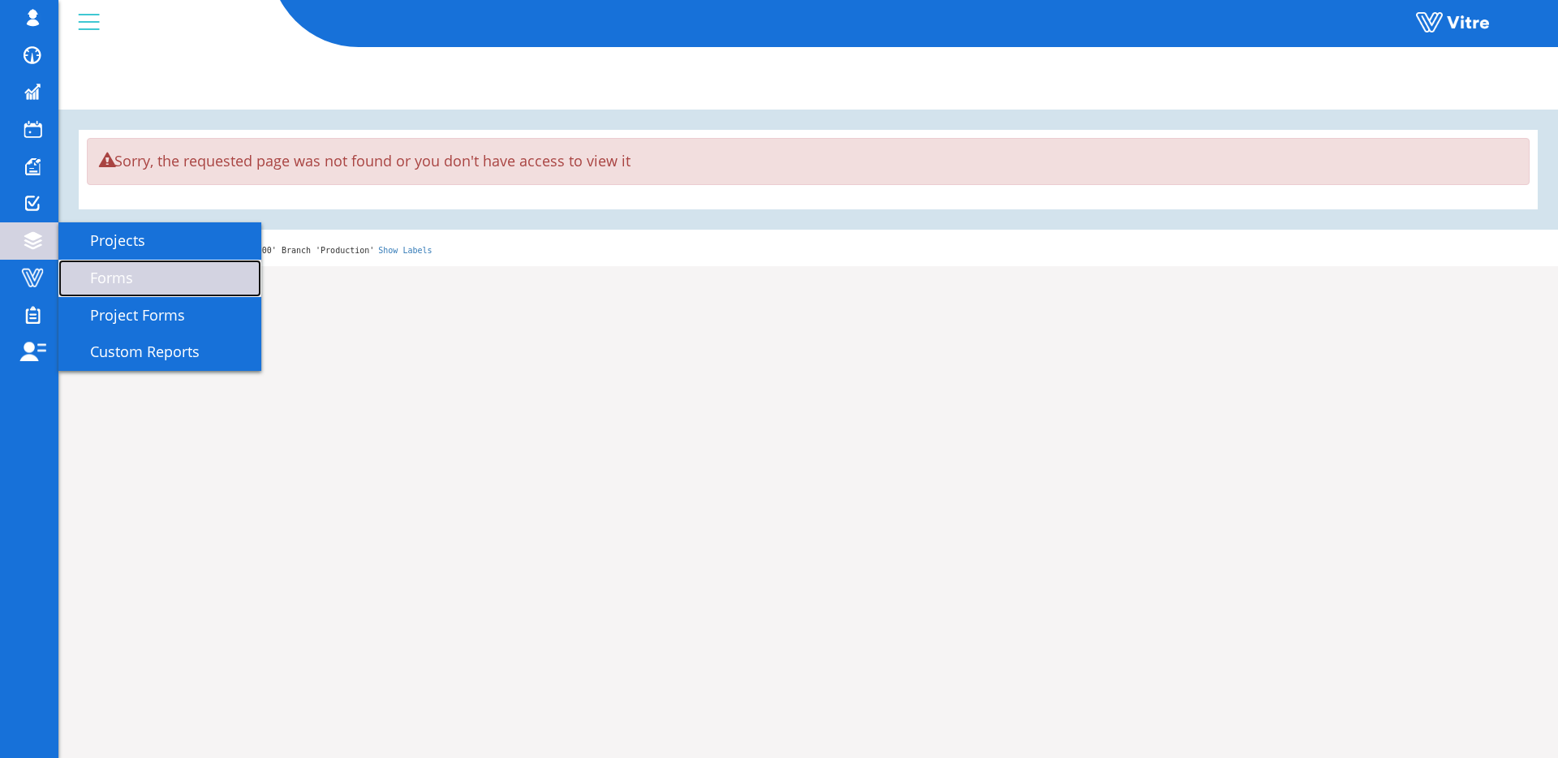
click at [108, 279] on span "Forms" at bounding box center [102, 277] width 62 height 19
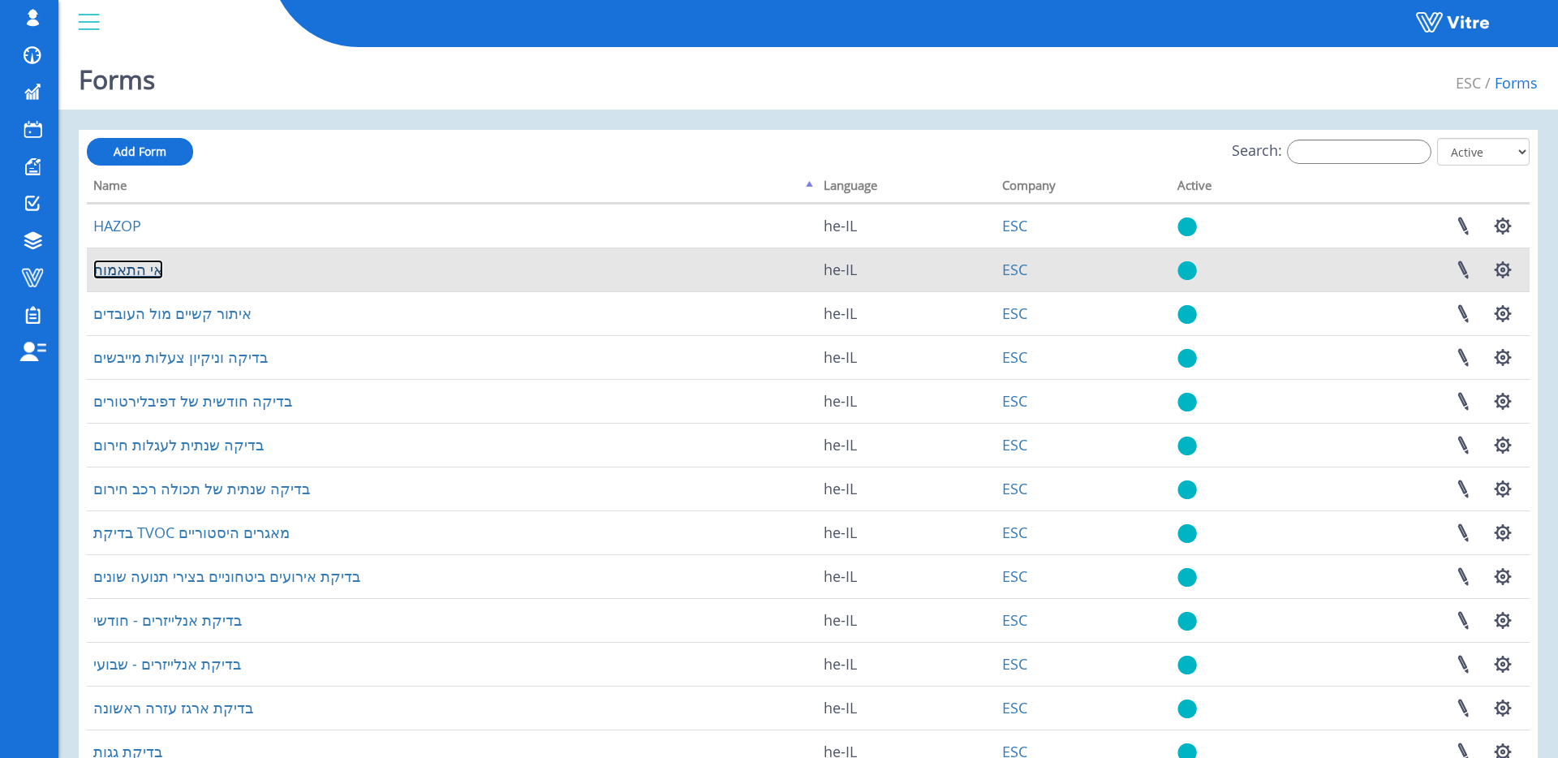
click at [154, 278] on link "אי התאמות" at bounding box center [128, 269] width 70 height 19
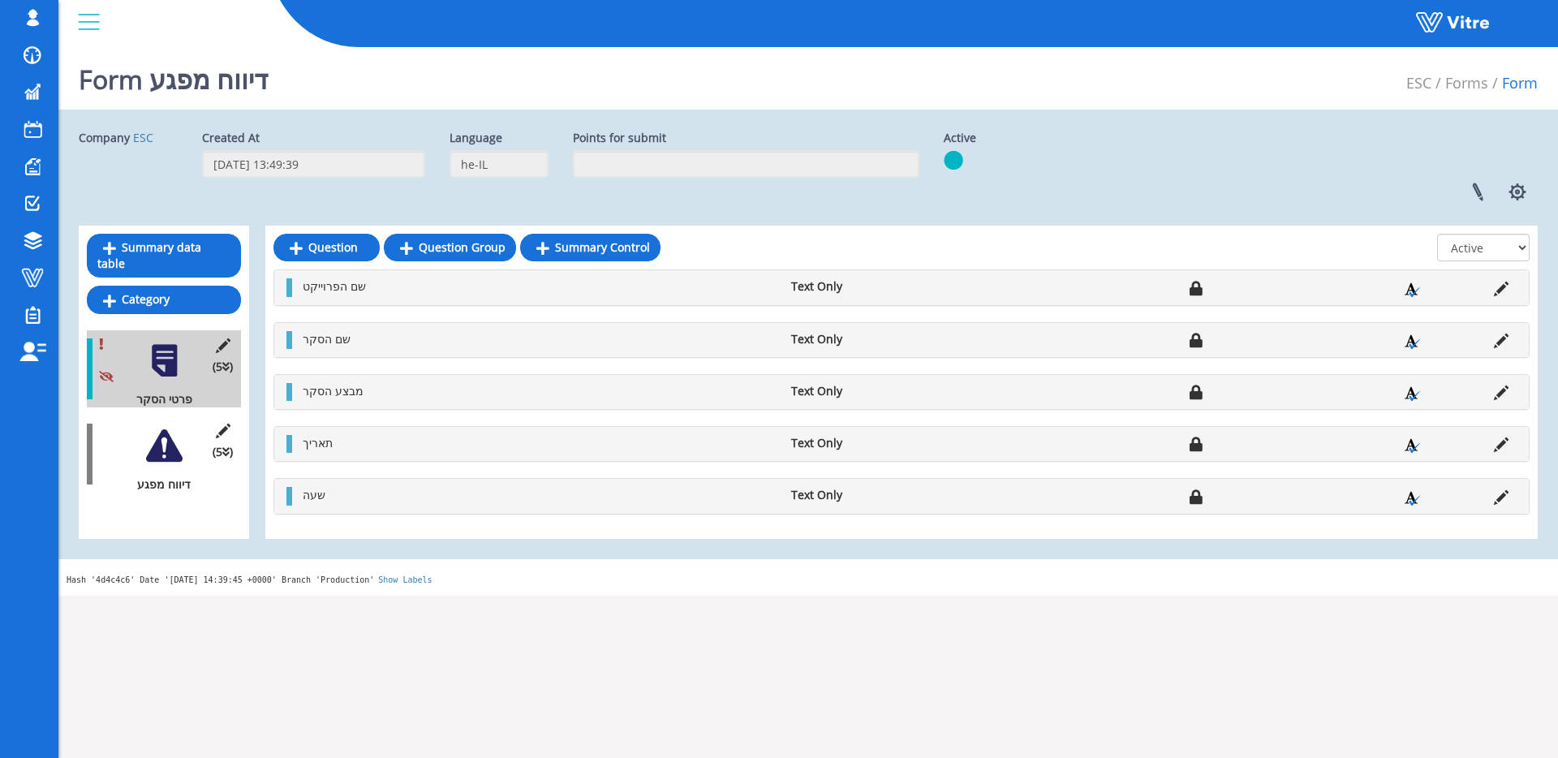
drag, startPoint x: 159, startPoint y: 451, endPoint x: 183, endPoint y: 440, distance: 26.1
click at [159, 451] on div at bounding box center [164, 446] width 37 height 37
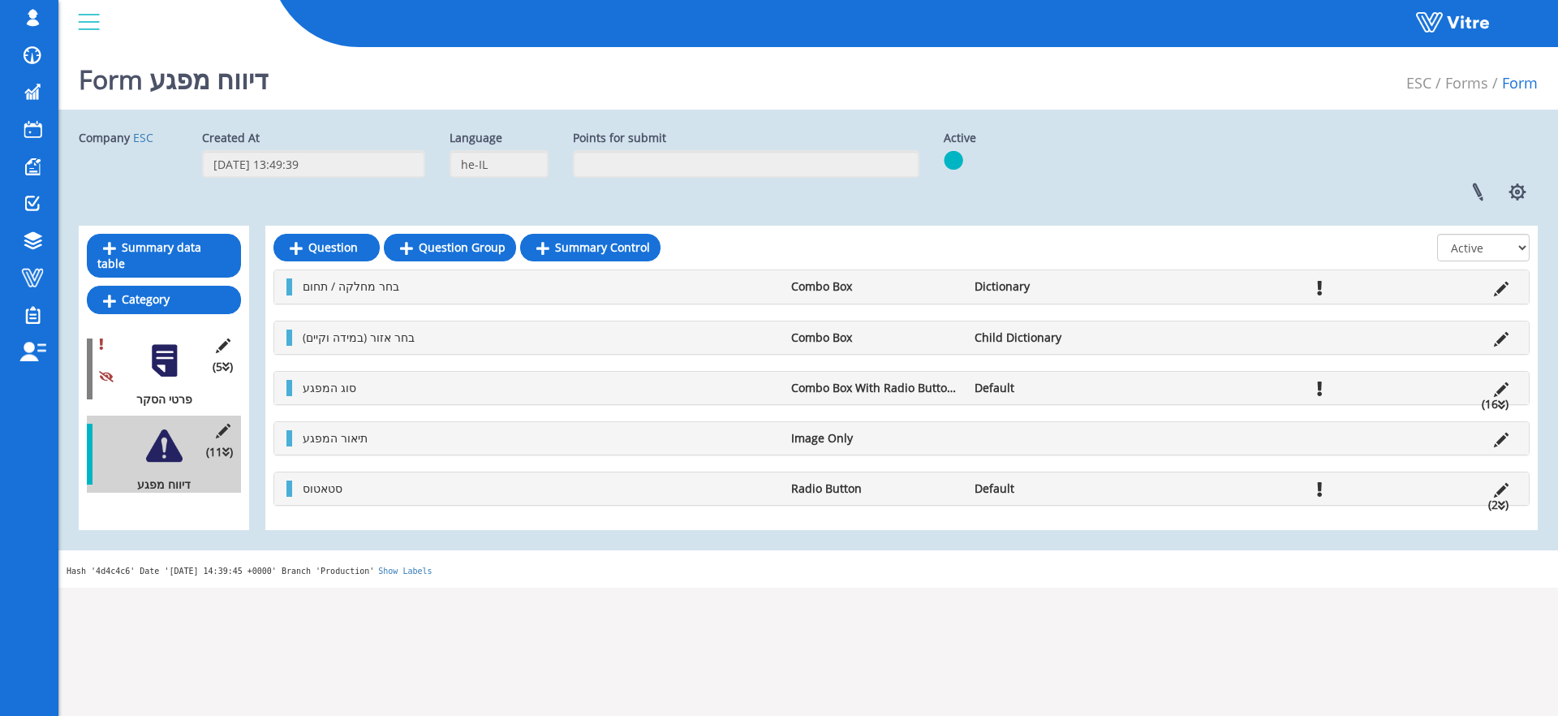
click at [496, 304] on div "בחר מחלקה / תחום Combo Box Dictionary בחר אזור (במידה וקיים) Combo Box Child Di…" at bounding box center [901, 387] width 1256 height 236
drag, startPoint x: 309, startPoint y: 287, endPoint x: 411, endPoint y: 288, distance: 102.2
click at [407, 288] on li "בחר מחלקה / תחום" at bounding box center [539, 286] width 488 height 16
drag, startPoint x: 963, startPoint y: 286, endPoint x: 1034, endPoint y: 288, distance: 70.6
click at [1034, 288] on ul "בחר מחלקה / תחום Combo Box Dictionary" at bounding box center [906, 286] width 1222 height 16
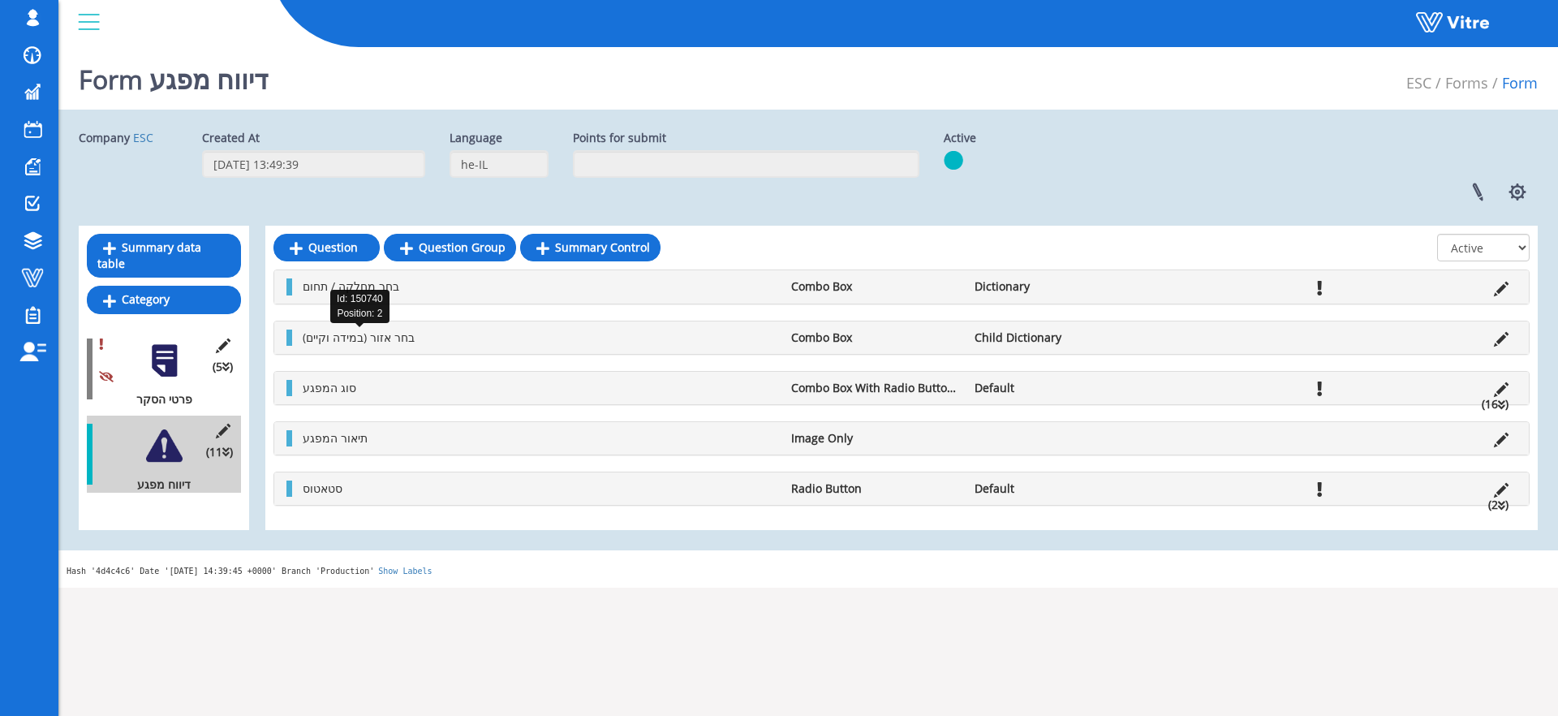
drag, startPoint x: 384, startPoint y: 340, endPoint x: 562, endPoint y: 336, distance: 177.7
click at [388, 339] on span "בחר אזור (במידה וקיים)" at bounding box center [359, 336] width 112 height 15
drag, startPoint x: 973, startPoint y: 334, endPoint x: 1098, endPoint y: 338, distance: 125.0
click at [1098, 338] on li "Child Dictionary" at bounding box center [1057, 337] width 183 height 16
drag, startPoint x: 131, startPoint y: 488, endPoint x: 229, endPoint y: 485, distance: 97.4
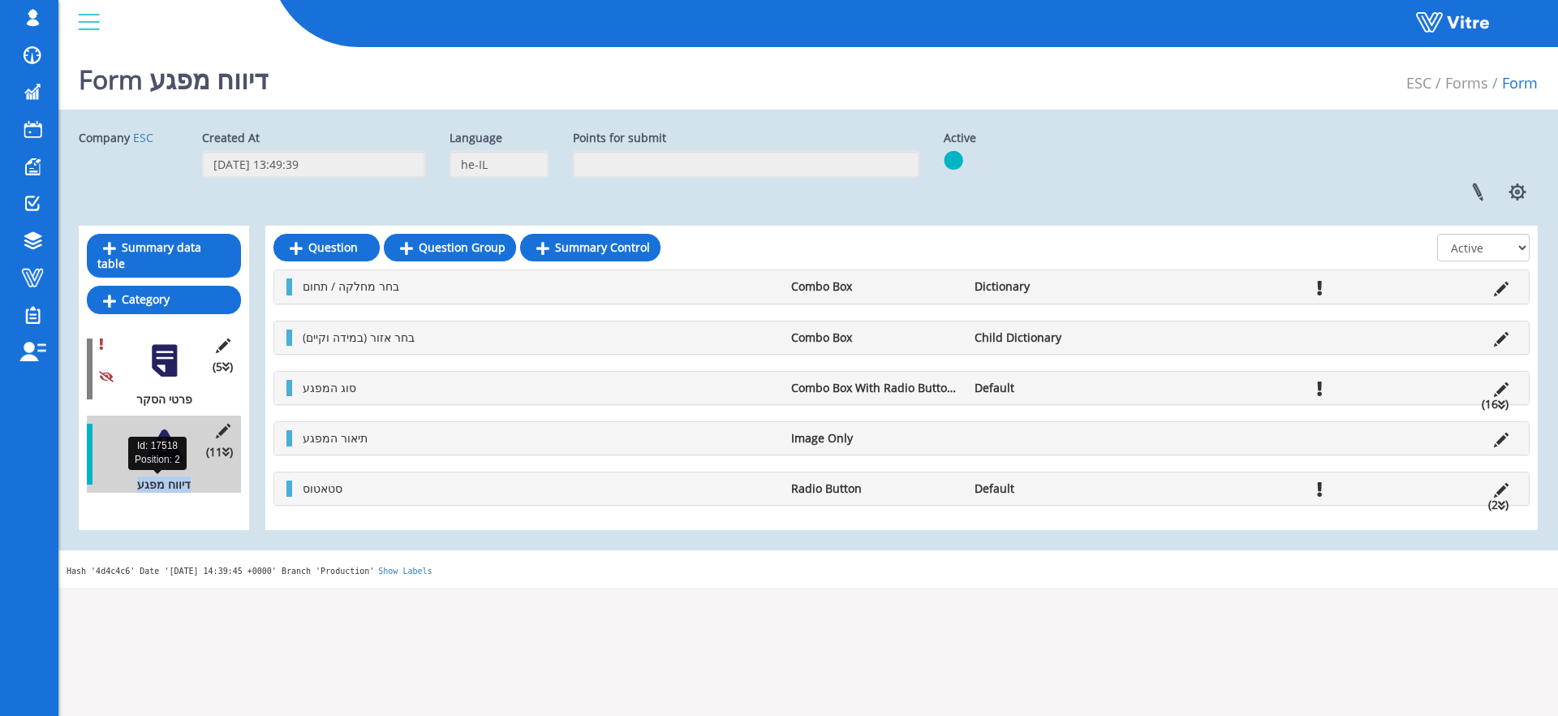
click at [211, 488] on div "דיווח מפגע" at bounding box center [158, 484] width 142 height 16
click at [328, 494] on span "סטאטוס" at bounding box center [323, 487] width 40 height 15
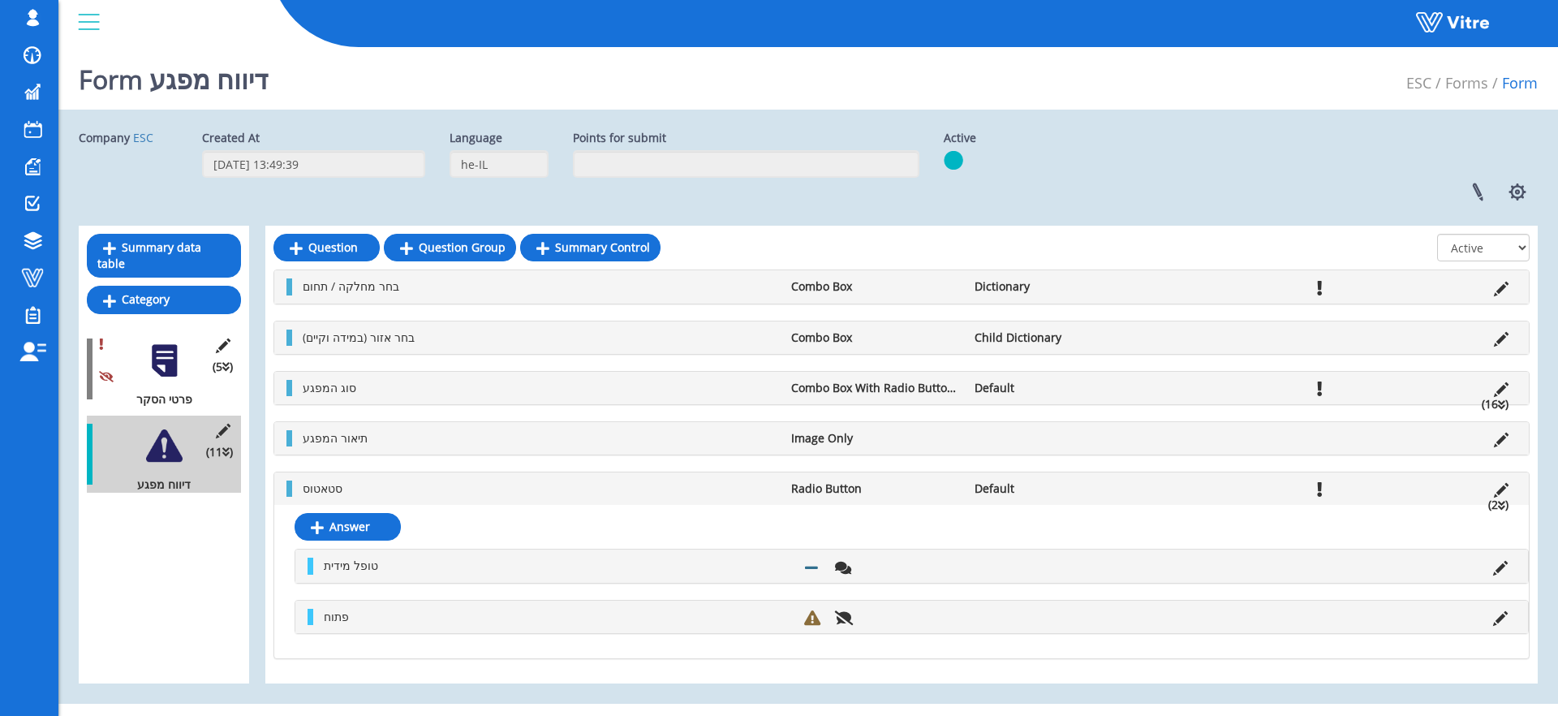
click at [334, 479] on div "סטאטוס Radio Button Default (2 )" at bounding box center [901, 488] width 1254 height 32
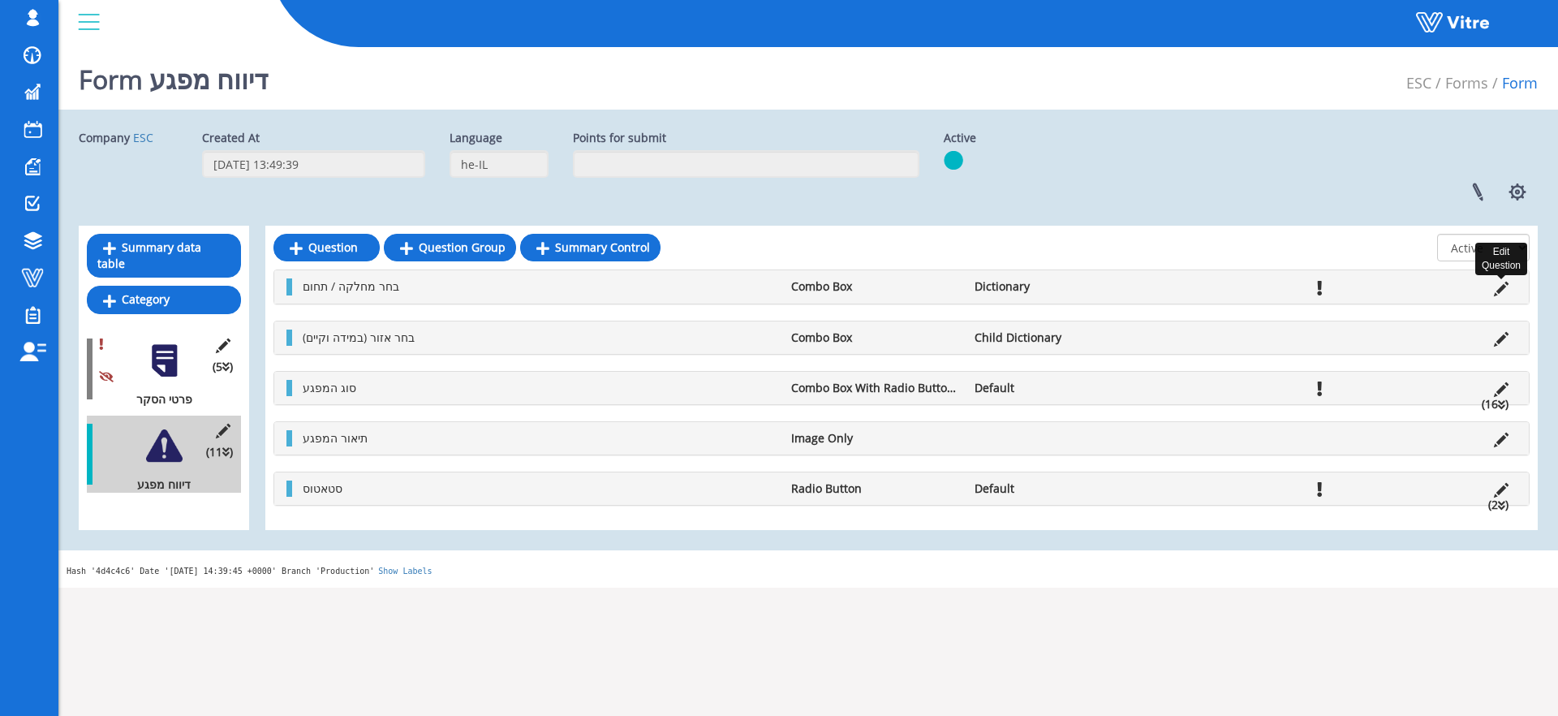
click at [1497, 290] on icon at bounding box center [1501, 289] width 15 height 15
drag, startPoint x: 974, startPoint y: 283, endPoint x: 1073, endPoint y: 283, distance: 99.0
click at [1073, 283] on ul "בחר מחלקה / תחום Combo Box Dictionary" at bounding box center [906, 286] width 1222 height 16
click at [975, 287] on li "Dictionary" at bounding box center [1057, 286] width 183 height 16
drag, startPoint x: 966, startPoint y: 287, endPoint x: 1103, endPoint y: 290, distance: 136.3
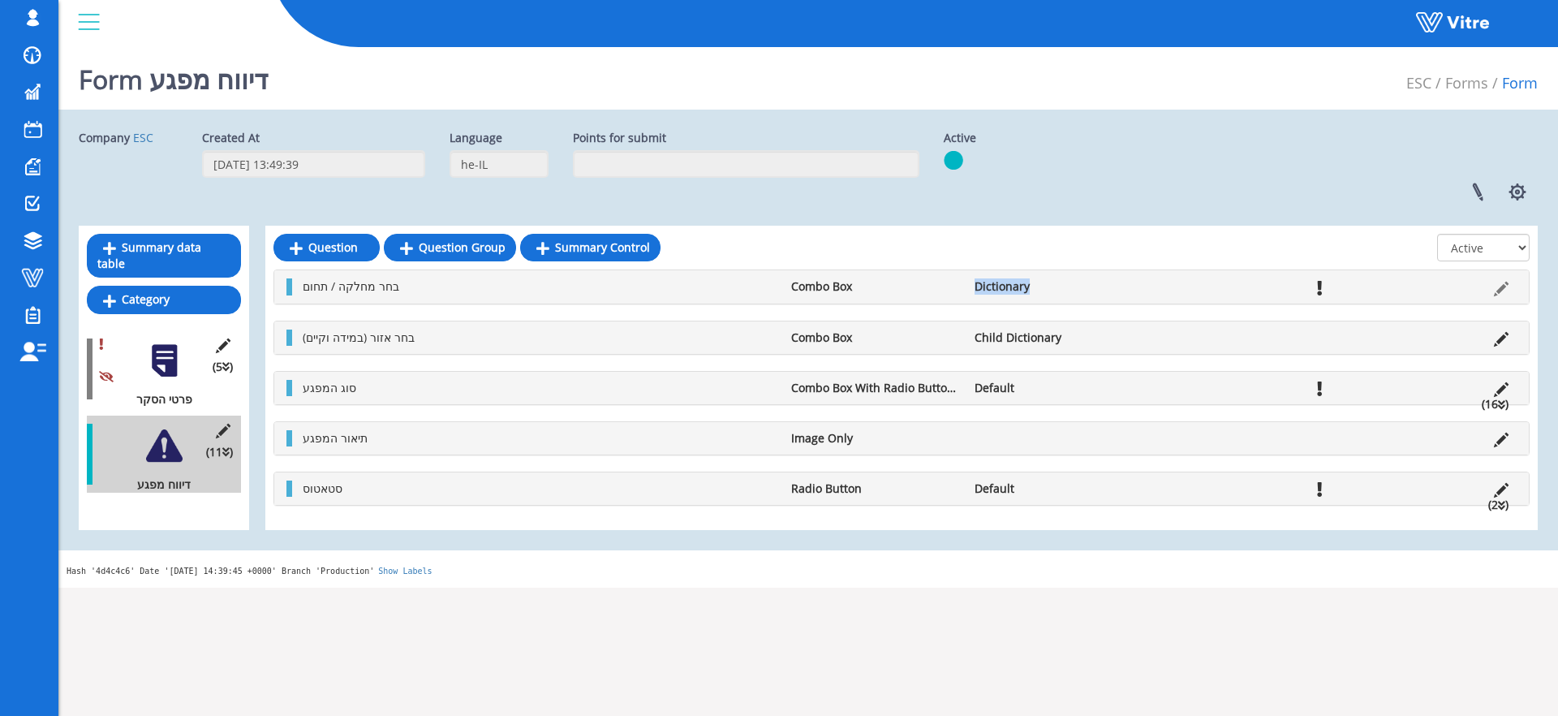
click at [1103, 290] on ul "בחר מחלקה / תחום Combo Box Dictionary" at bounding box center [906, 286] width 1222 height 16
click at [1174, 287] on li at bounding box center [1165, 286] width 31 height 16
click at [1485, 189] on link at bounding box center [1477, 191] width 41 height 43
click at [682, 48] on div "shir.su Profile Notification Change Company English עברית English Español Franç…" at bounding box center [808, 24] width 1500 height 48
click at [1371, 185] on div "Linked Projects Set Users Manage Templates Clone Form Clone Form Category Addit…" at bounding box center [1241, 191] width 618 height 43
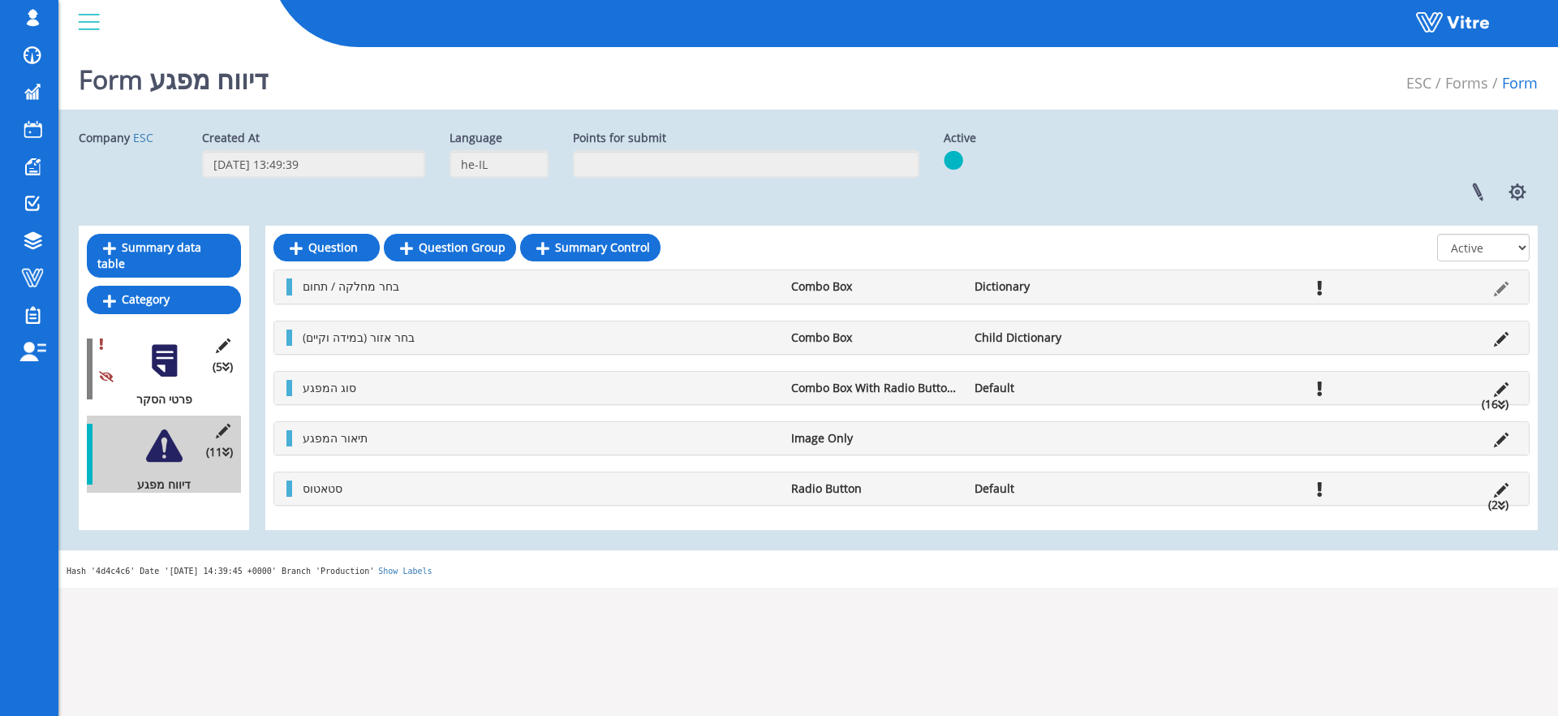
drag, startPoint x: 1422, startPoint y: 138, endPoint x: 1465, endPoint y: 155, distance: 46.3
click at [1422, 138] on div "Company ESC Created At 19.8.2020 13:49:39 Language he-IL Points for submit Acti…" at bounding box center [808, 172] width 1483 height 84
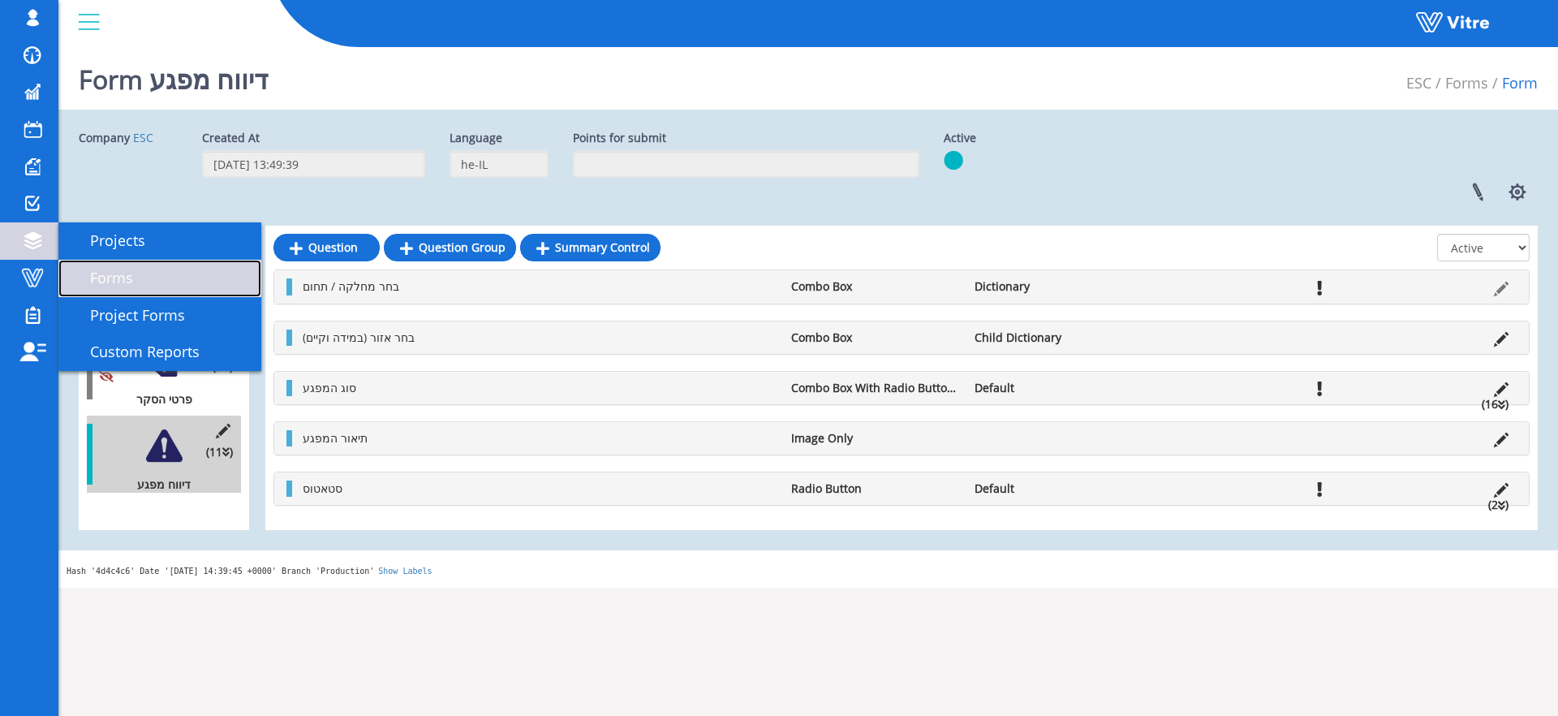
click at [144, 289] on link "Forms" at bounding box center [159, 278] width 203 height 37
click at [183, 270] on link "Forms" at bounding box center [159, 278] width 203 height 37
click at [116, 280] on span "Forms" at bounding box center [102, 277] width 62 height 19
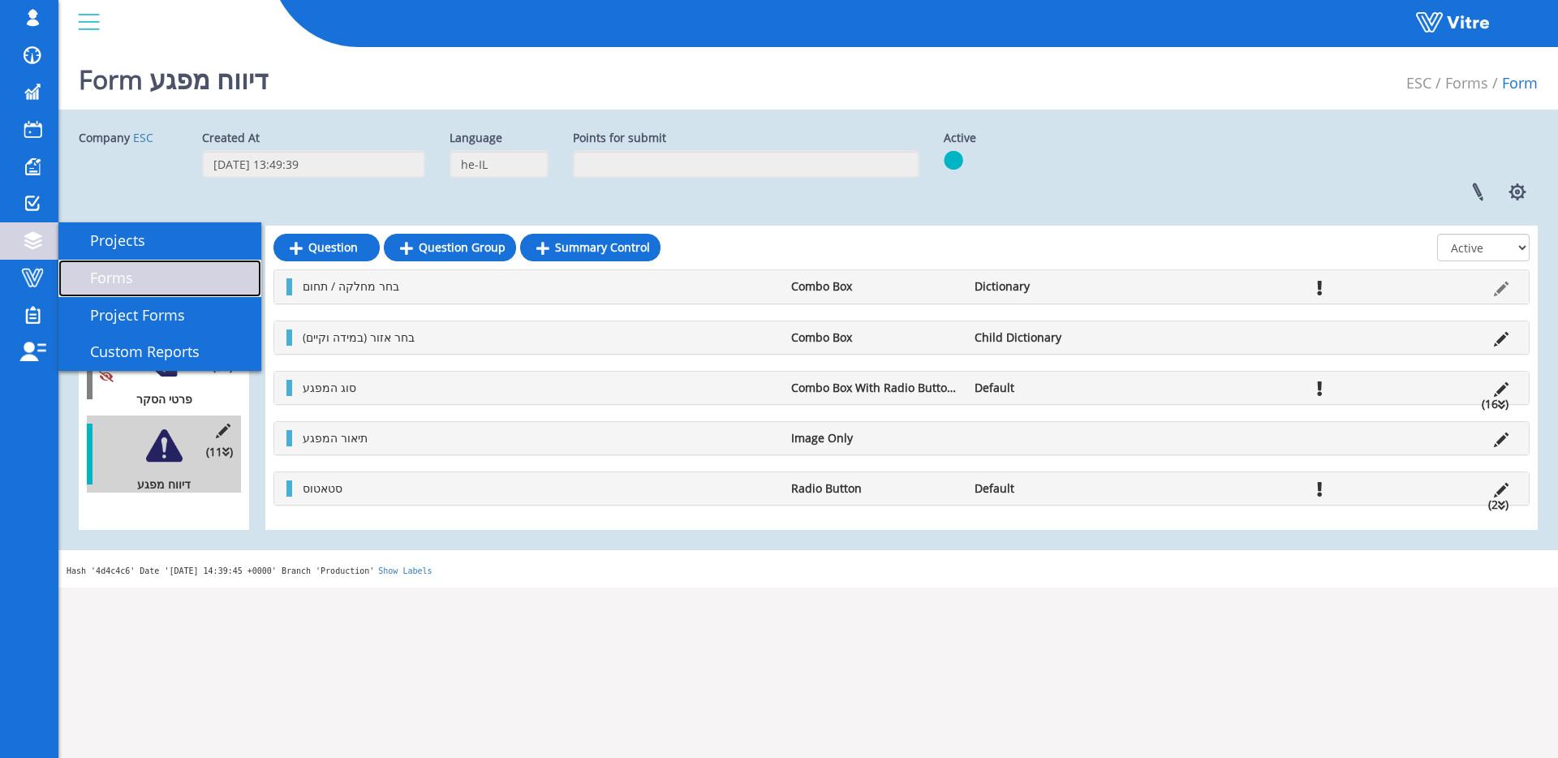
click at [150, 282] on link "Forms" at bounding box center [159, 278] width 203 height 37
click at [97, 266] on link "Forms" at bounding box center [159, 278] width 203 height 37
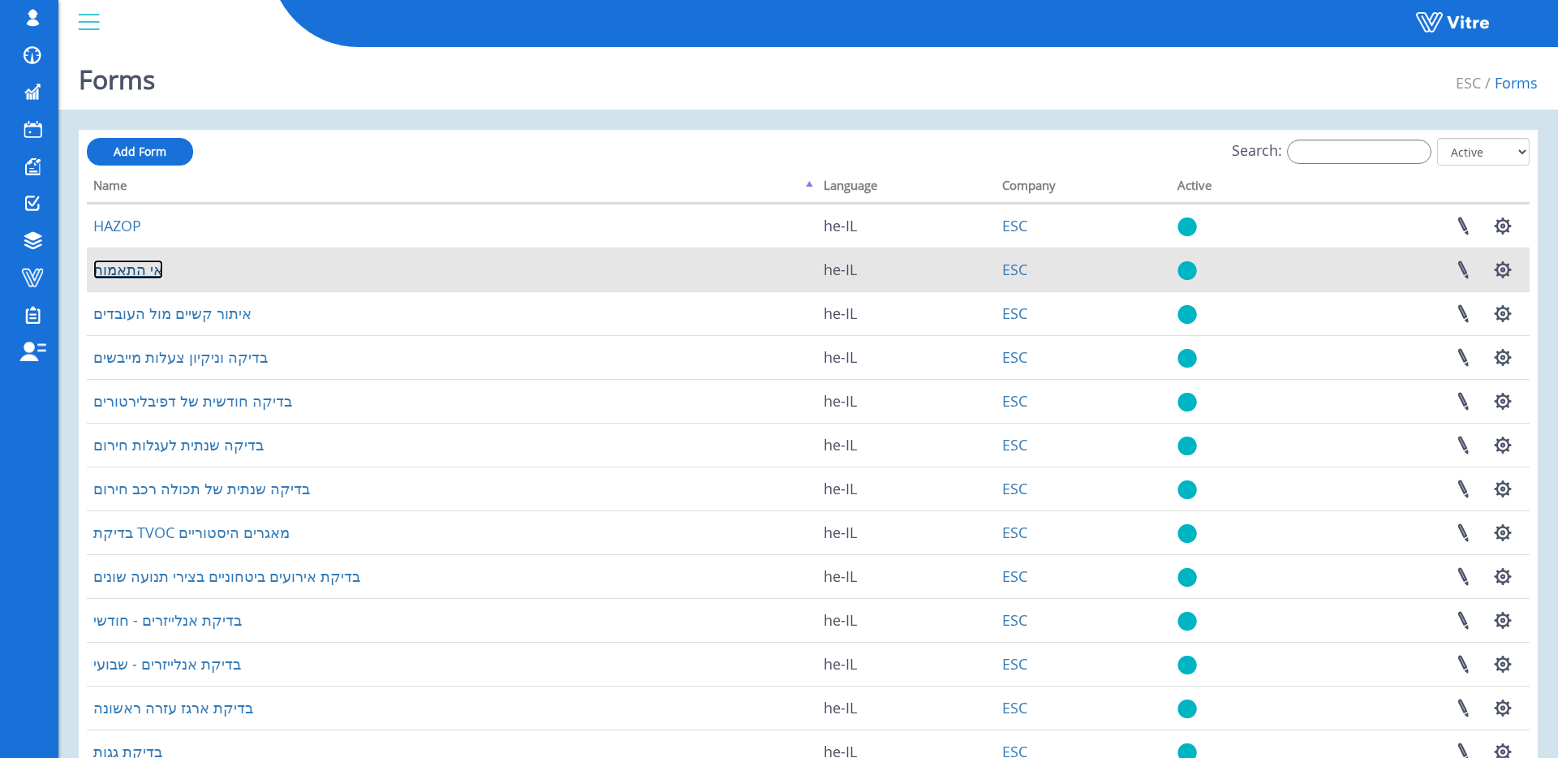
click at [146, 273] on link "אי התאמות" at bounding box center [128, 269] width 70 height 19
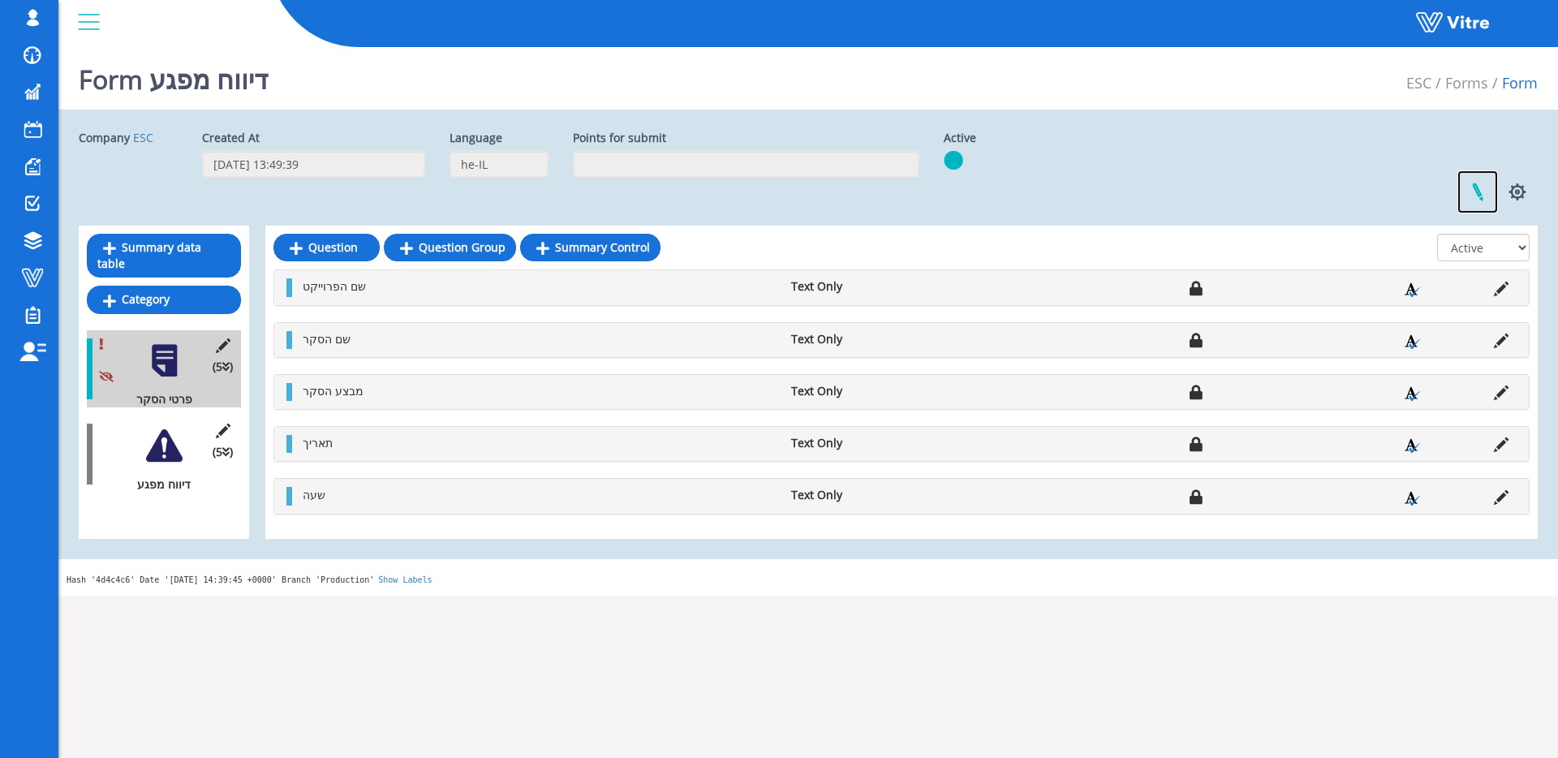
click at [1490, 182] on link at bounding box center [1477, 191] width 41 height 43
click at [173, 441] on div at bounding box center [164, 446] width 37 height 37
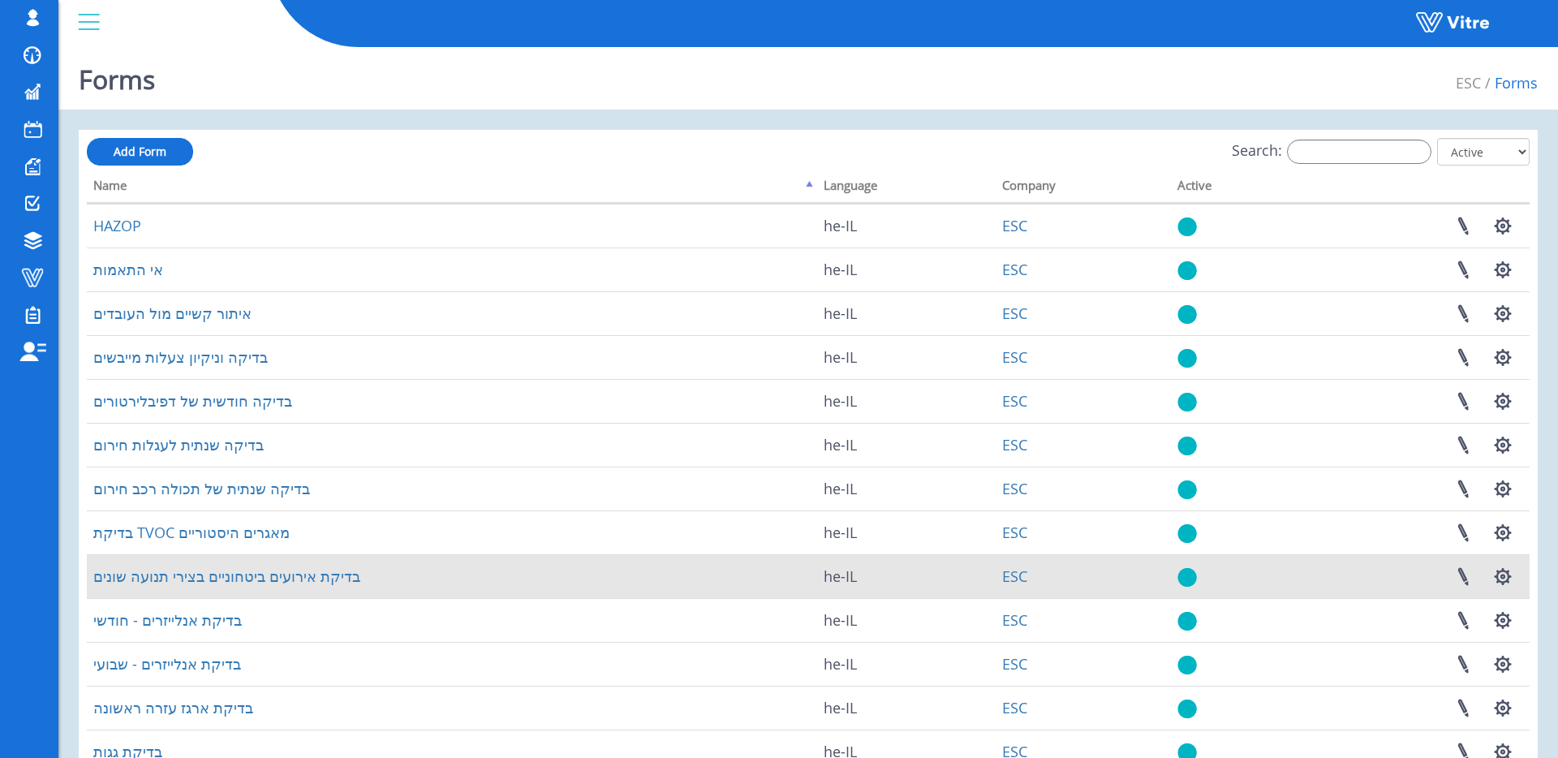
scroll to position [214, 0]
